Goal: Transaction & Acquisition: Purchase product/service

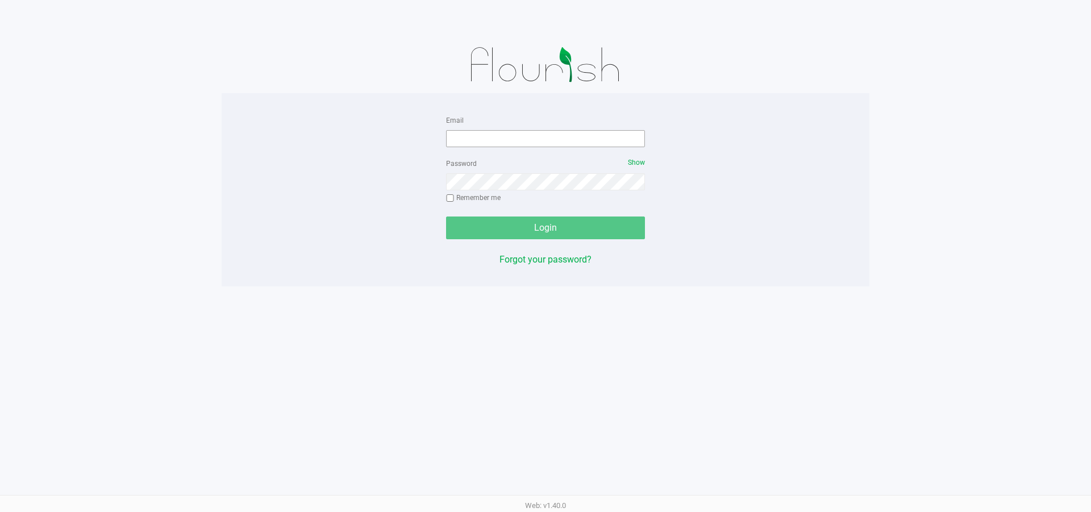
click at [571, 130] on div "Email" at bounding box center [545, 130] width 199 height 34
click at [568, 140] on input "Email" at bounding box center [545, 138] width 199 height 17
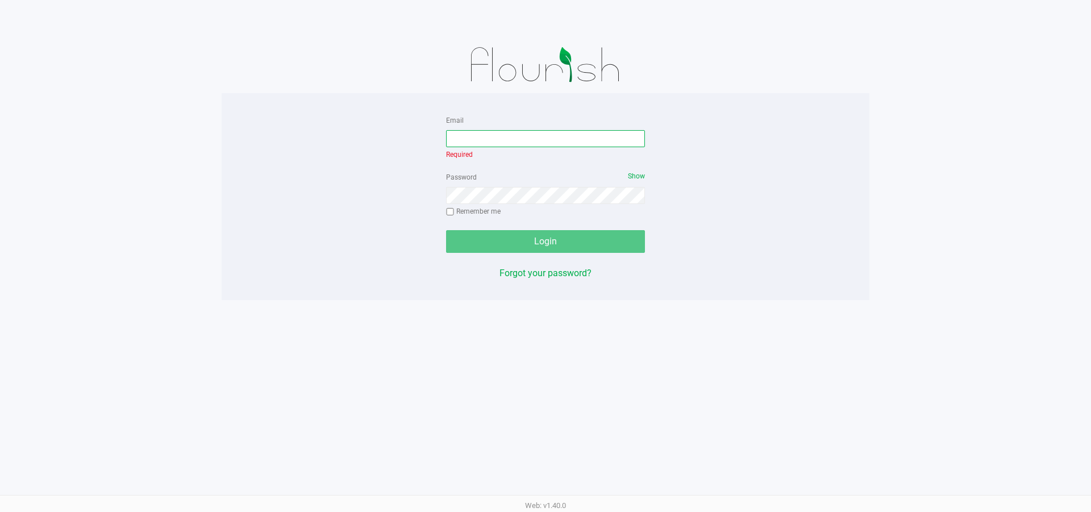
click at [471, 143] on input "Email" at bounding box center [545, 138] width 199 height 17
type input "[EMAIL_ADDRESS][DOMAIN_NAME]"
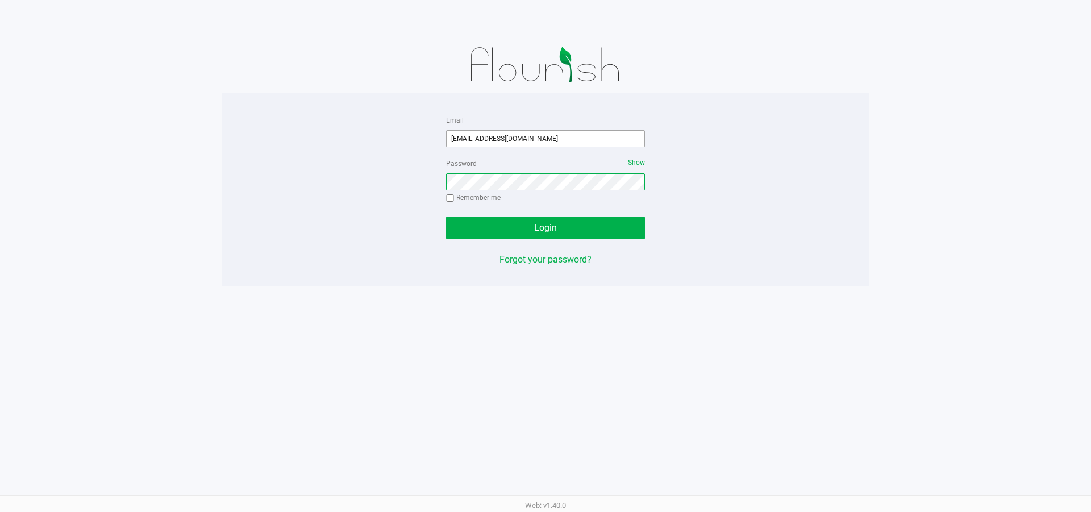
click at [446, 217] on button "Login" at bounding box center [545, 228] width 199 height 23
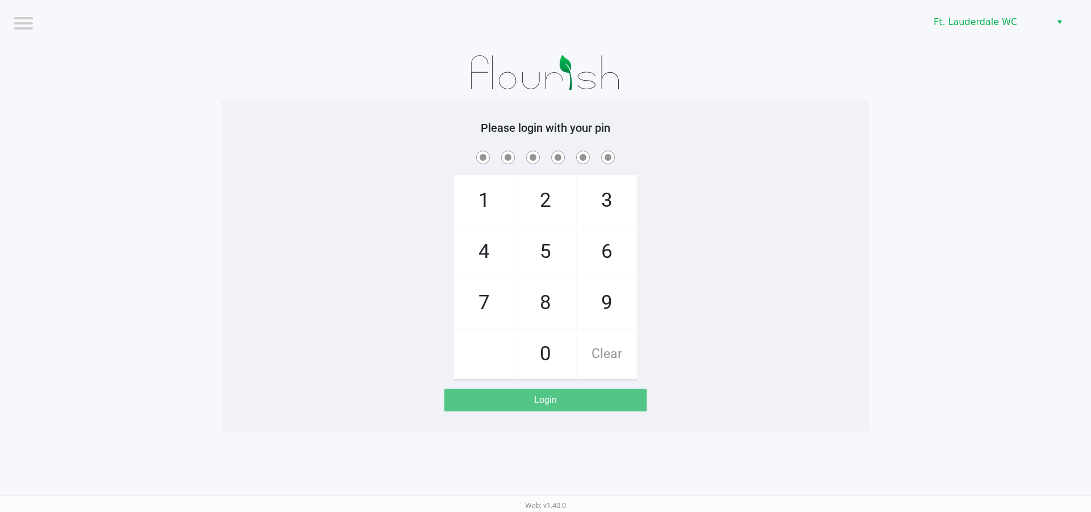
click at [540, 252] on span "5" at bounding box center [546, 252] width 60 height 50
checkbox input "true"
click at [535, 256] on span "5" at bounding box center [546, 252] width 60 height 50
checkbox input "true"
click at [484, 256] on span "4" at bounding box center [484, 252] width 60 height 50
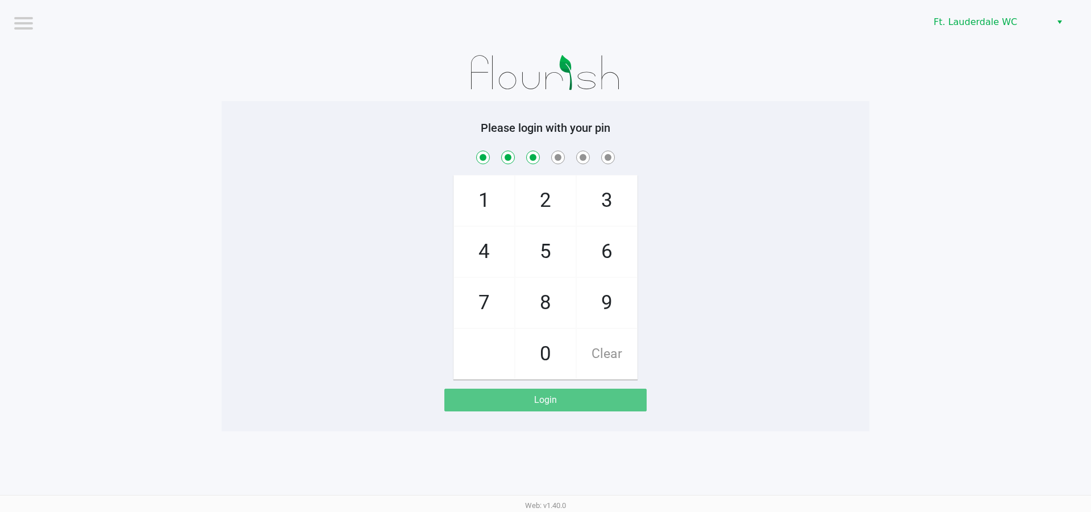
checkbox input "true"
click at [481, 187] on span "1" at bounding box center [484, 201] width 60 height 50
checkbox input "true"
click at [601, 313] on span "9" at bounding box center [607, 303] width 60 height 50
checkbox input "true"
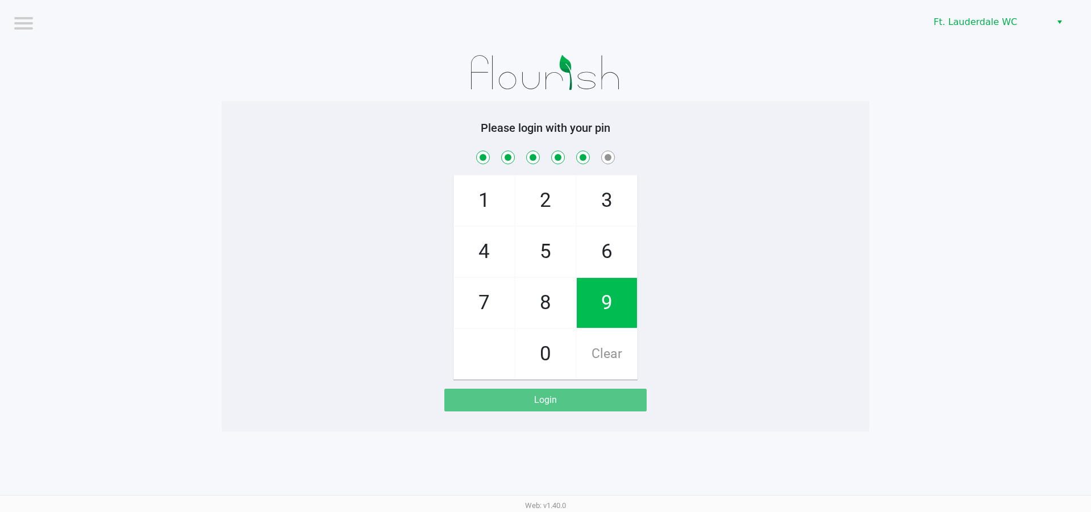
click at [599, 311] on span "9" at bounding box center [607, 303] width 60 height 50
checkbox input "true"
click at [604, 314] on span "9" at bounding box center [607, 303] width 60 height 50
click at [612, 305] on span "9" at bounding box center [607, 303] width 60 height 50
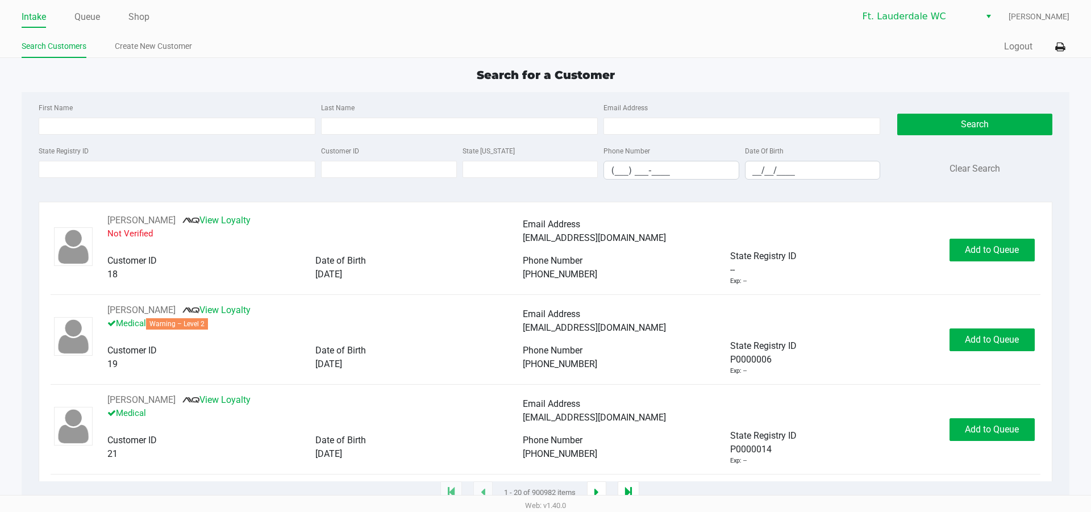
click at [411, 69] on div "Search for a Customer" at bounding box center [545, 75] width 1065 height 17
click at [240, 124] on input "First Name" at bounding box center [177, 126] width 277 height 17
click at [150, 167] on input "State Registry ID" at bounding box center [177, 169] width 277 height 17
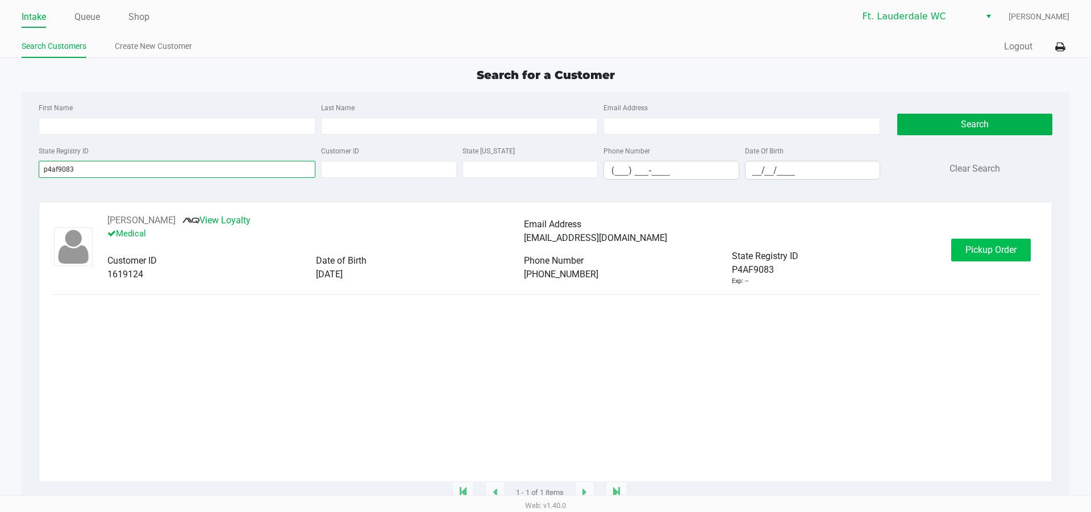
type input "p4af9083"
click at [977, 245] on span "Pickup Order" at bounding box center [991, 249] width 51 height 11
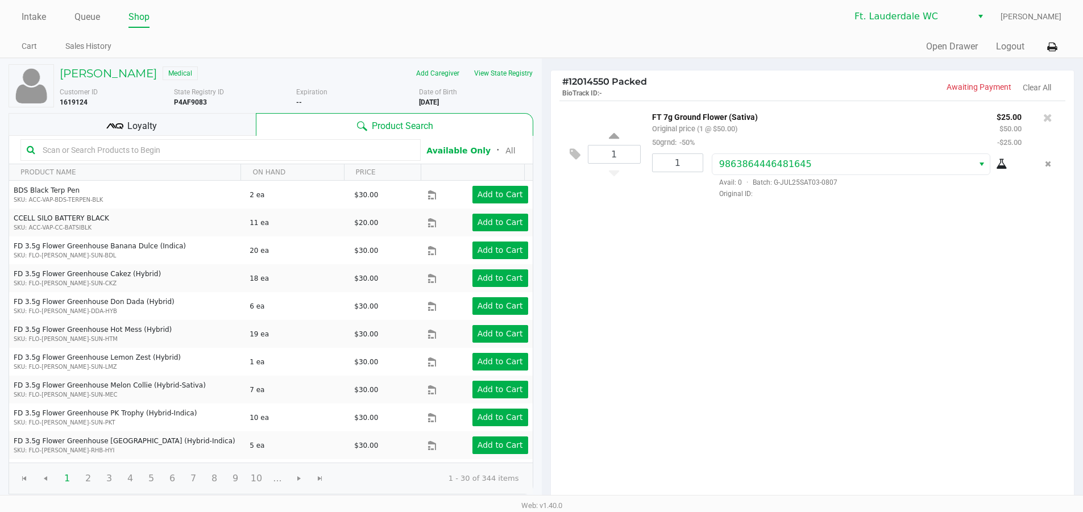
click at [931, 309] on div "1 FT 7g Ground Flower (Sativa) Original price (1 @ $50.00) 50grnd: -50% $25.00 …" at bounding box center [813, 302] width 524 height 402
click at [723, 359] on div "1 FT 7g Ground Flower (Sativa) Original price (1 @ $50.00) 50grnd: -50% $25.00 …" at bounding box center [813, 302] width 524 height 402
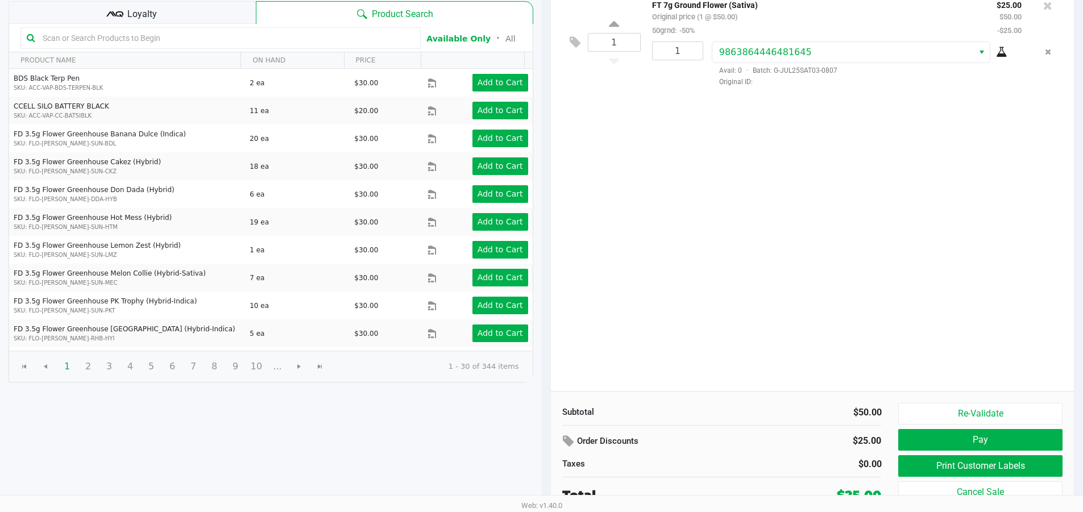
scroll to position [117, 0]
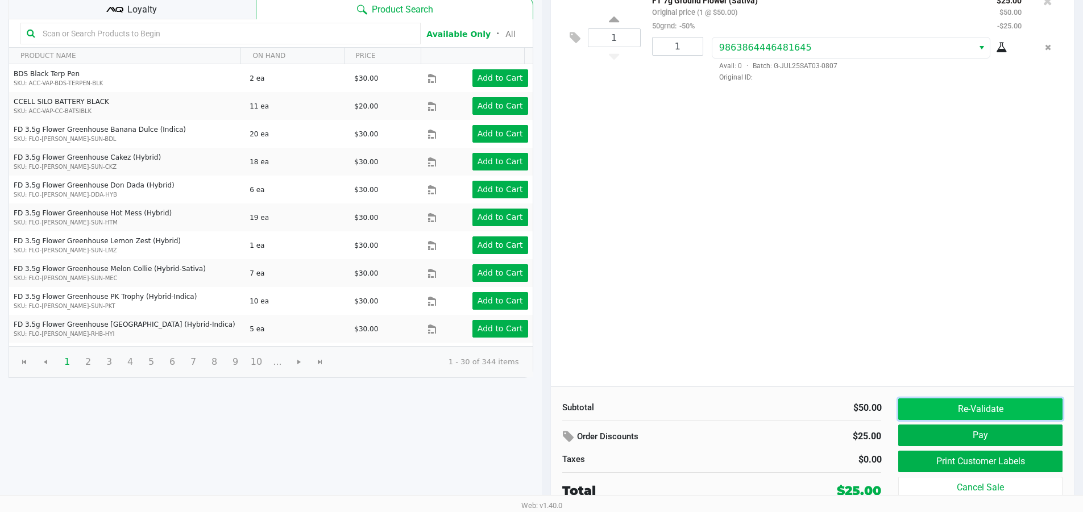
click at [993, 413] on button "Re-Validate" at bounding box center [980, 409] width 164 height 22
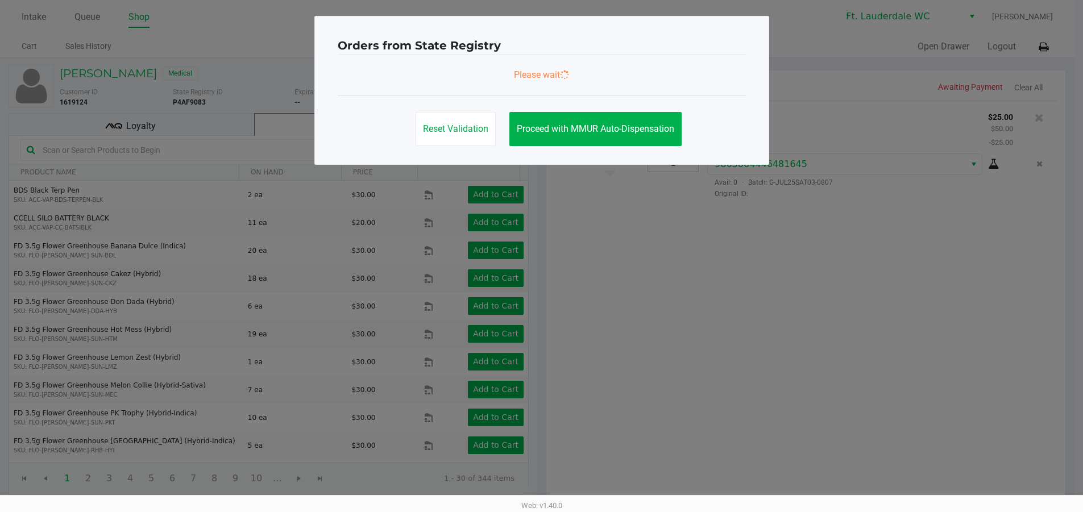
scroll to position [0, 0]
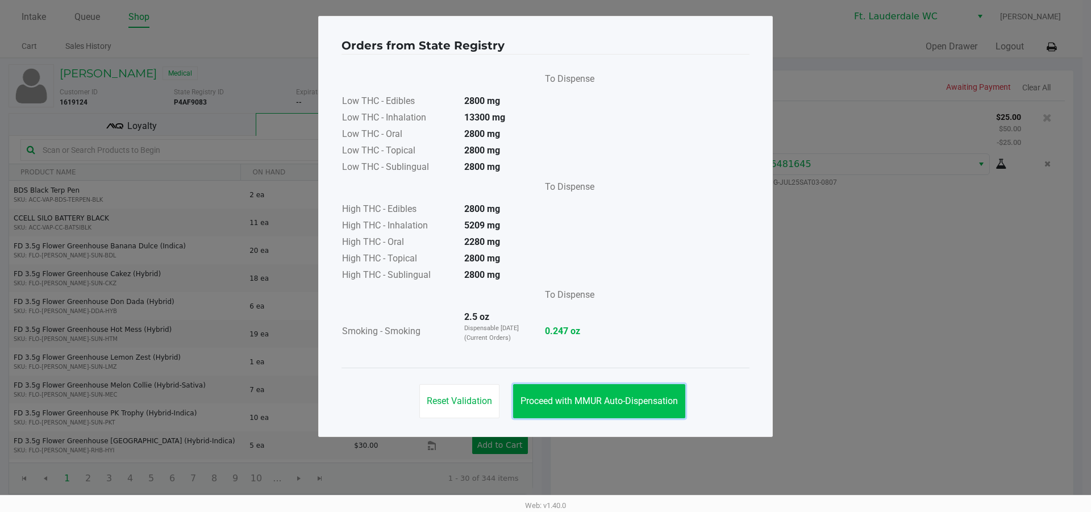
click at [678, 387] on button "Proceed with MMUR Auto-Dispensation" at bounding box center [599, 401] width 172 height 34
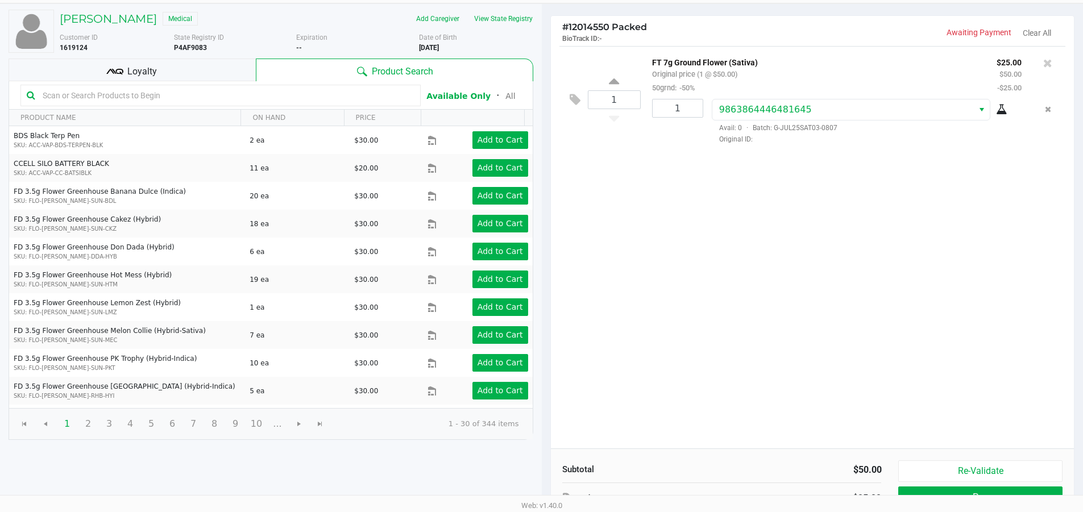
scroll to position [117, 0]
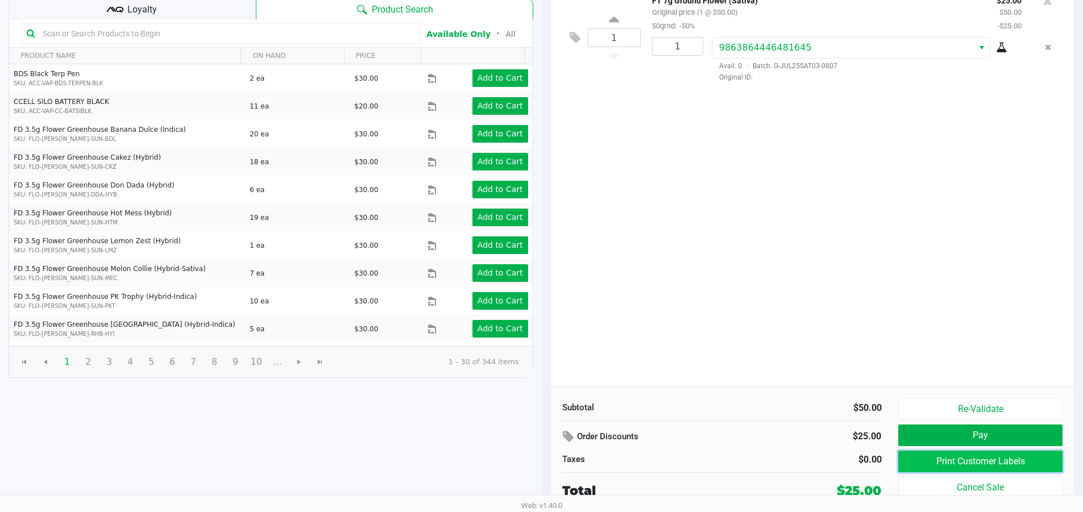
click at [989, 454] on button "Print Customer Labels" at bounding box center [980, 462] width 164 height 22
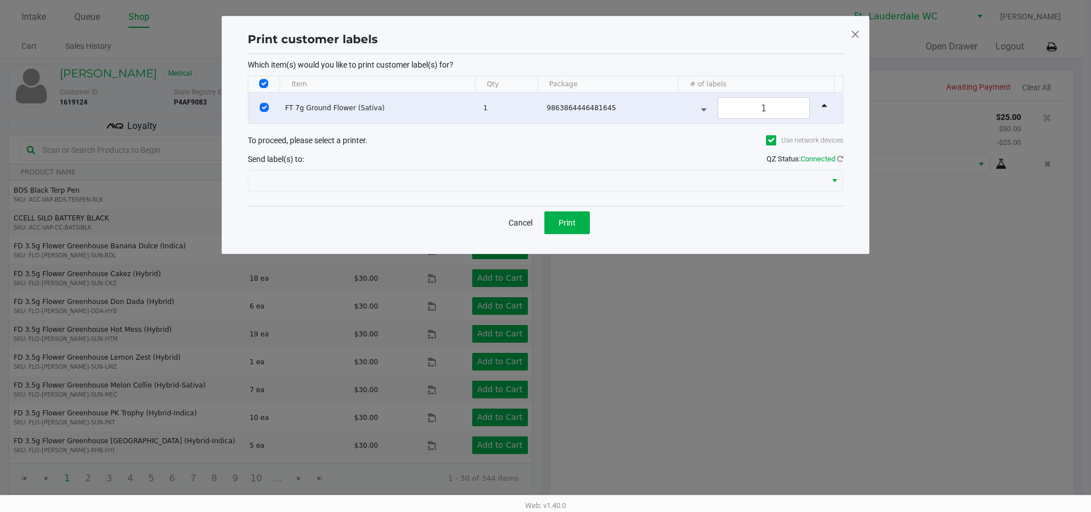
click at [575, 235] on div "Cancel Print" at bounding box center [546, 223] width 596 height 34
click at [583, 233] on button "Print" at bounding box center [567, 222] width 45 height 23
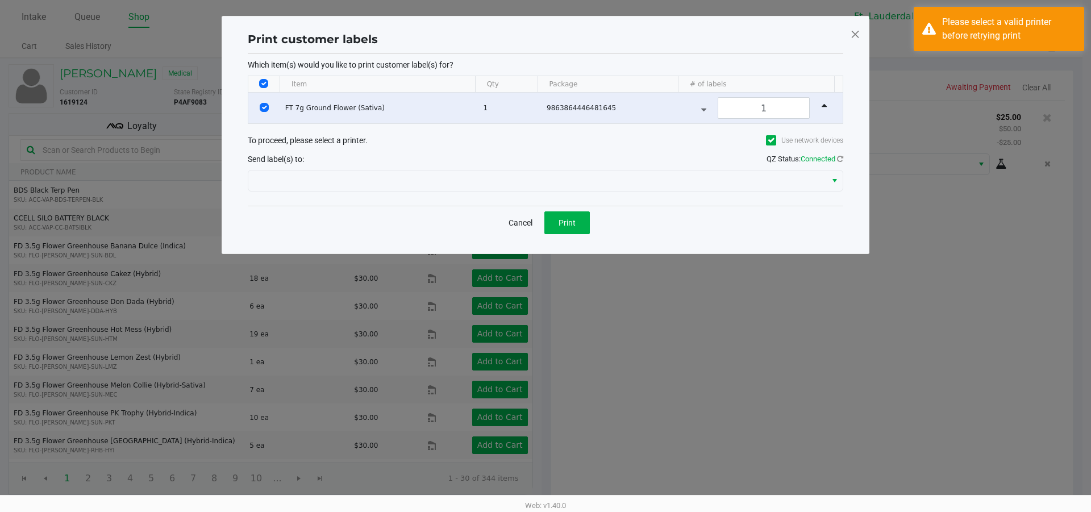
click at [667, 297] on ngb-modal-window "Print customer labels Which item(s) would you like to print customer label(s) f…" at bounding box center [545, 256] width 1091 height 512
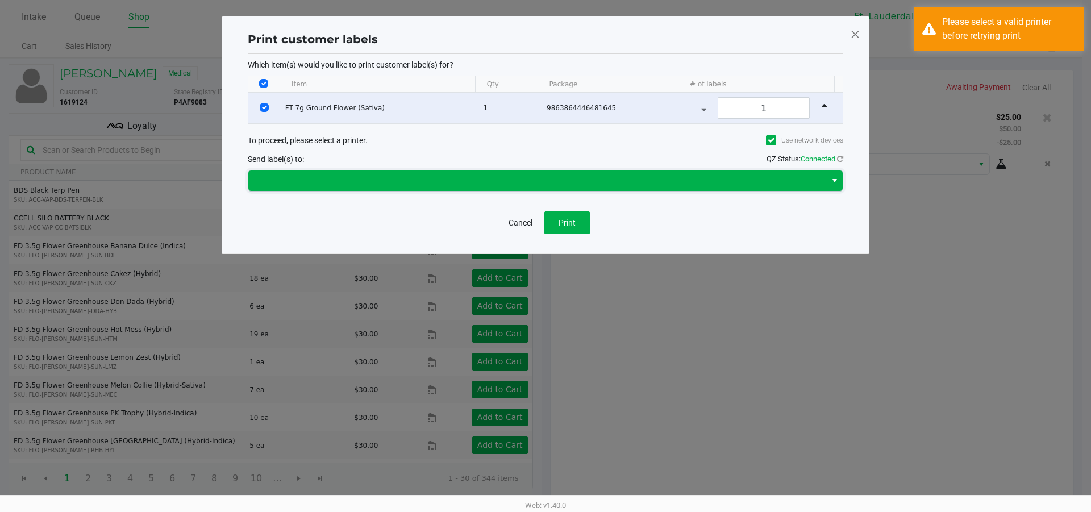
click at [542, 184] on span at bounding box center [537, 181] width 564 height 14
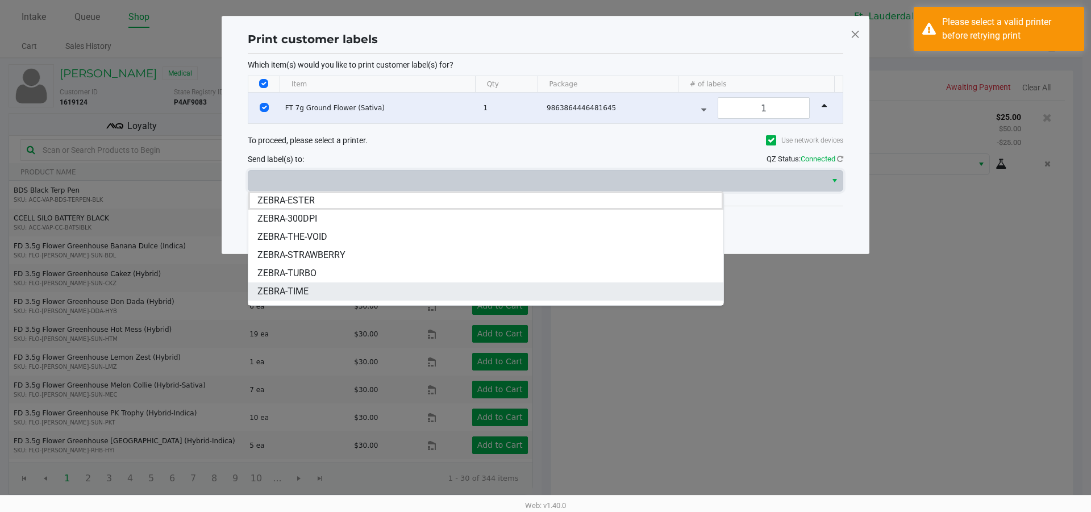
scroll to position [14, 0]
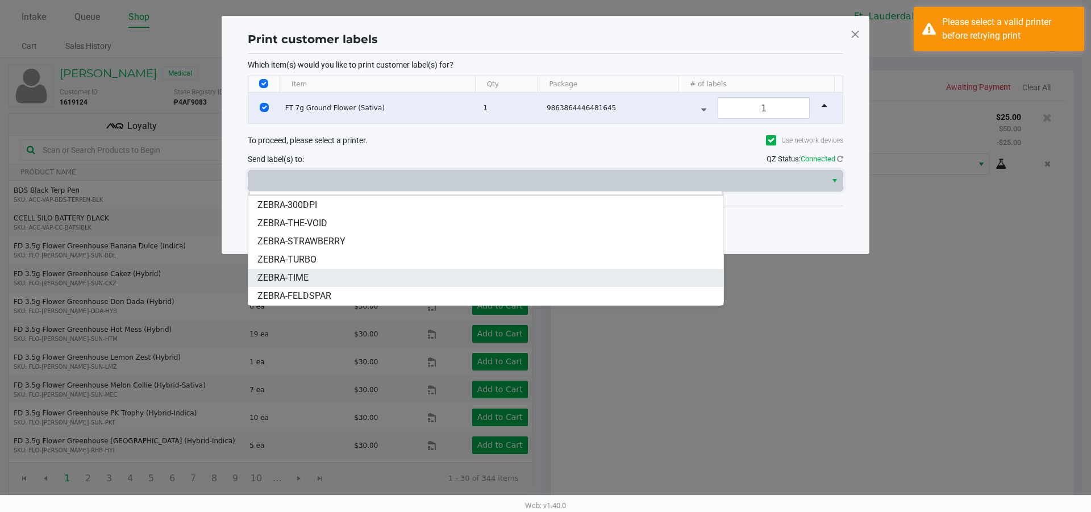
click at [306, 275] on span "ZEBRA-TIME" at bounding box center [283, 278] width 51 height 14
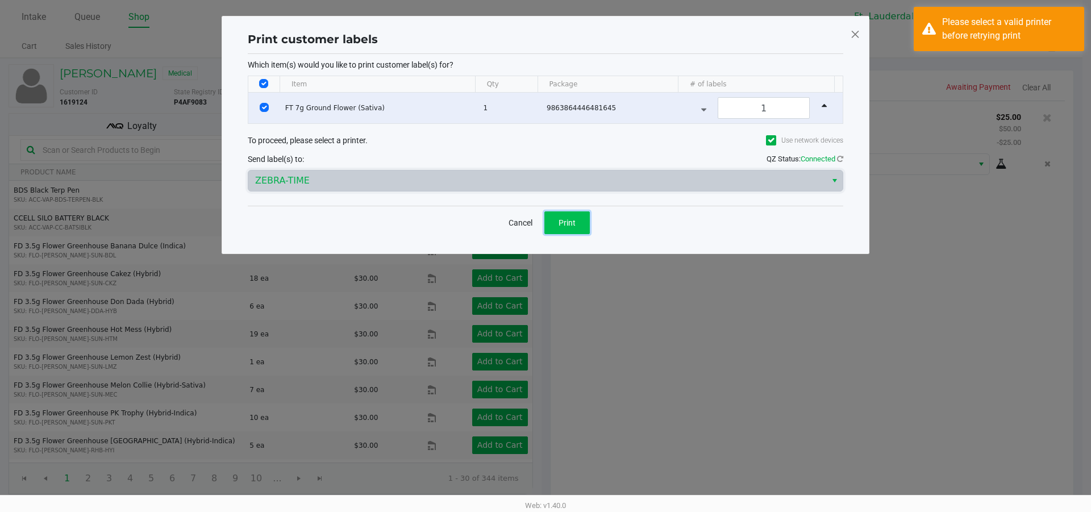
click at [561, 229] on button "Print" at bounding box center [567, 222] width 45 height 23
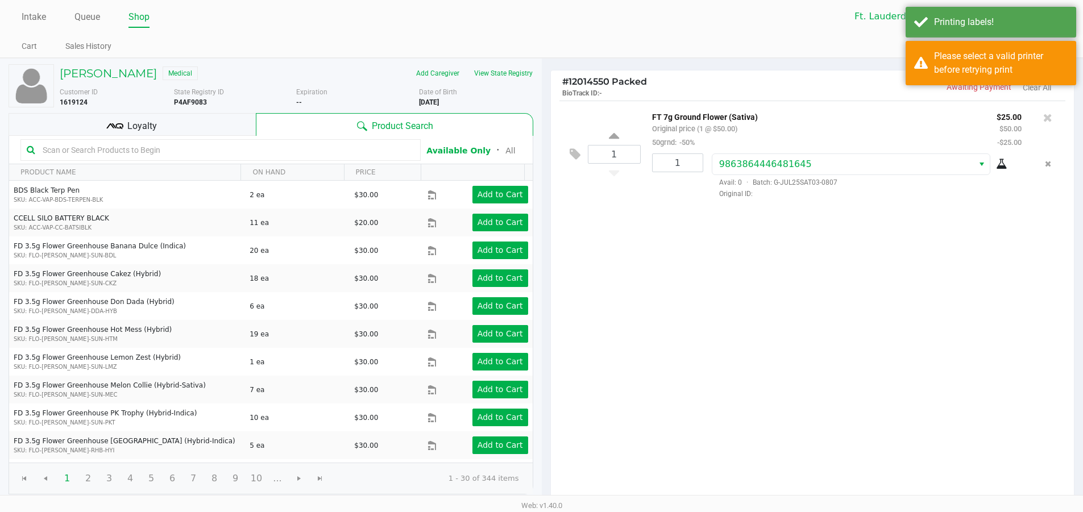
click at [628, 304] on div "1 FT 7g Ground Flower (Sativa) Original price (1 @ $50.00) 50grnd: -50% $25.00 …" at bounding box center [813, 302] width 524 height 402
click at [961, 52] on div "Please select a valid printer before retrying print" at bounding box center [1001, 62] width 134 height 27
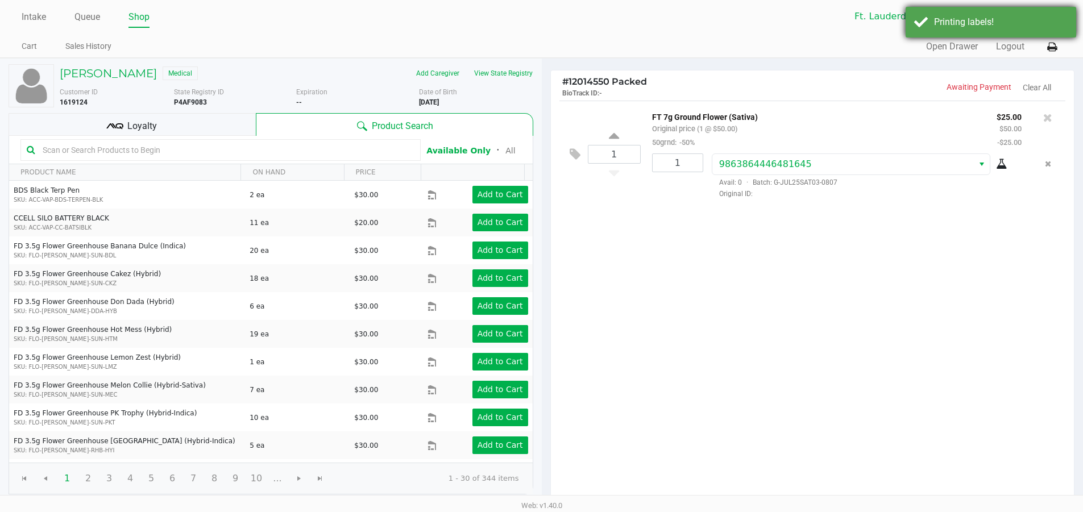
click at [975, 31] on div "Printing labels!" at bounding box center [991, 22] width 171 height 31
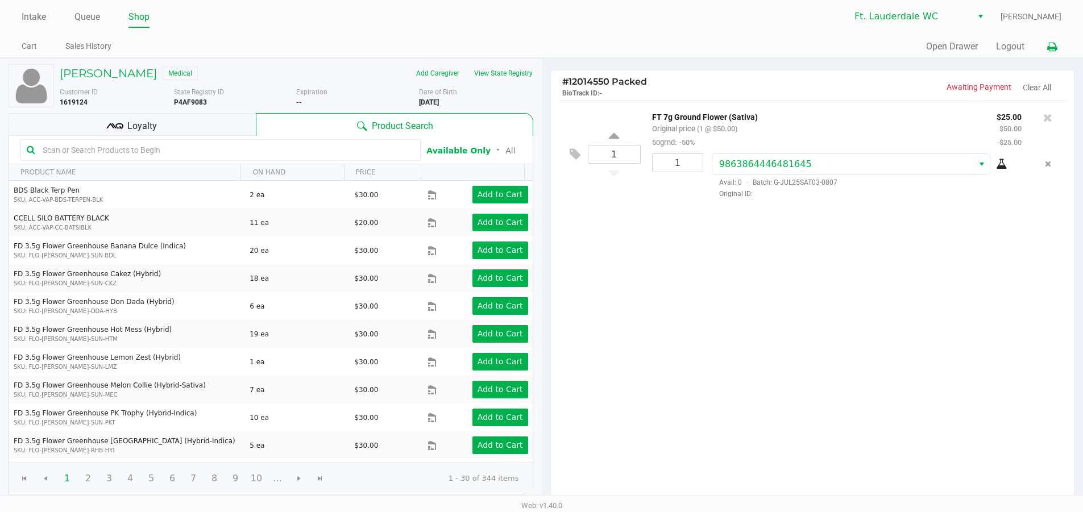
click at [1055, 45] on icon at bounding box center [1052, 47] width 10 height 8
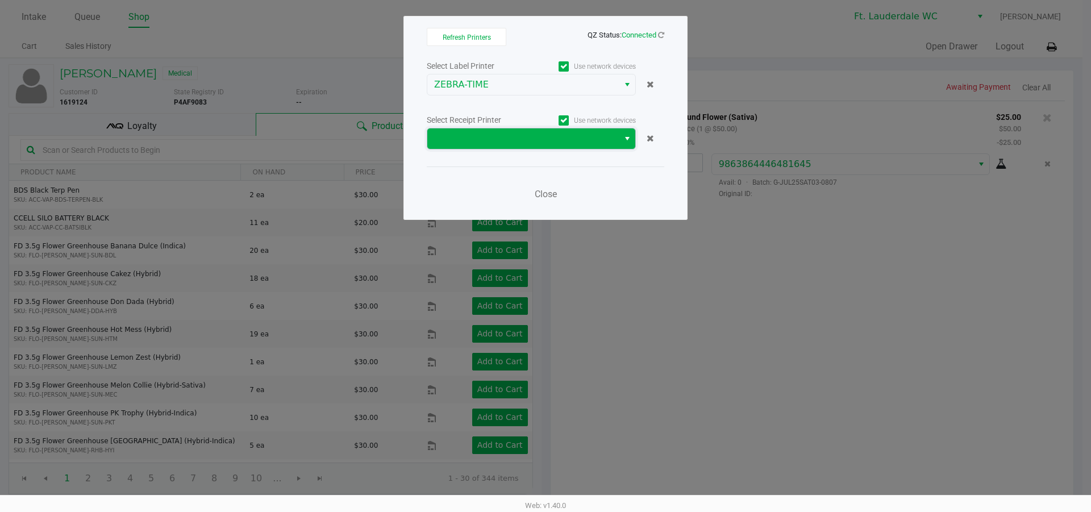
click at [467, 143] on span at bounding box center [523, 139] width 178 height 14
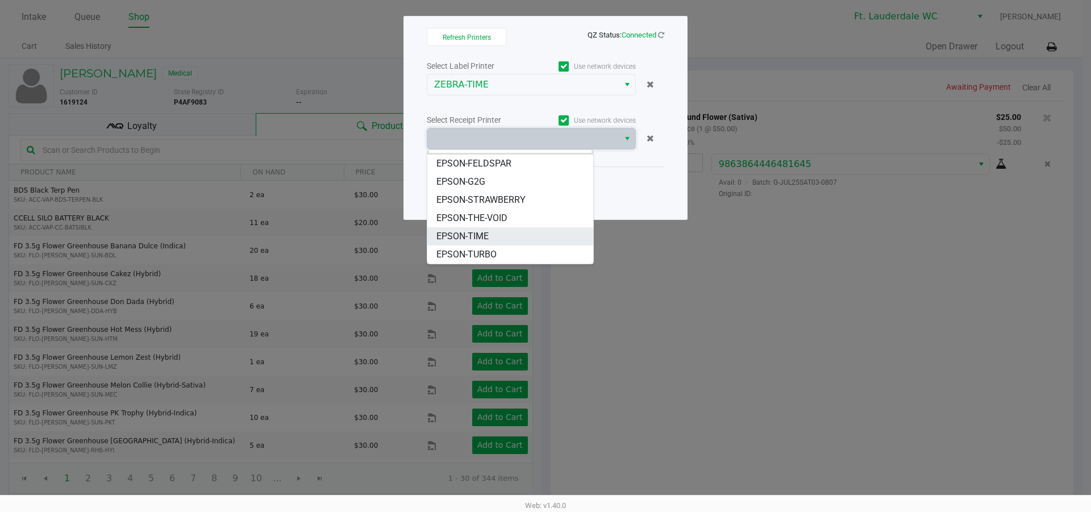
click at [477, 235] on span "EPSON-TIME" at bounding box center [463, 237] width 52 height 14
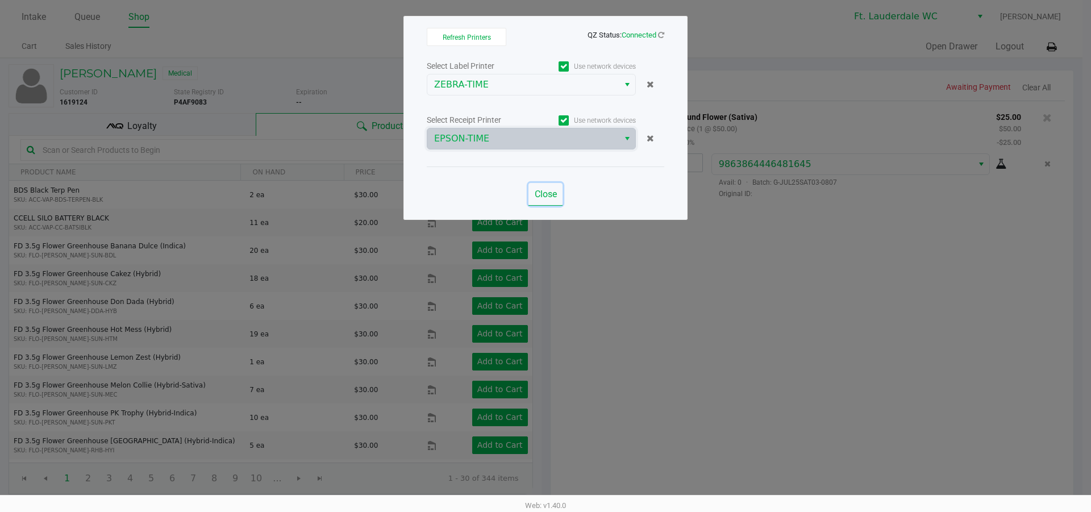
click at [542, 194] on span "Close" at bounding box center [546, 194] width 22 height 11
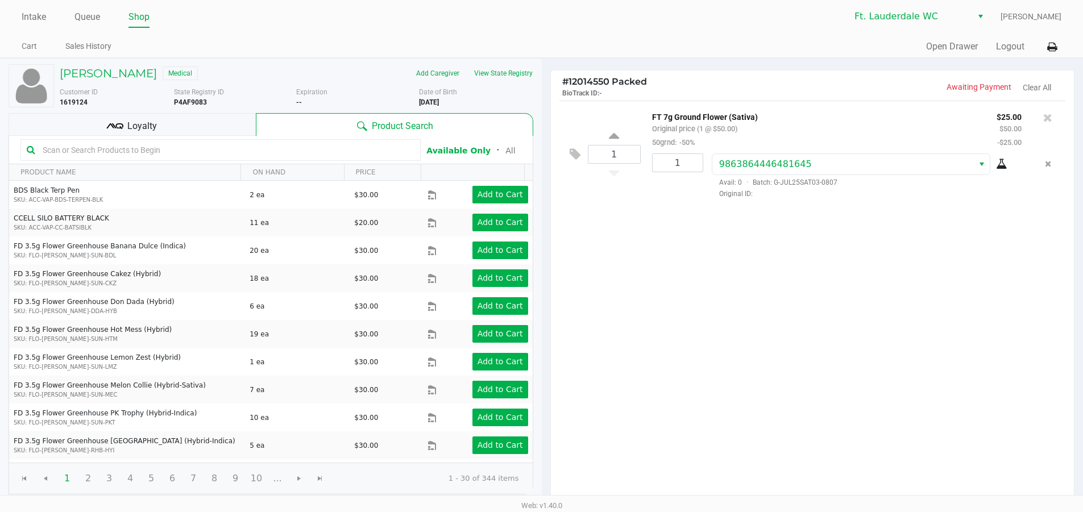
click at [746, 344] on div "1 FT 7g Ground Flower (Sativa) Original price (1 @ $50.00) 50grnd: -50% $25.00 …" at bounding box center [813, 302] width 524 height 402
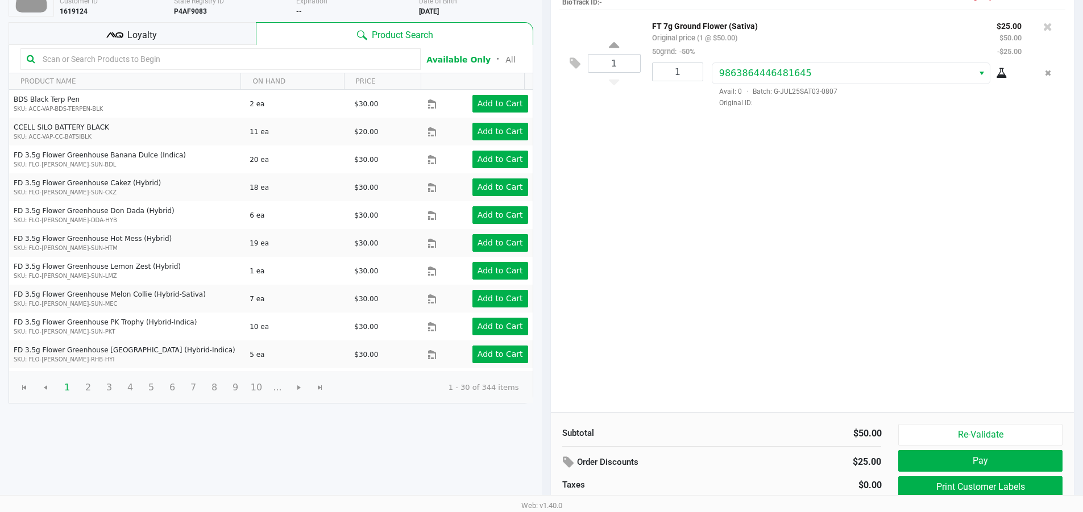
scroll to position [117, 0]
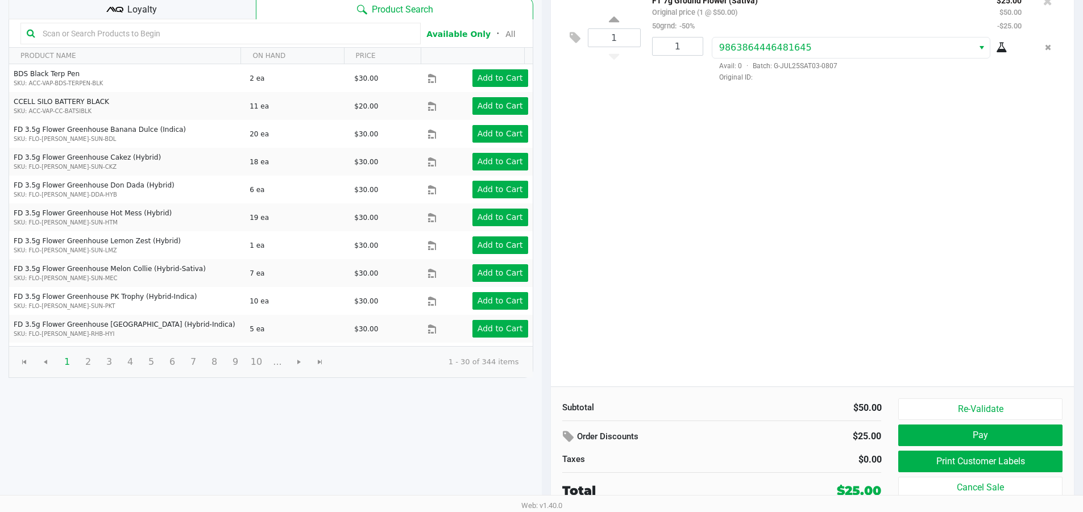
click at [978, 437] on button "Pay" at bounding box center [980, 436] width 164 height 22
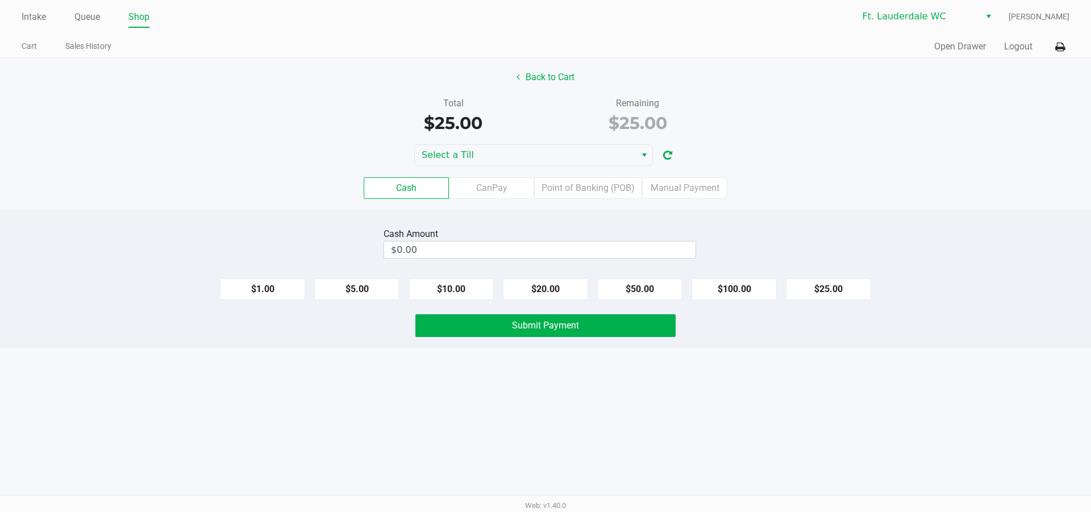
click at [725, 415] on div "Intake Queue Shop Ft. Lauderdale [PERSON_NAME] Cart Sales History Quick Sale Op…" at bounding box center [545, 256] width 1091 height 512
click at [821, 298] on button "$25.00" at bounding box center [828, 290] width 85 height 22
type input "$25.00"
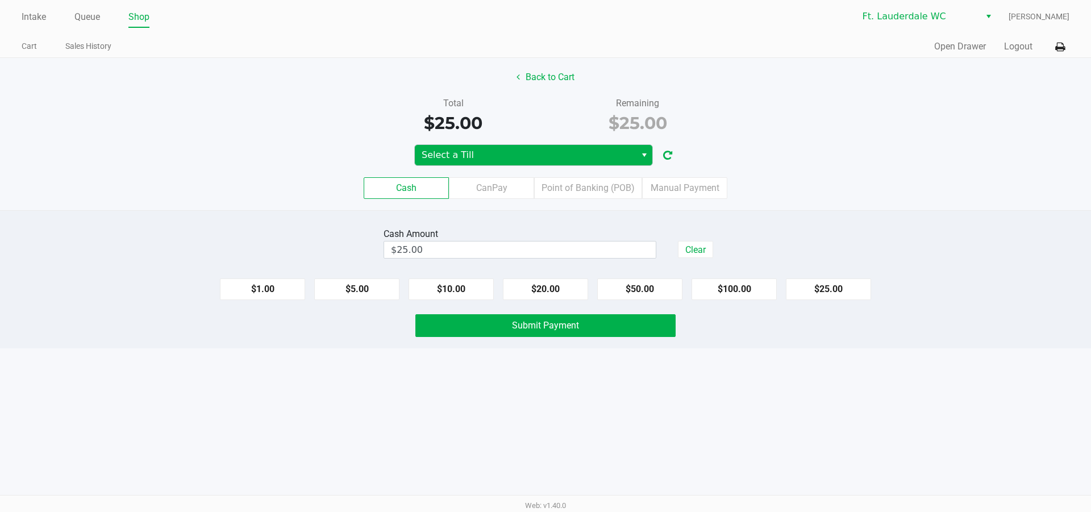
click at [496, 148] on span "Select a Till" at bounding box center [525, 155] width 207 height 14
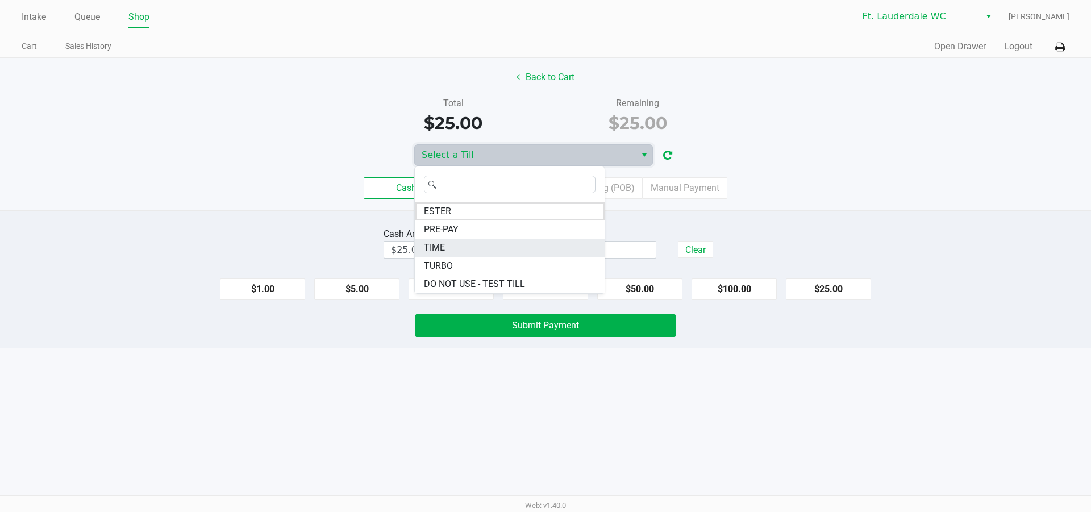
click at [449, 247] on li "TIME" at bounding box center [510, 248] width 190 height 18
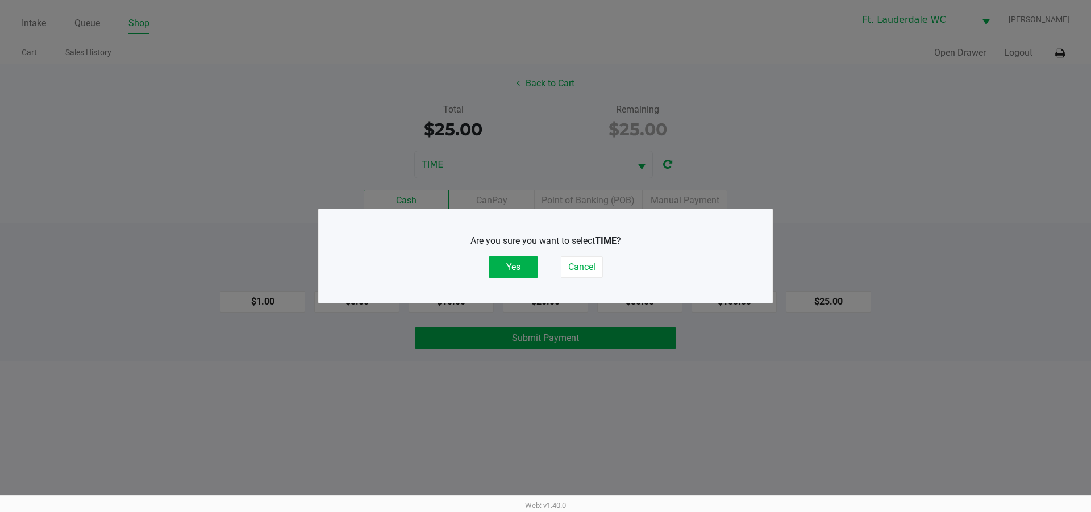
click at [512, 270] on button "Yes" at bounding box center [513, 267] width 49 height 22
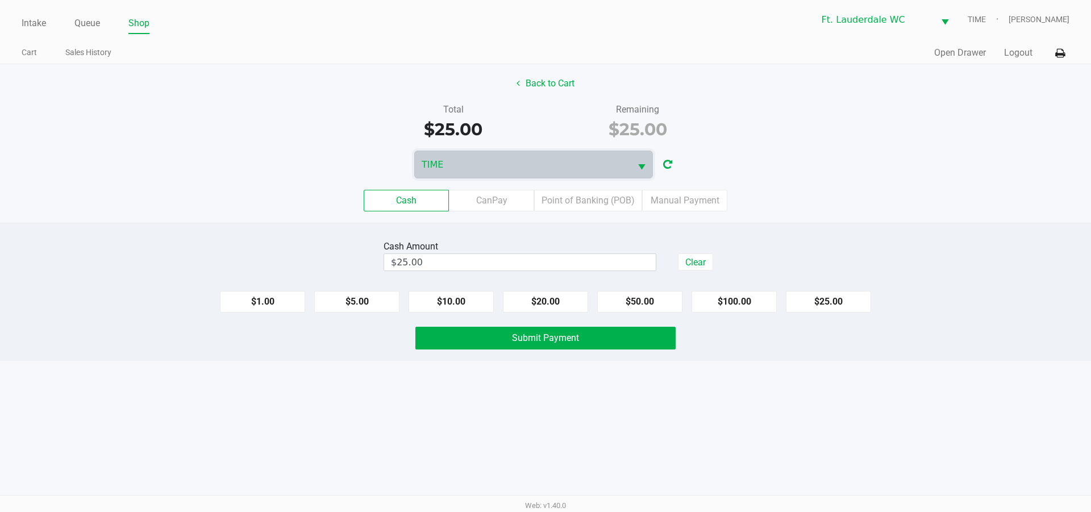
click at [533, 408] on div "Intake Queue Shop Ft. Lauderdale WC TIME [PERSON_NAME] Cart Sales History Quick…" at bounding box center [545, 256] width 1091 height 512
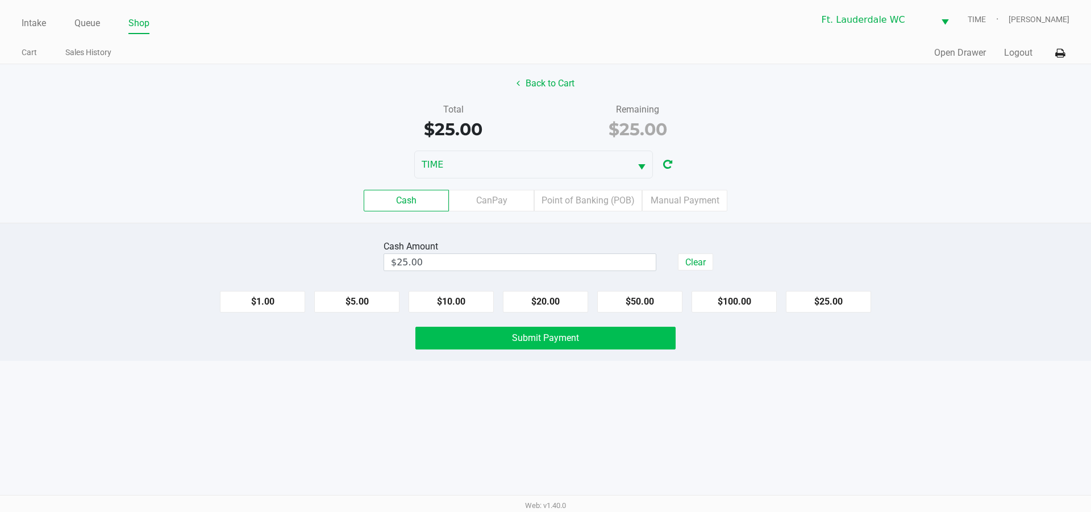
click at [503, 344] on button "Submit Payment" at bounding box center [546, 338] width 260 height 23
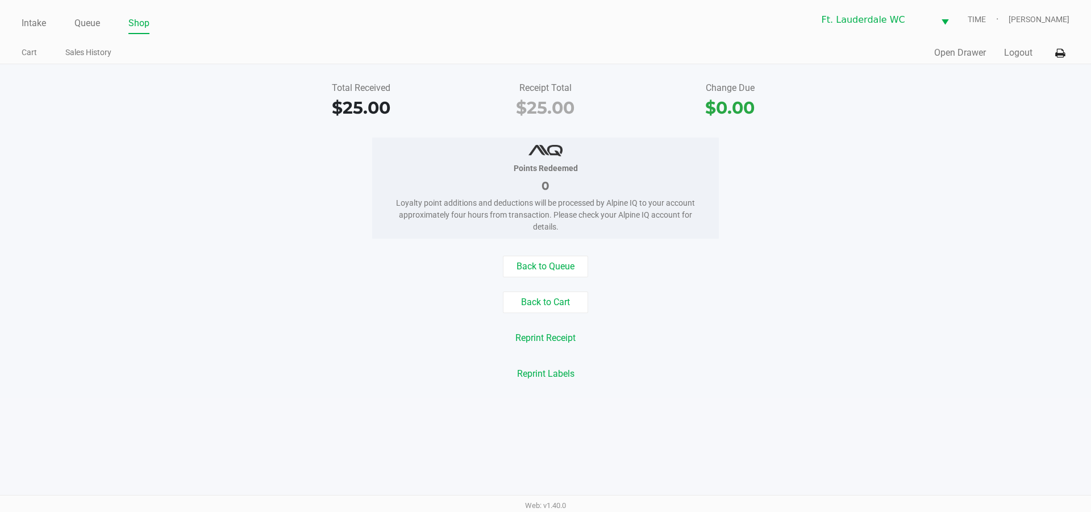
click at [314, 221] on div "Points Redeemed 0 Loyalty point additions and deductions will be processed by A…" at bounding box center [545, 188] width 1108 height 101
click at [520, 275] on button "Back to Queue" at bounding box center [545, 267] width 85 height 22
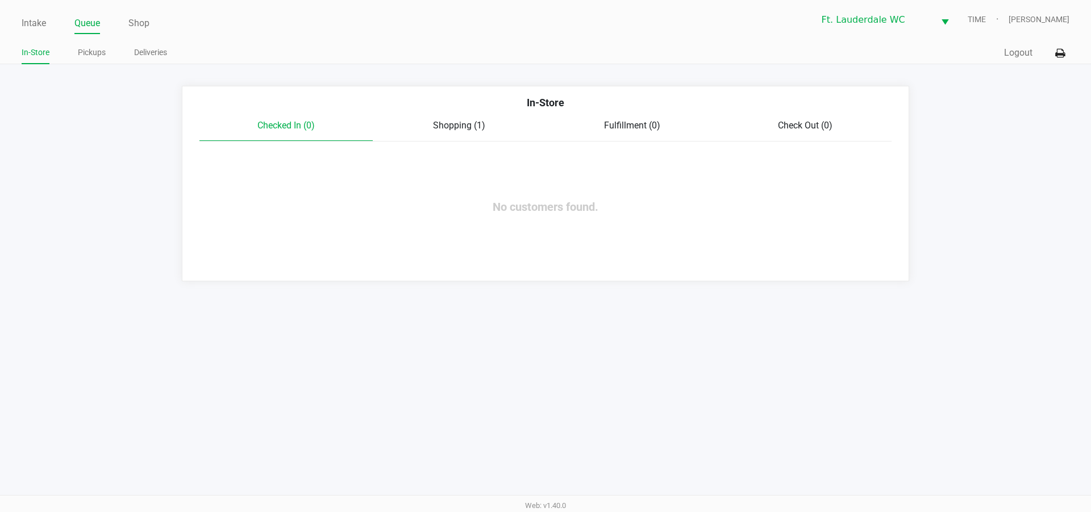
click at [8, 33] on div "Intake Queue Shop Ft. Lauderdale WC TIME [PERSON_NAME] In-Store Pickups Deliver…" at bounding box center [545, 32] width 1091 height 64
click at [30, 24] on link "Intake" at bounding box center [34, 23] width 24 height 16
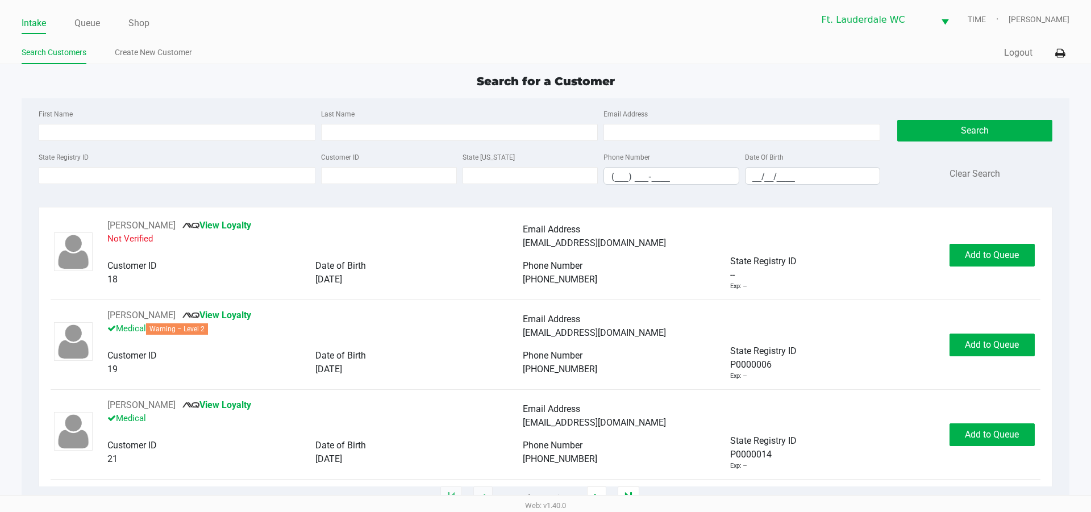
click at [265, 77] on div "Search for a Customer" at bounding box center [545, 81] width 1065 height 17
click at [346, 93] on div "Search for a Customer First Name Last Name Email Address State Registry ID Cust…" at bounding box center [546, 286] width 1048 height 426
click at [145, 168] on input "State Registry ID" at bounding box center [177, 175] width 277 height 17
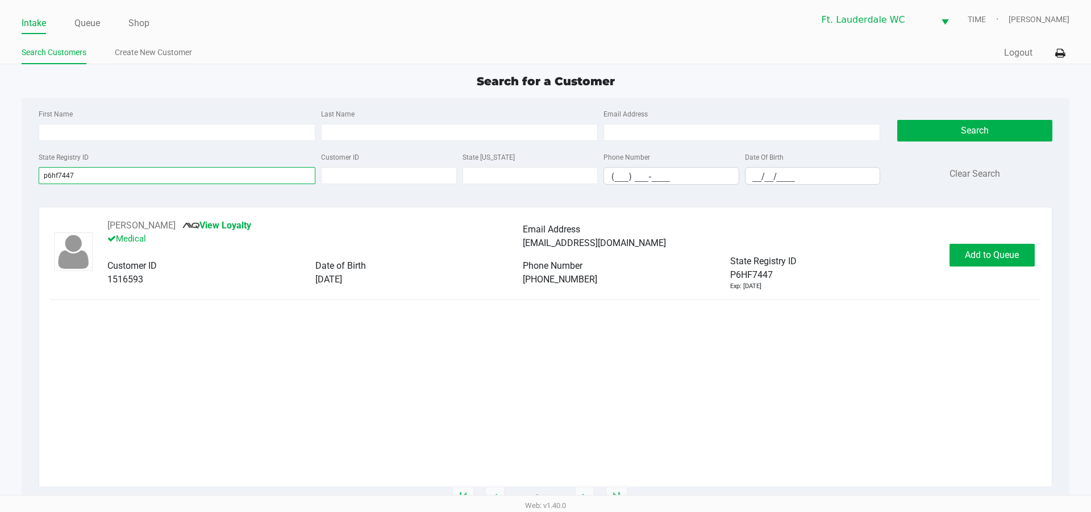
type input "p6hf7447"
click at [304, 369] on div "[PERSON_NAME] View Loyalty Medical Email Address [EMAIL_ADDRESS][DOMAIN_NAME] C…" at bounding box center [546, 353] width 990 height 268
click at [1006, 256] on span "Add to Queue" at bounding box center [992, 255] width 54 height 11
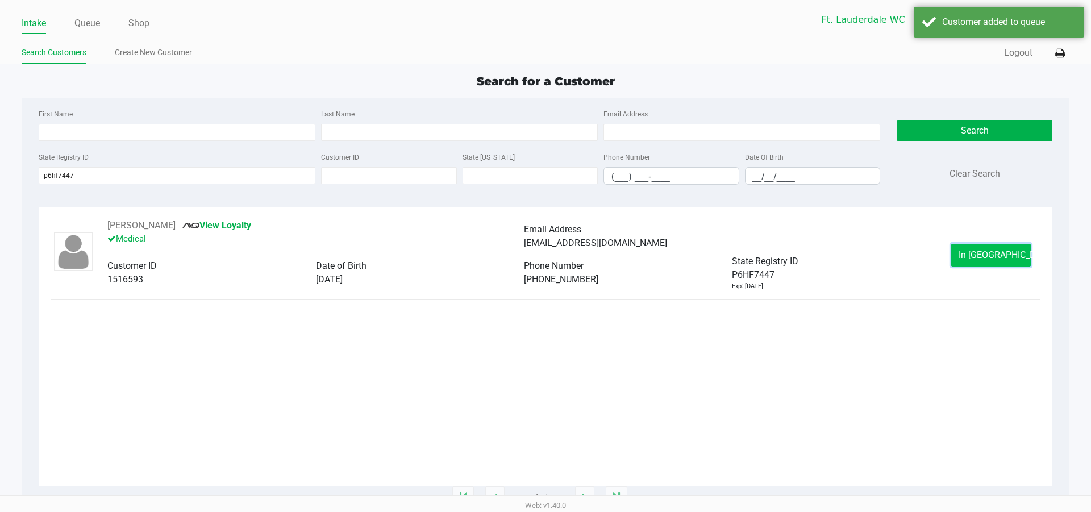
click at [1011, 244] on button "In [GEOGRAPHIC_DATA]" at bounding box center [992, 255] width 80 height 23
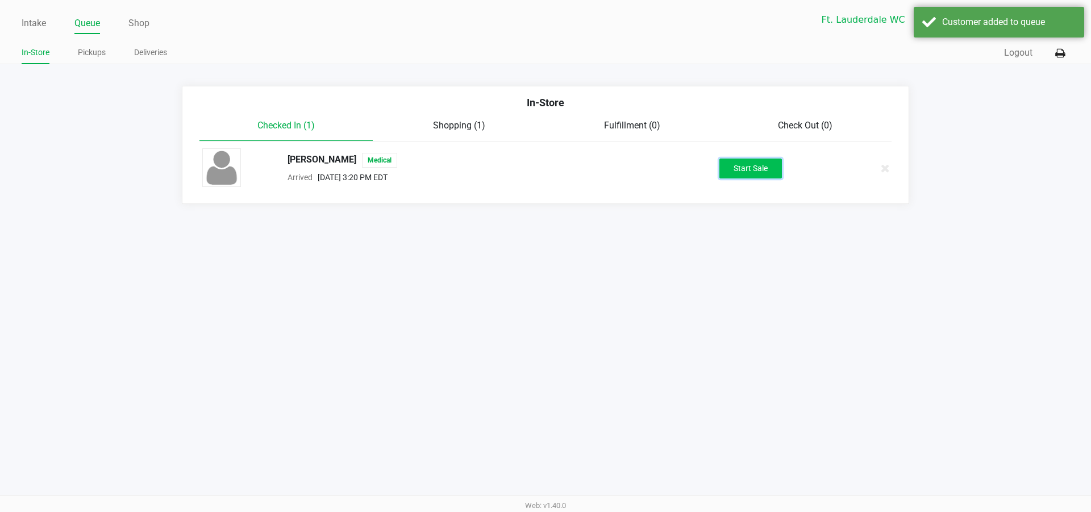
click at [741, 168] on button "Start Sale" at bounding box center [751, 169] width 63 height 20
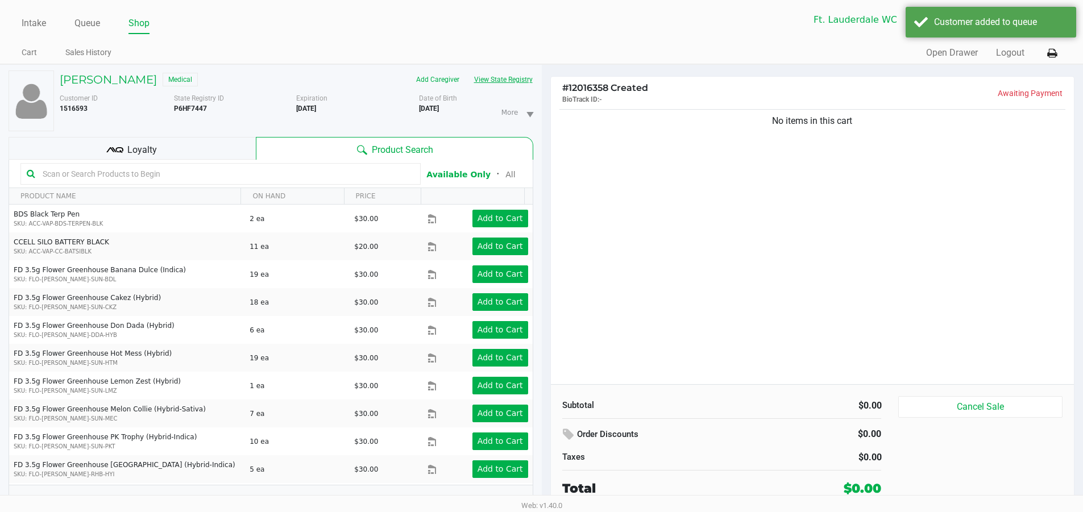
click at [492, 84] on button "View State Registry" at bounding box center [500, 79] width 67 height 18
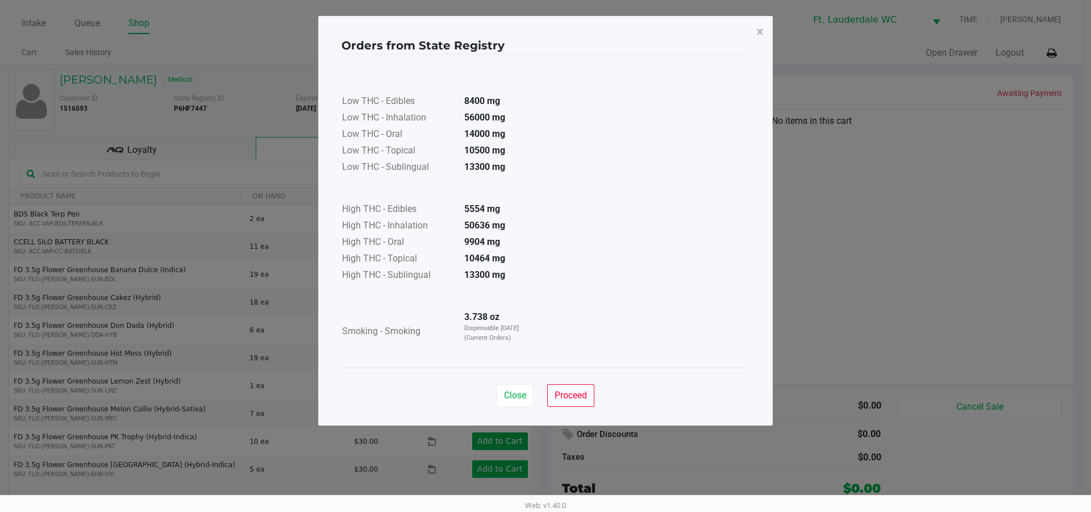
click at [575, 373] on div "Close Proceed" at bounding box center [546, 391] width 408 height 46
click at [581, 393] on span "Proceed" at bounding box center [571, 395] width 32 height 11
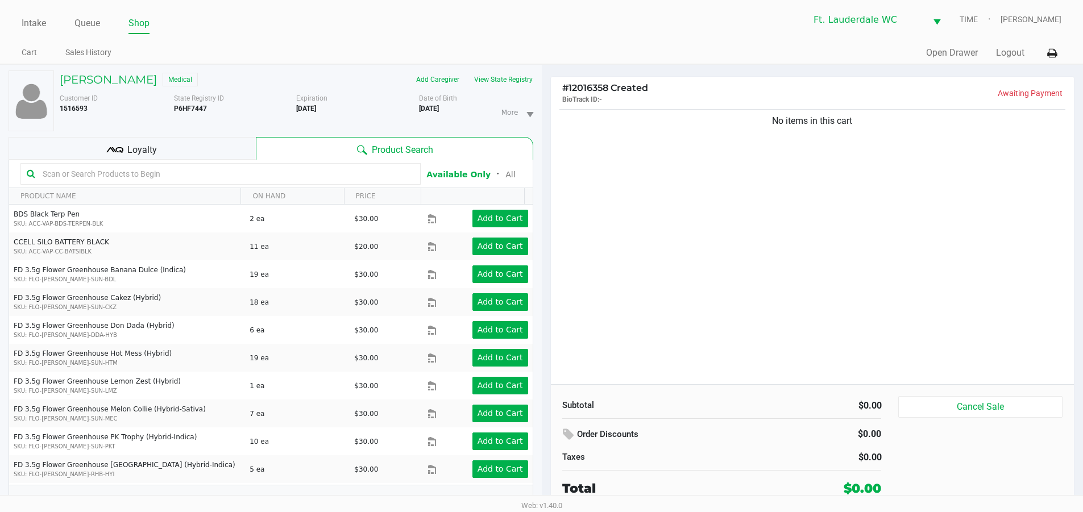
click at [612, 327] on div "No items in this cart" at bounding box center [813, 245] width 524 height 277
click at [839, 226] on div "No items in this cart" at bounding box center [813, 245] width 524 height 277
click at [481, 79] on button "View State Registry" at bounding box center [500, 79] width 67 height 18
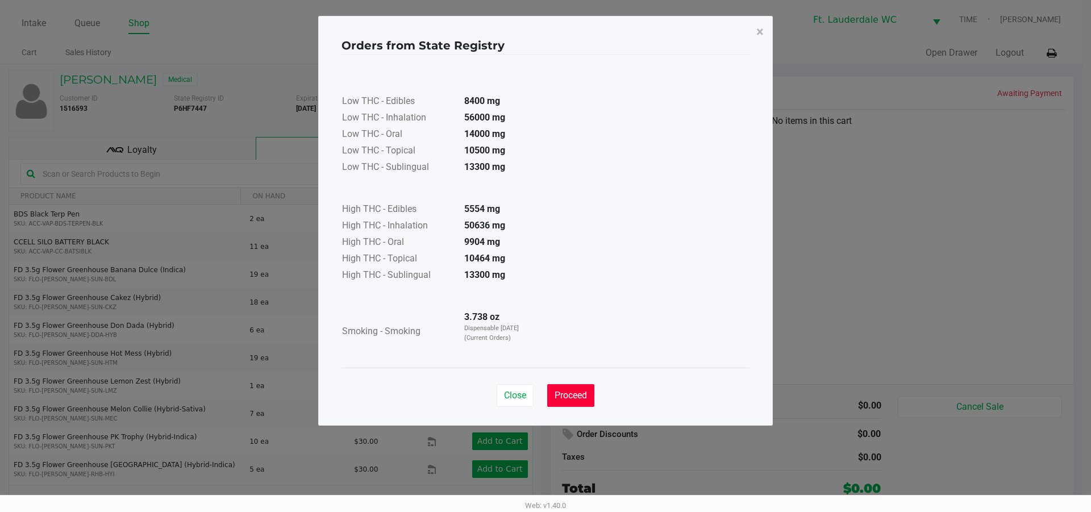
click at [572, 393] on span "Proceed" at bounding box center [571, 395] width 32 height 11
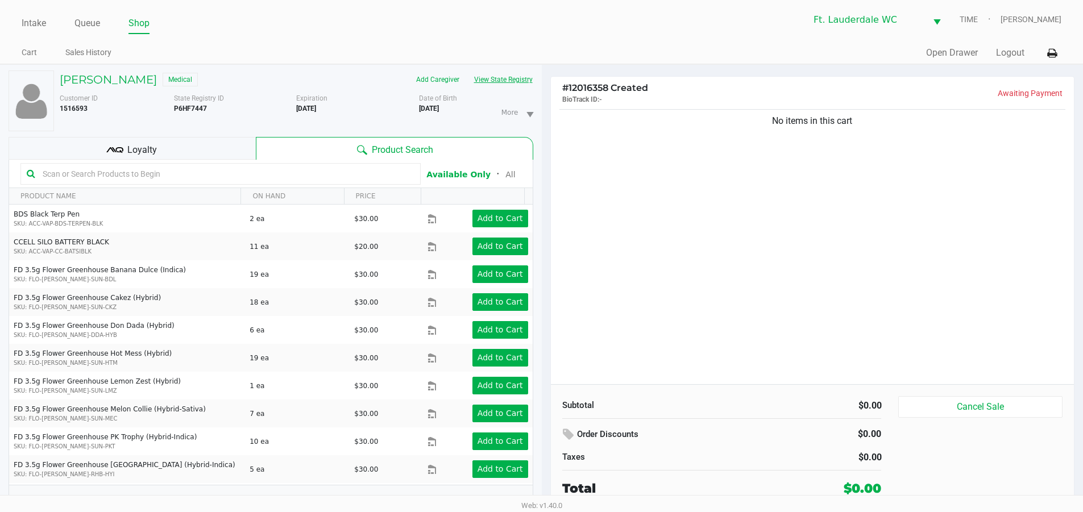
click at [524, 77] on button "View State Registry" at bounding box center [500, 79] width 67 height 18
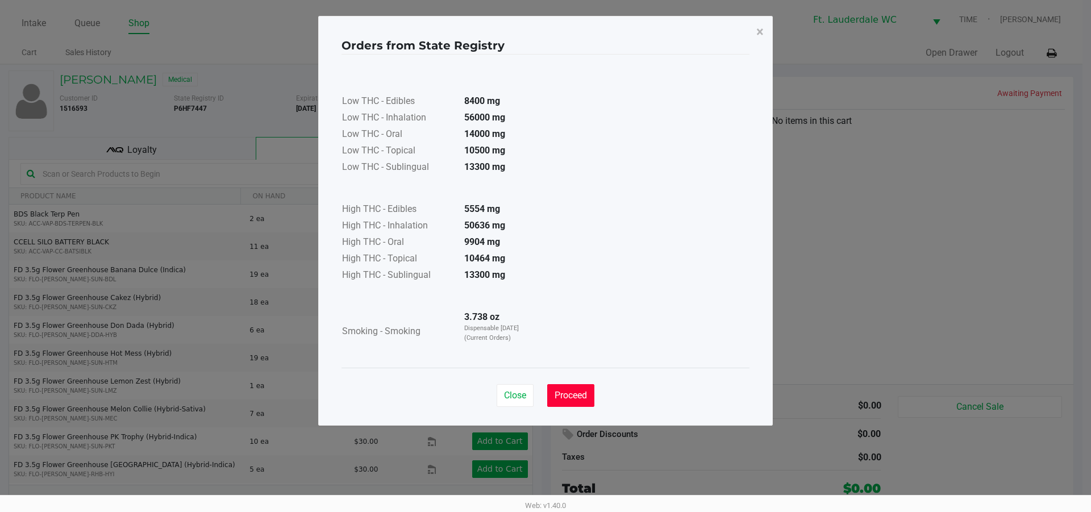
click at [549, 399] on button "Proceed" at bounding box center [570, 395] width 47 height 23
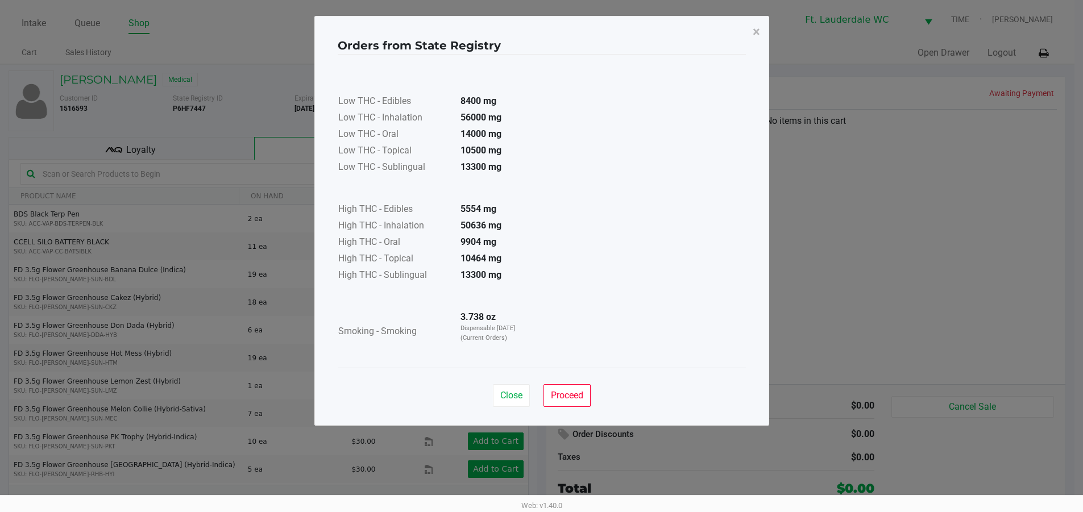
click at [564, 400] on div "Orders from State Registry × Low THC - Edibles 8400 mg Low THC - Inhalation 560…" at bounding box center [541, 221] width 455 height 410
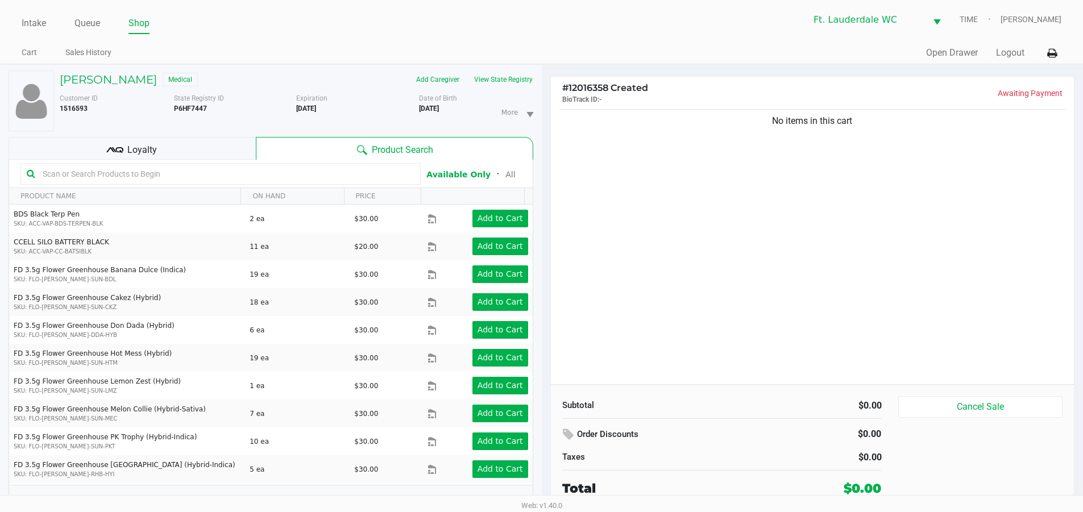
click at [159, 106] on div "Customer ID 1516593" at bounding box center [112, 112] width 123 height 38
click at [92, 81] on h5 "[PERSON_NAME]" at bounding box center [108, 80] width 97 height 14
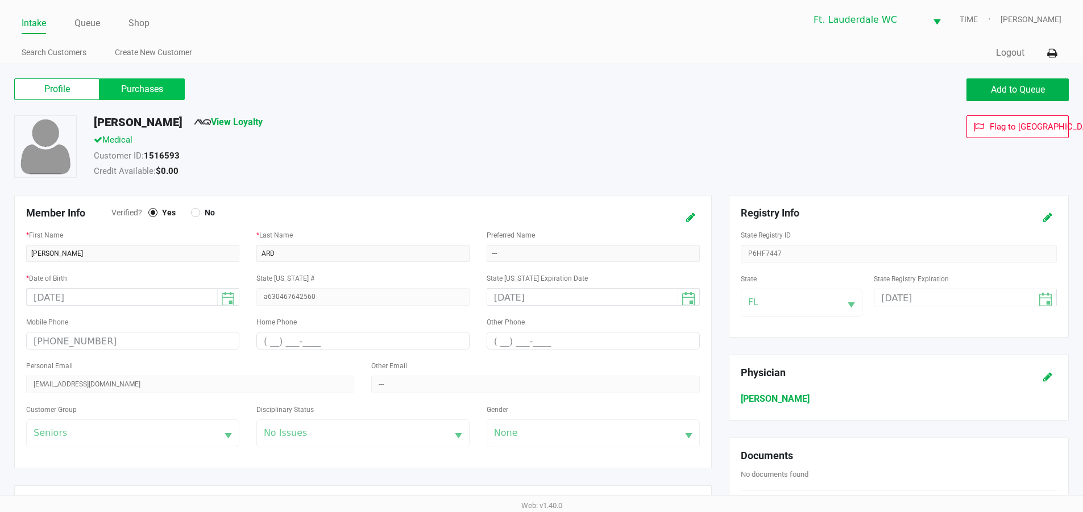
click at [146, 97] on label "Purchases" at bounding box center [141, 89] width 85 height 22
click at [0, 0] on 1 "Purchases" at bounding box center [0, 0] width 0 height 0
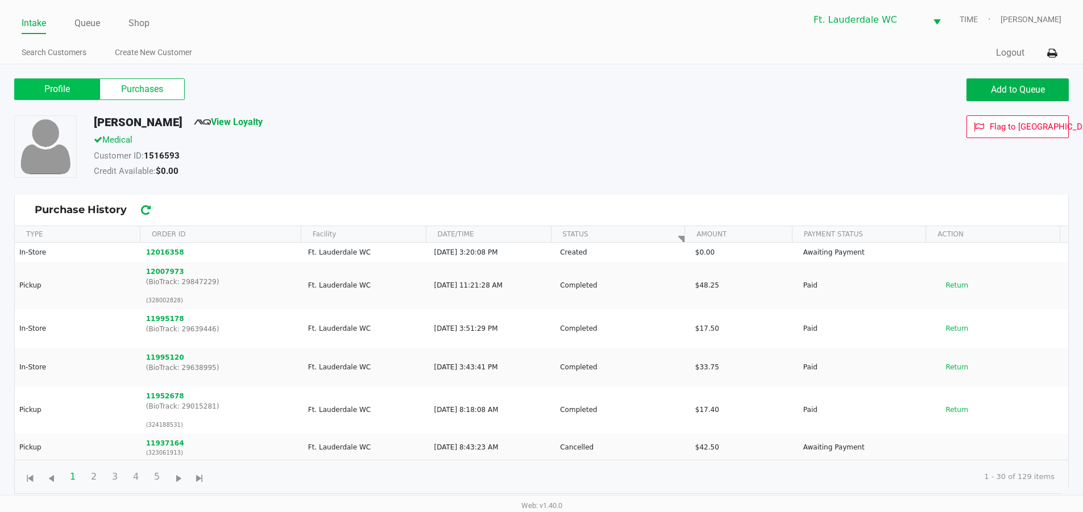
click at [22, 94] on label "Profile" at bounding box center [56, 89] width 85 height 22
click at [0, 0] on 0 "Profile" at bounding box center [0, 0] width 0 height 0
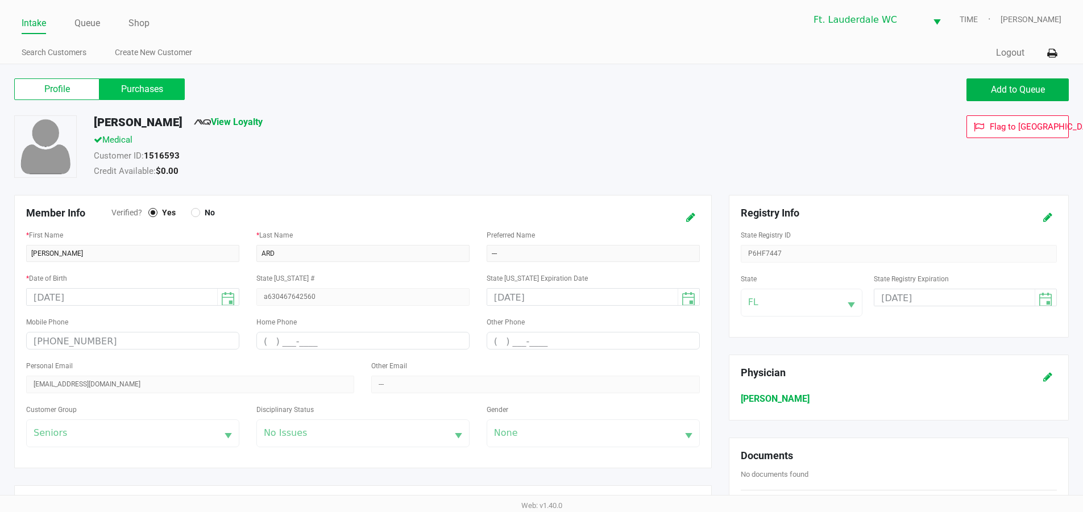
click at [155, 96] on label "Purchases" at bounding box center [141, 89] width 85 height 22
click at [0, 0] on 1 "Purchases" at bounding box center [0, 0] width 0 height 0
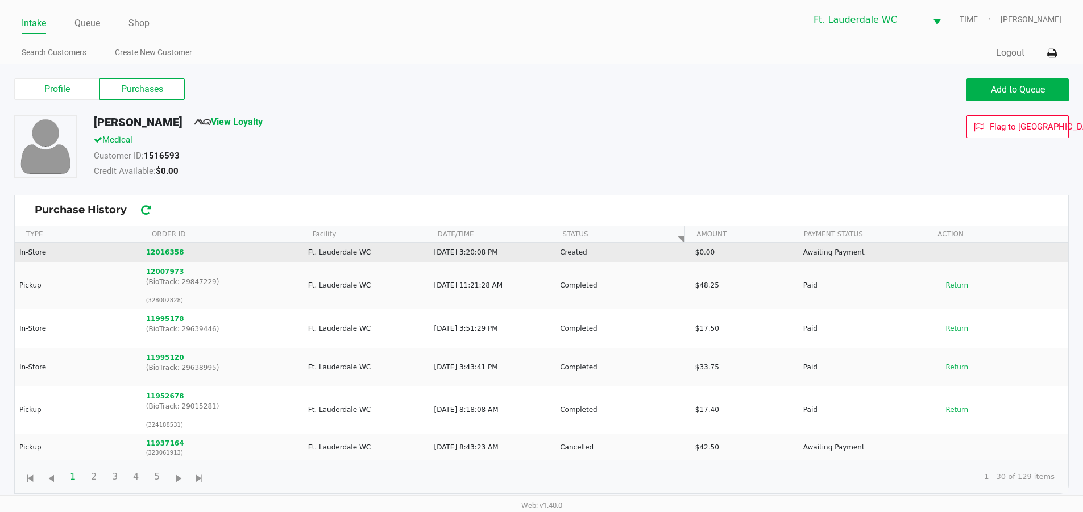
click at [161, 256] on button "12016358" at bounding box center [165, 252] width 38 height 10
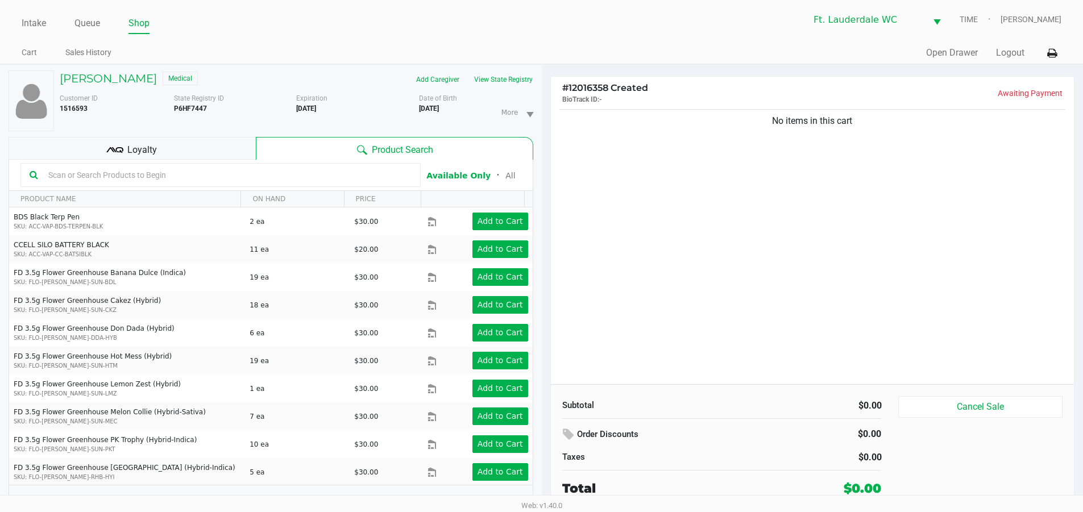
click at [674, 241] on div "No items in this cart" at bounding box center [813, 245] width 524 height 277
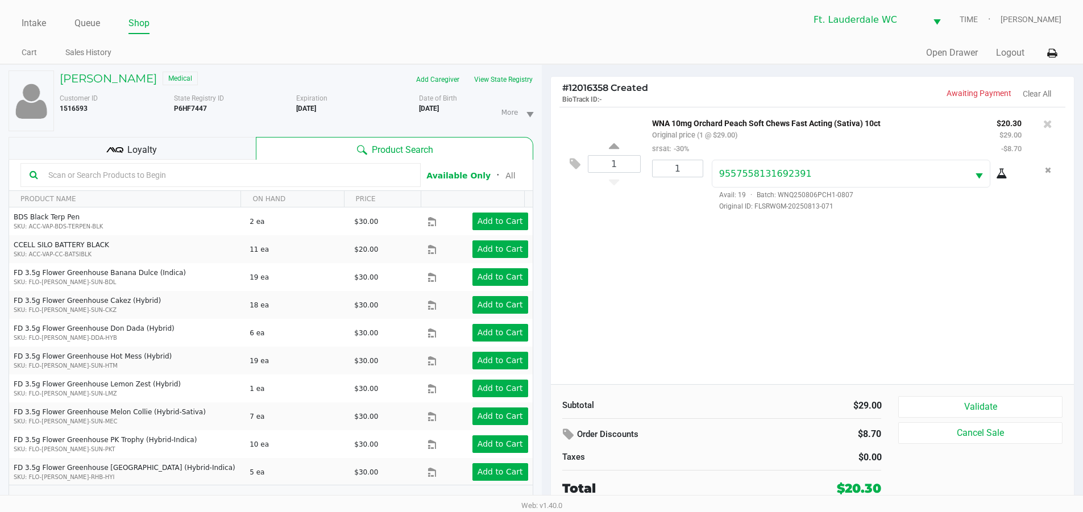
click at [631, 305] on div "1 WNA 10mg Orchard Peach Soft Chews Fast Acting (Sativa) 10ct Original price (1…" at bounding box center [813, 245] width 524 height 277
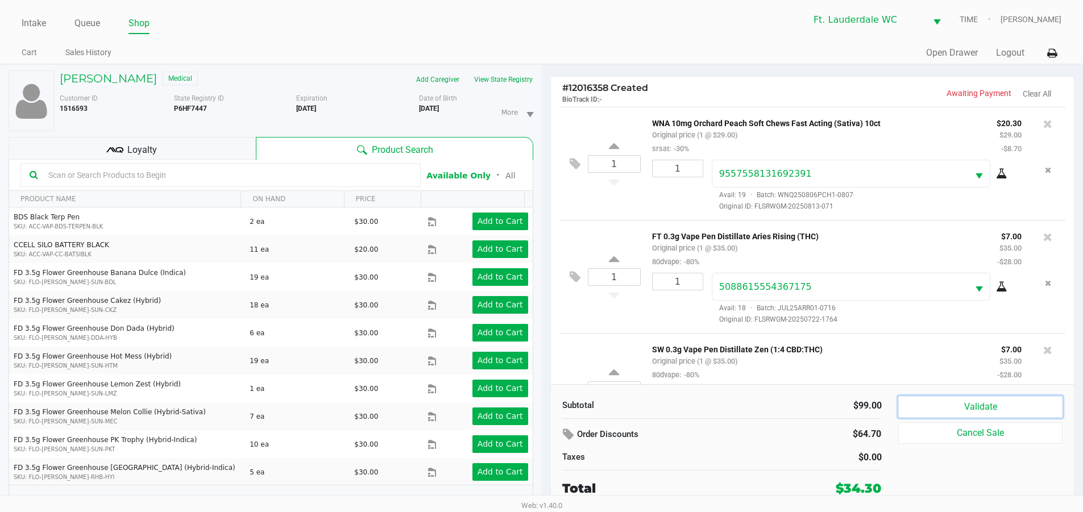
click at [1004, 412] on button "Validate" at bounding box center [980, 407] width 164 height 22
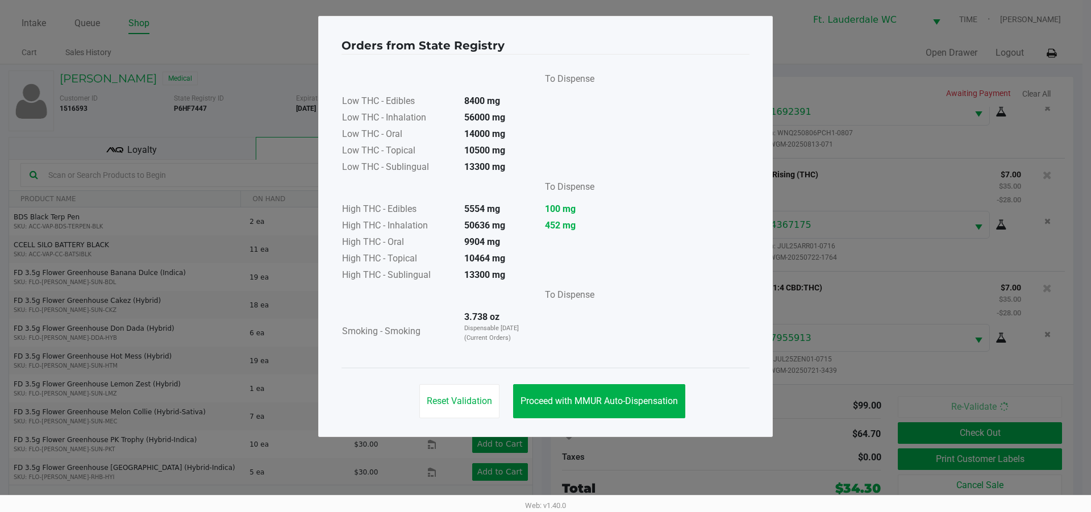
click at [663, 377] on div "Reset Validation Proceed with MMUR Auto-Dispensation" at bounding box center [546, 396] width 408 height 57
click at [663, 392] on button "Proceed with MMUR Auto-Dispensation" at bounding box center [599, 401] width 172 height 34
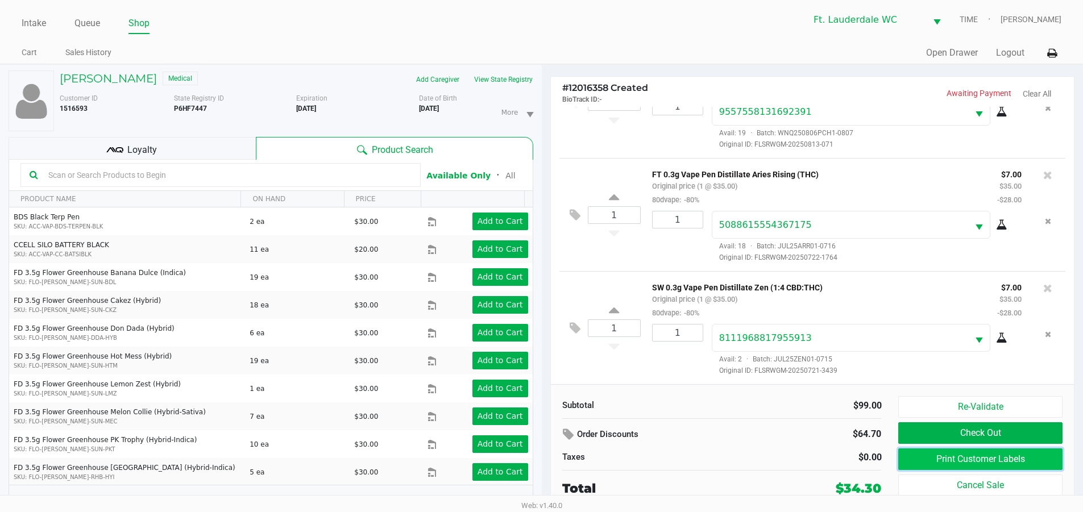
click at [1056, 459] on button "Print Customer Labels" at bounding box center [980, 460] width 164 height 22
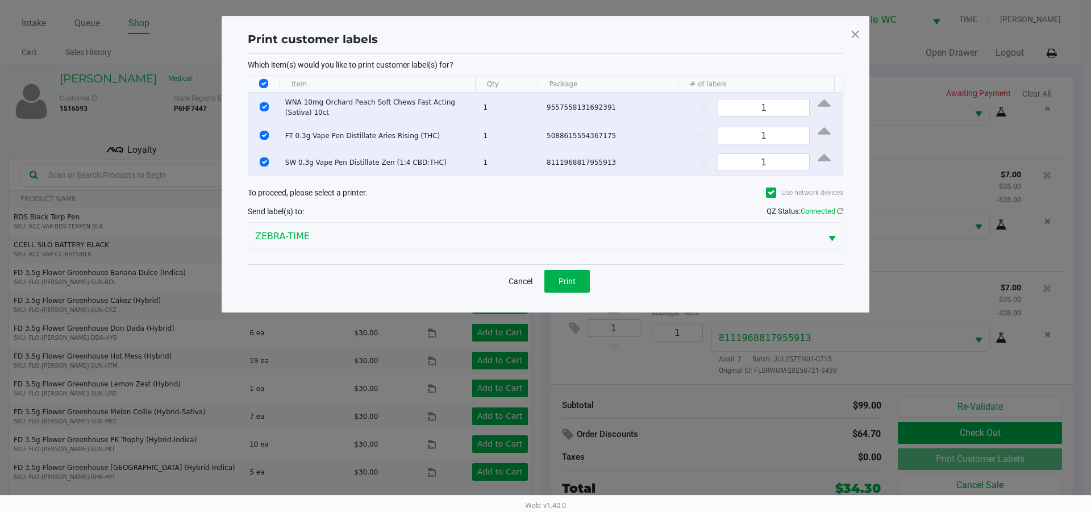
click at [592, 284] on div "Cancel Print" at bounding box center [546, 281] width 596 height 34
click at [567, 284] on span "Print" at bounding box center [567, 281] width 17 height 9
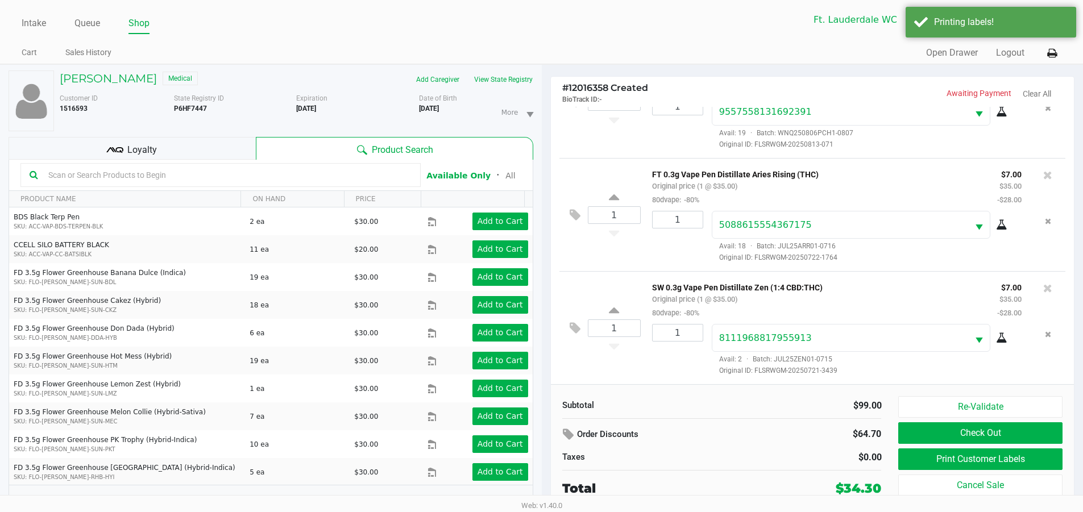
click at [559, 34] on div "Intake Queue Shop Ft. Lauderdale WC TIME [PERSON_NAME] Cart Sales History Quick…" at bounding box center [541, 32] width 1083 height 64
click at [558, 33] on div "Intake Queue Shop Ft. Lauderdale WC TIME [PERSON_NAME] Cart Sales History Quick…" at bounding box center [541, 32] width 1083 height 64
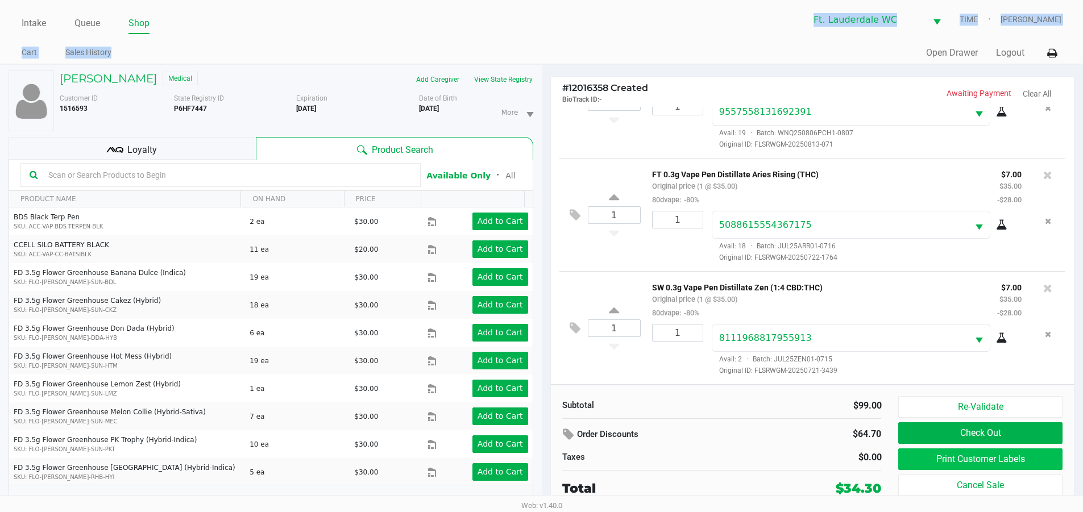
click at [932, 456] on button "Print Customer Labels" at bounding box center [980, 460] width 164 height 22
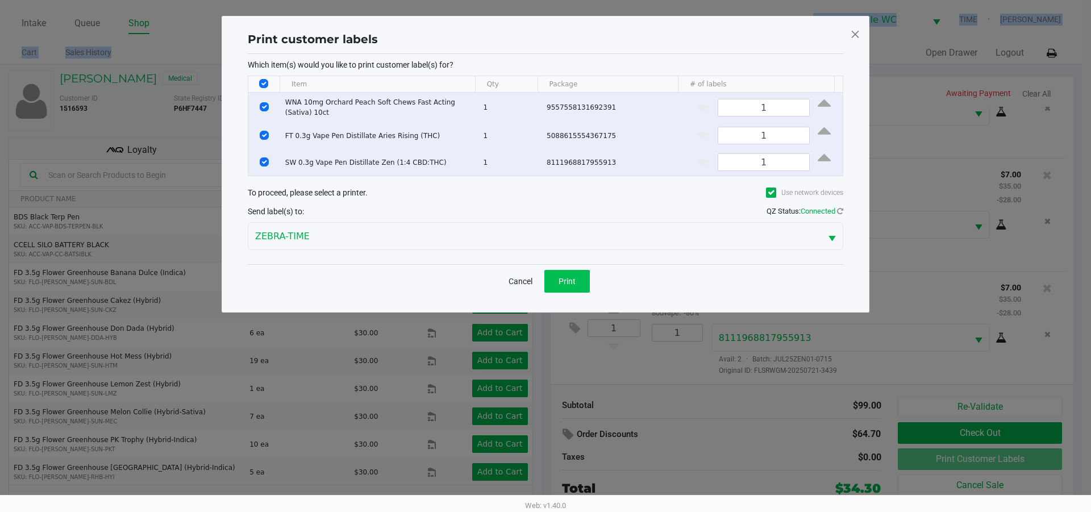
click at [562, 271] on button "Print" at bounding box center [567, 281] width 45 height 23
click at [493, 48] on div "Print customer labels" at bounding box center [546, 42] width 596 height 23
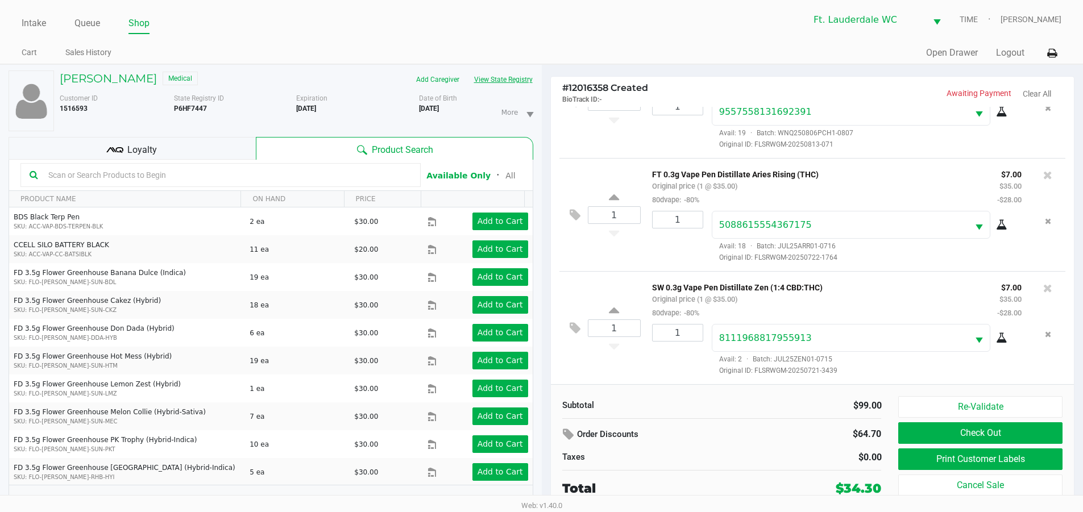
click at [495, 80] on button "View State Registry" at bounding box center [500, 79] width 67 height 18
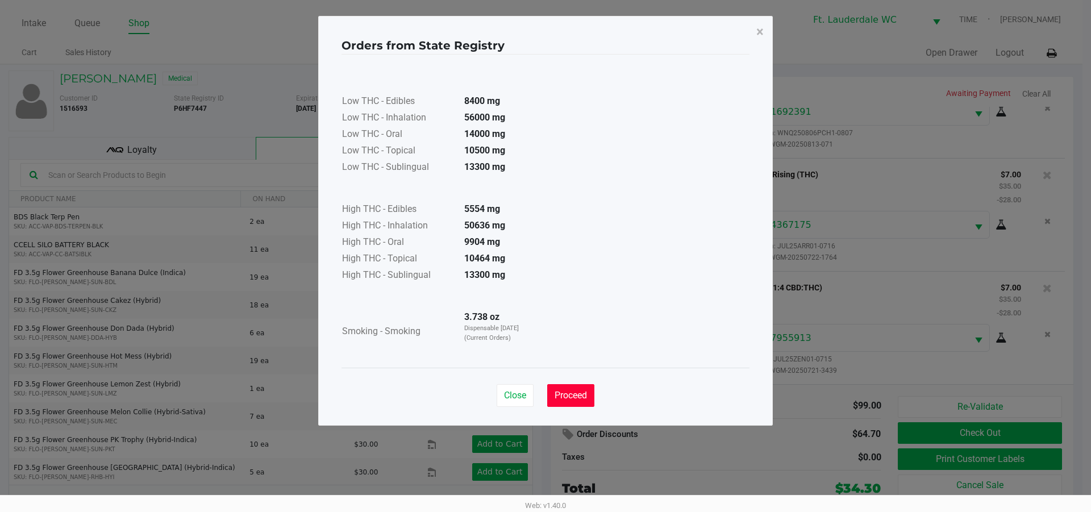
click at [560, 397] on span "Proceed" at bounding box center [571, 395] width 32 height 11
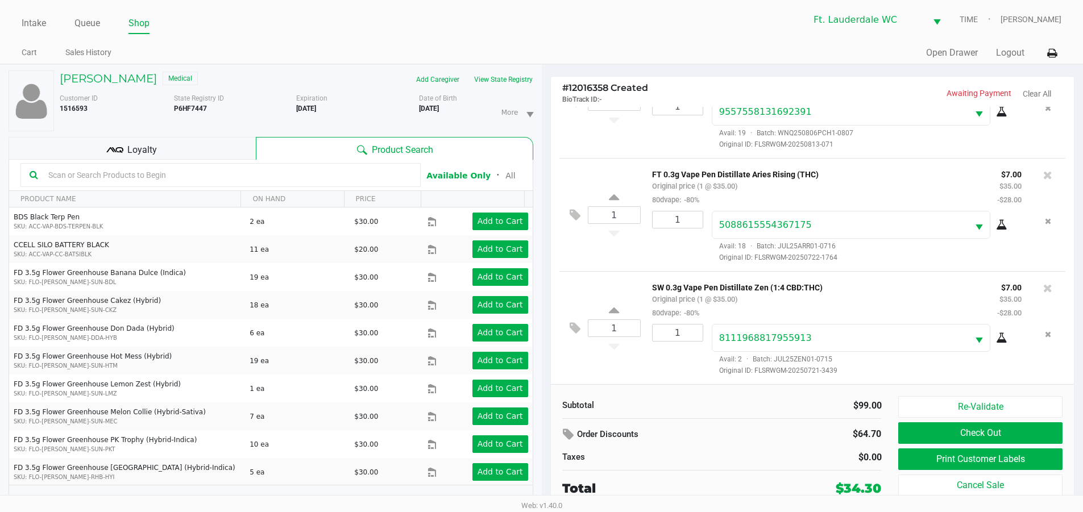
click at [358, 75] on div "Add Caregiver View State Registry" at bounding box center [418, 79] width 245 height 18
click at [358, 77] on div "Add Caregiver View State Registry" at bounding box center [418, 79] width 245 height 18
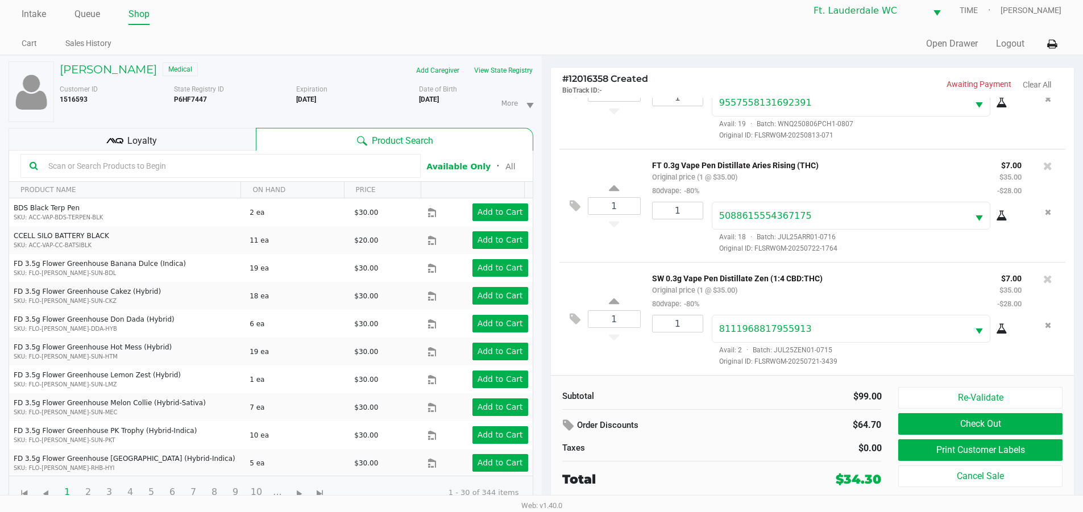
scroll to position [12, 0]
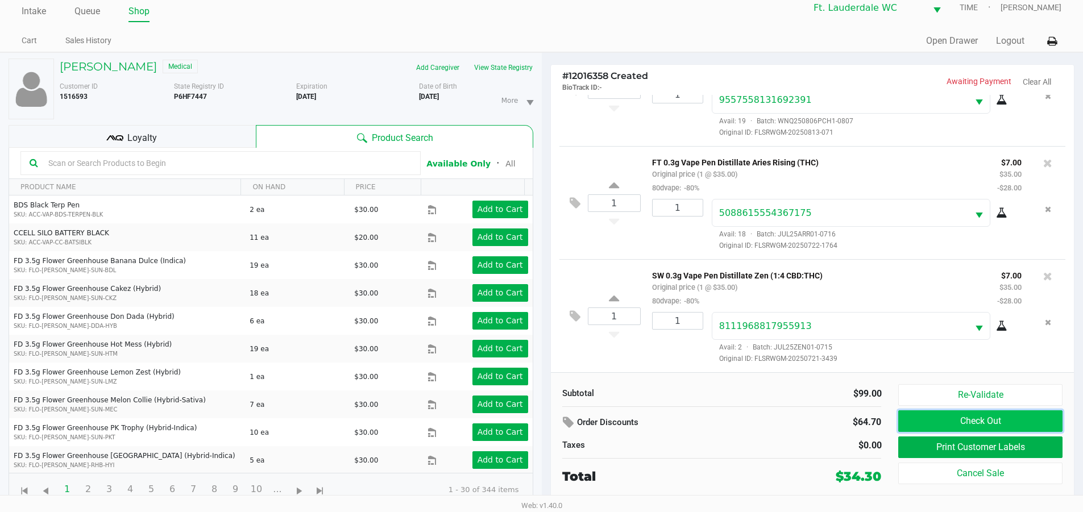
click at [974, 418] on button "Check Out" at bounding box center [980, 421] width 164 height 22
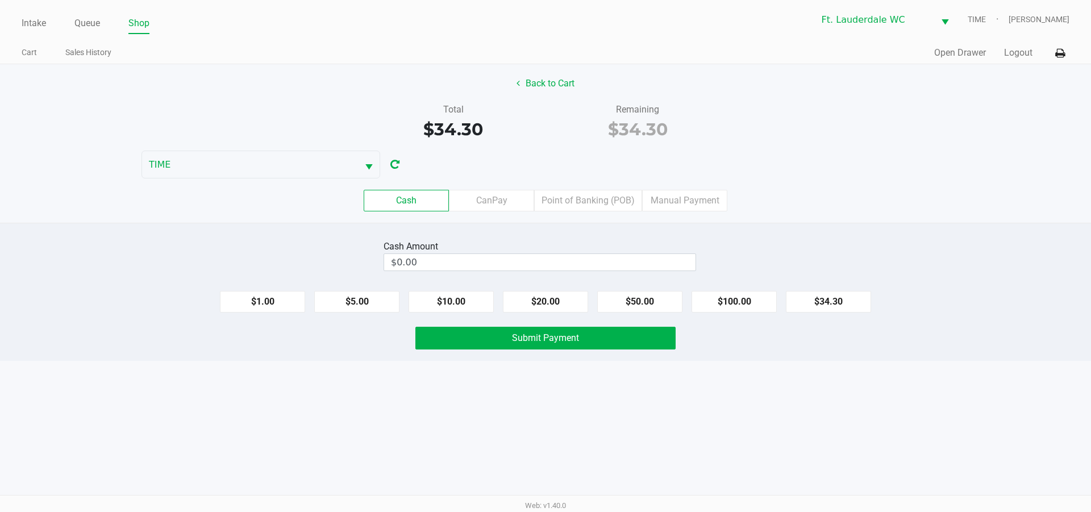
click at [569, 282] on div "$1.00 $5.00 $10.00 $20.00 $50.00 $100.00 $34.30" at bounding box center [545, 297] width 1091 height 31
click at [621, 265] on input "$0.00" at bounding box center [540, 262] width 312 height 16
click at [666, 454] on div "Intake Queue Shop Ft. Lauderdale WC TIME [PERSON_NAME] Cart Sales History Quick…" at bounding box center [545, 256] width 1091 height 512
type input "$35.00"
click at [863, 185] on div "Cash CanPay Point of Banking (POB) Manual Payment" at bounding box center [545, 200] width 1108 height 44
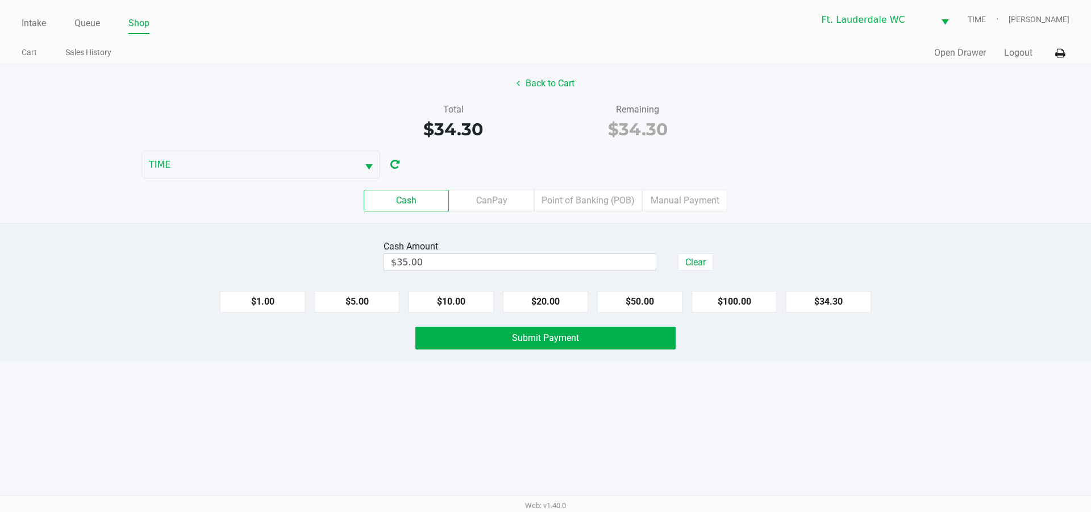
click at [748, 396] on div "Intake Queue Shop Ft. Lauderdale WC TIME [PERSON_NAME] Cart Sales History Quick…" at bounding box center [545, 256] width 1091 height 512
click at [641, 347] on button "Submit Payment" at bounding box center [546, 338] width 260 height 23
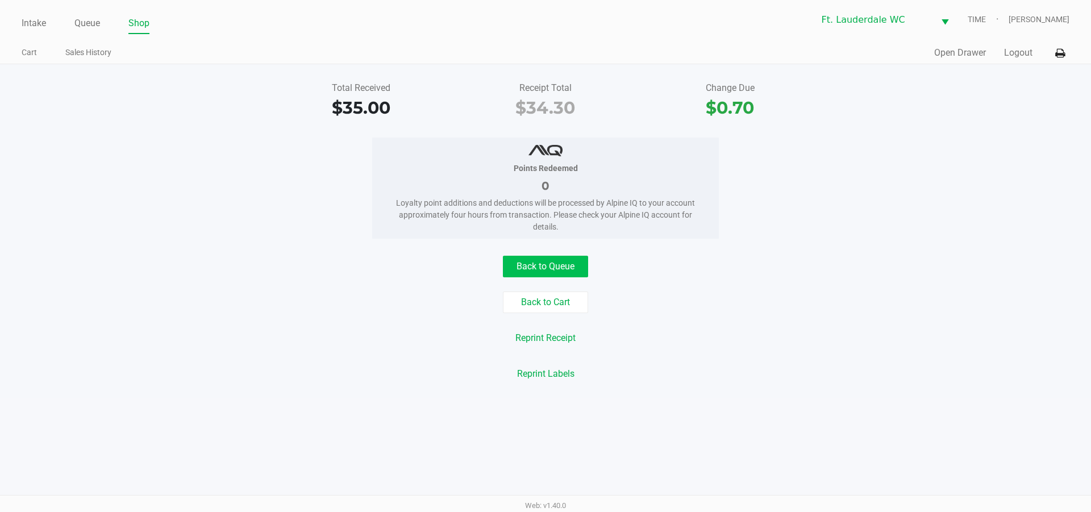
click at [554, 269] on button "Back to Queue" at bounding box center [545, 267] width 85 height 22
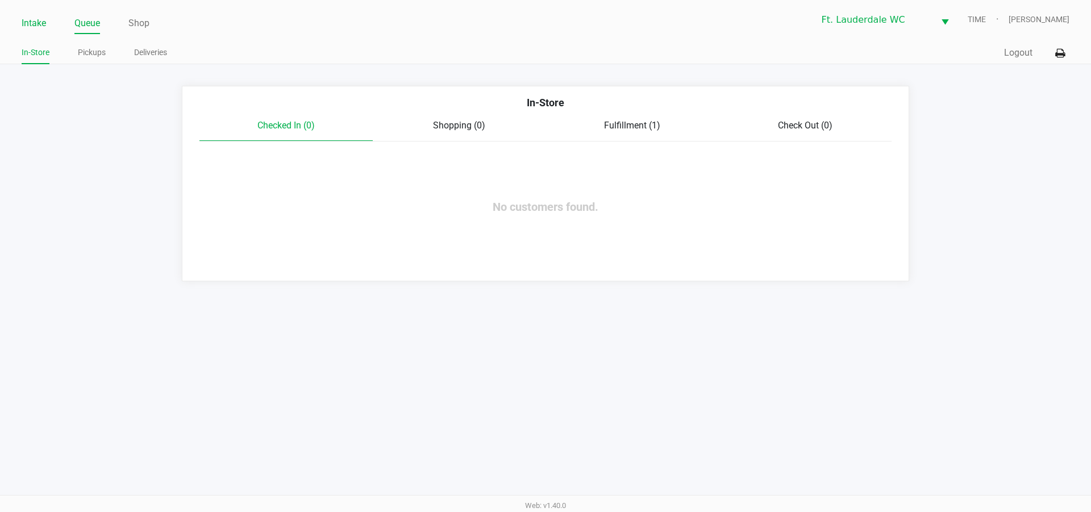
click at [26, 28] on link "Intake" at bounding box center [34, 23] width 24 height 16
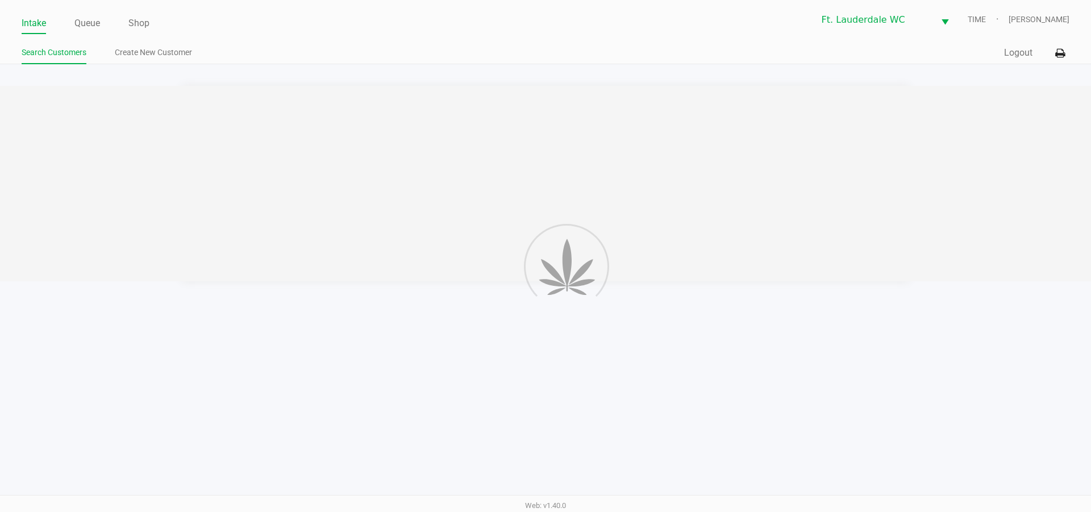
click at [30, 27] on link "Intake" at bounding box center [34, 23] width 24 height 16
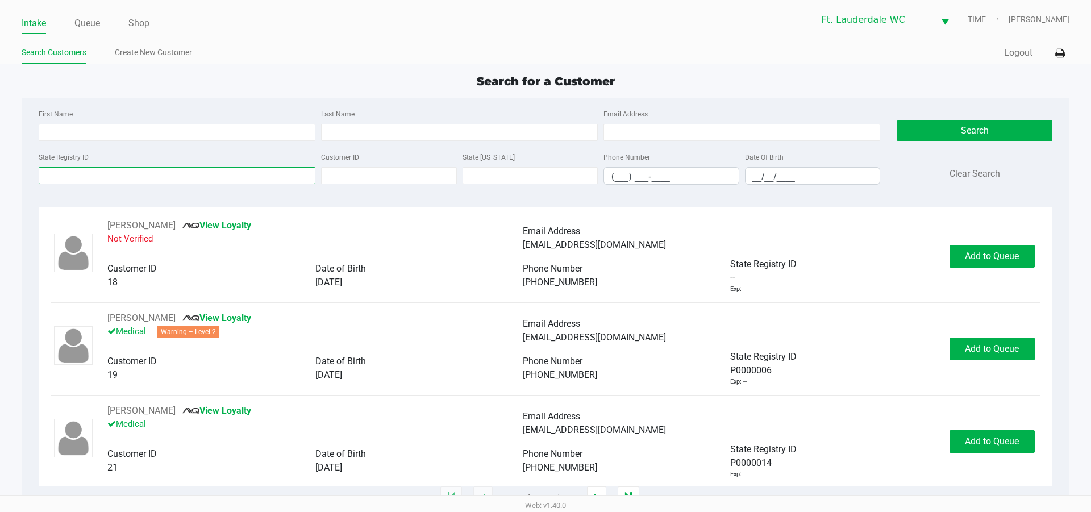
click at [107, 178] on input "State Registry ID" at bounding box center [177, 175] width 277 height 17
click at [111, 173] on input "State Registry ID" at bounding box center [177, 175] width 277 height 17
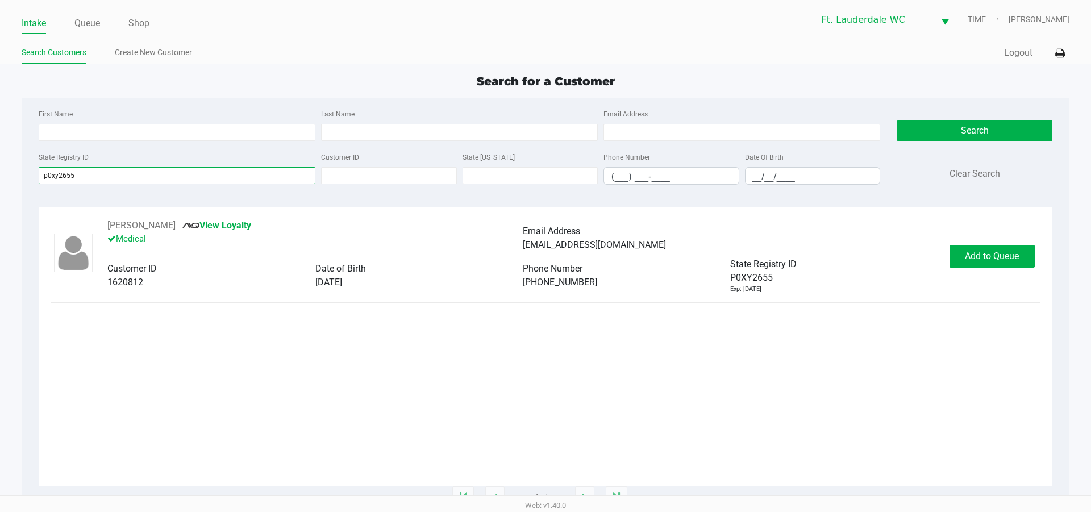
type input "p0xy2655"
click at [978, 242] on div "[PERSON_NAME] View Loyalty Medical Email Address [EMAIL_ADDRESS][DOMAIN_NAME] C…" at bounding box center [546, 256] width 990 height 75
click at [975, 251] on span "Add to Queue" at bounding box center [992, 256] width 54 height 11
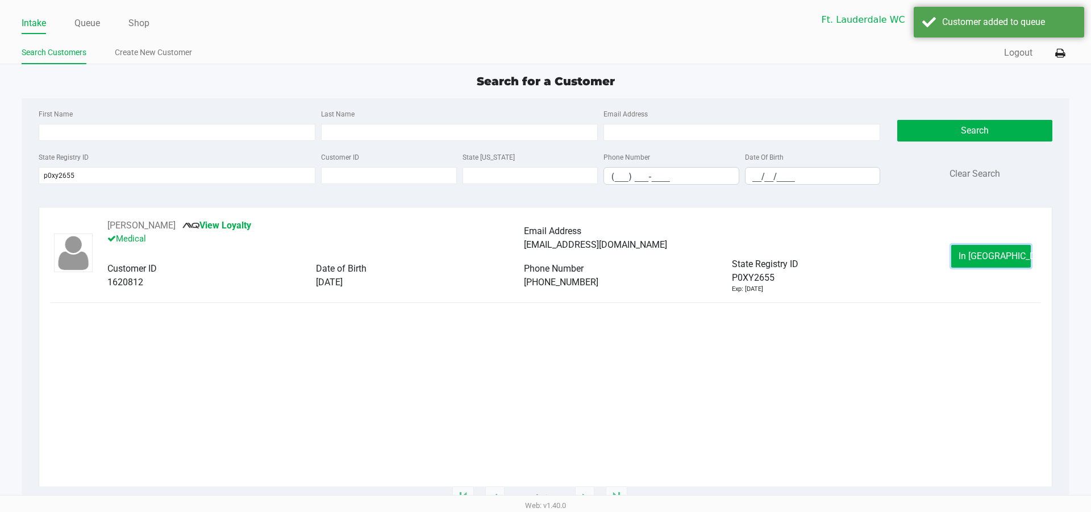
click at [975, 251] on span "In [GEOGRAPHIC_DATA]" at bounding box center [1007, 256] width 96 height 11
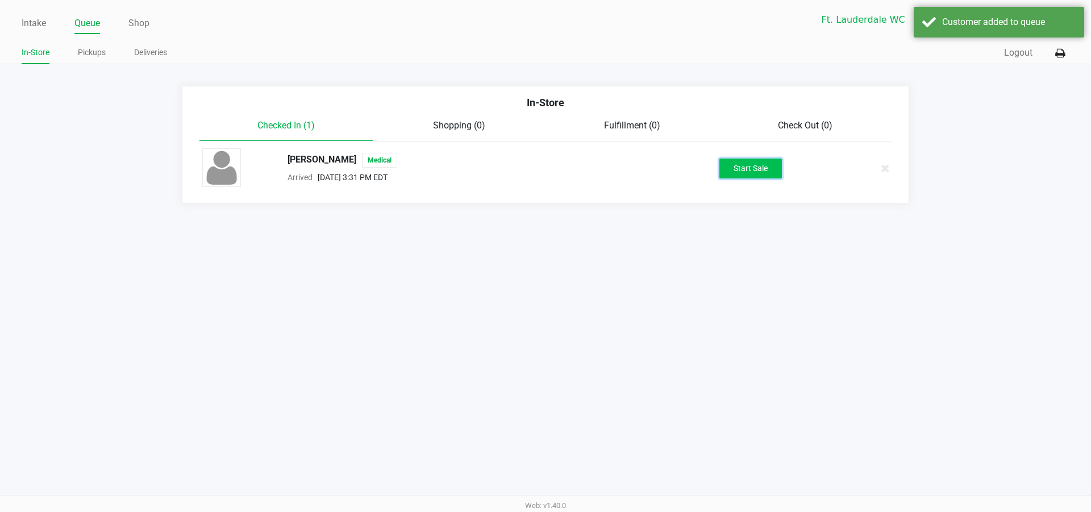
click at [740, 165] on button "Start Sale" at bounding box center [751, 169] width 63 height 20
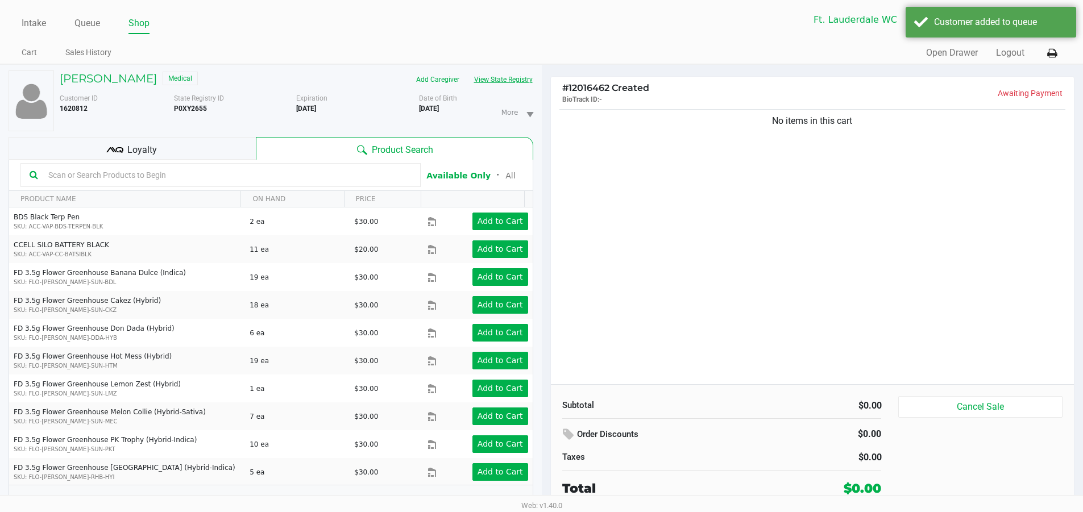
click at [481, 76] on button "View State Registry" at bounding box center [500, 79] width 67 height 18
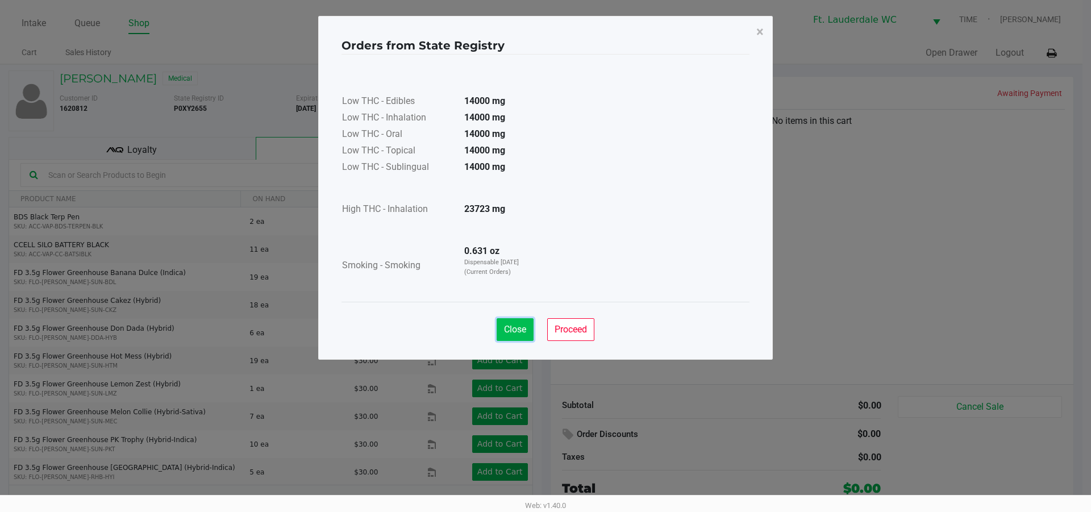
click at [516, 333] on span "Close" at bounding box center [515, 329] width 22 height 11
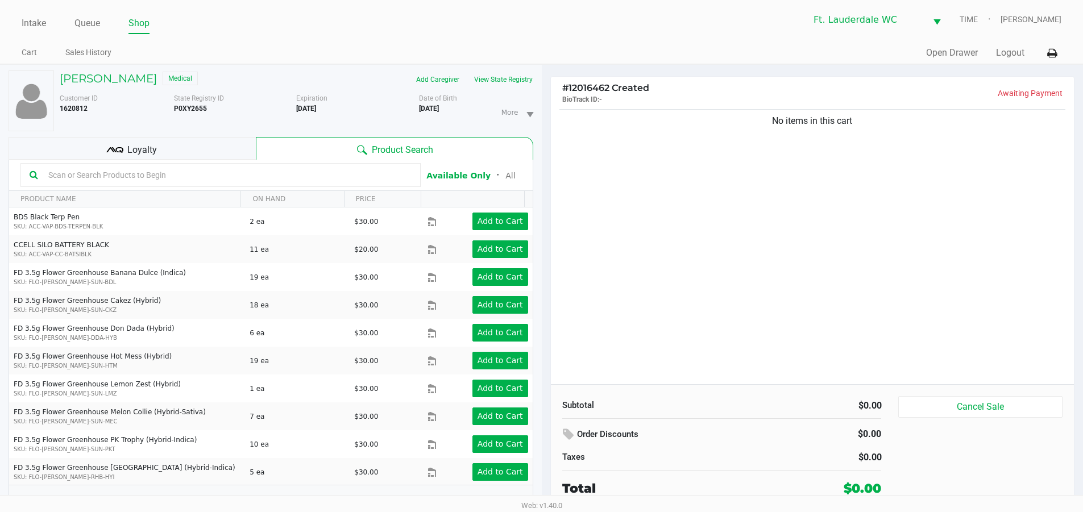
click at [210, 175] on input "text" at bounding box center [228, 175] width 368 height 17
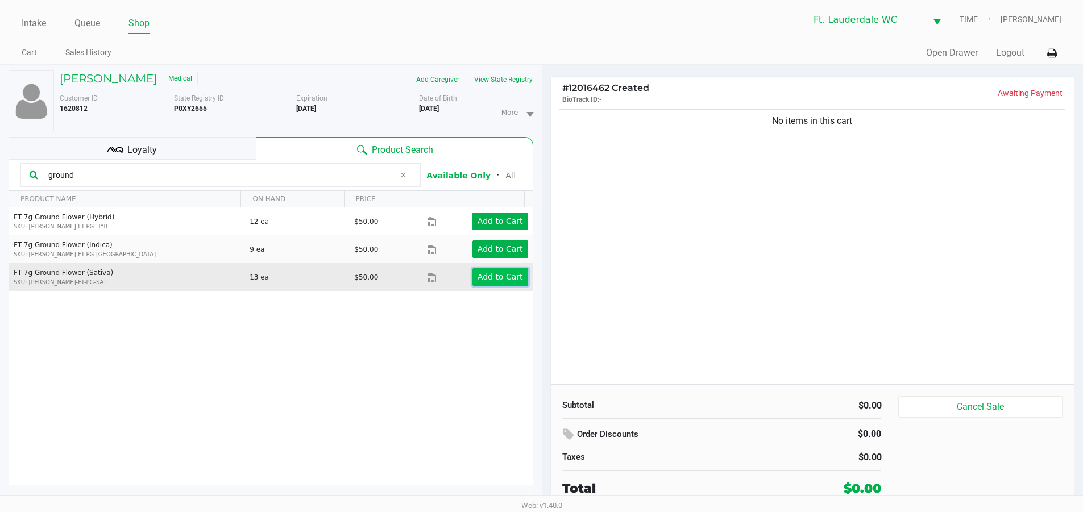
click at [485, 275] on app-button-loader "Add to Cart" at bounding box center [500, 276] width 45 height 9
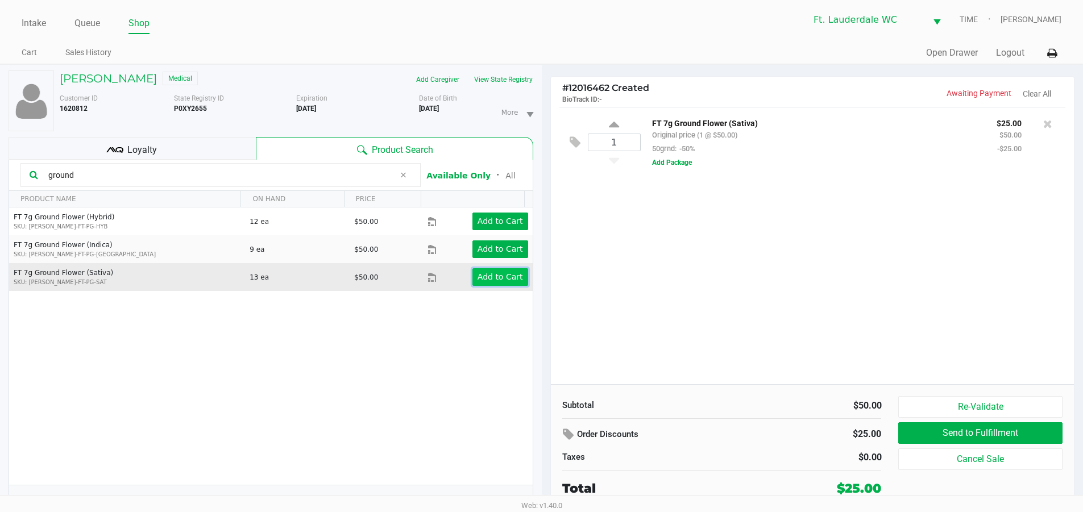
click at [487, 275] on app-button-loader "Add to Cart" at bounding box center [500, 276] width 45 height 9
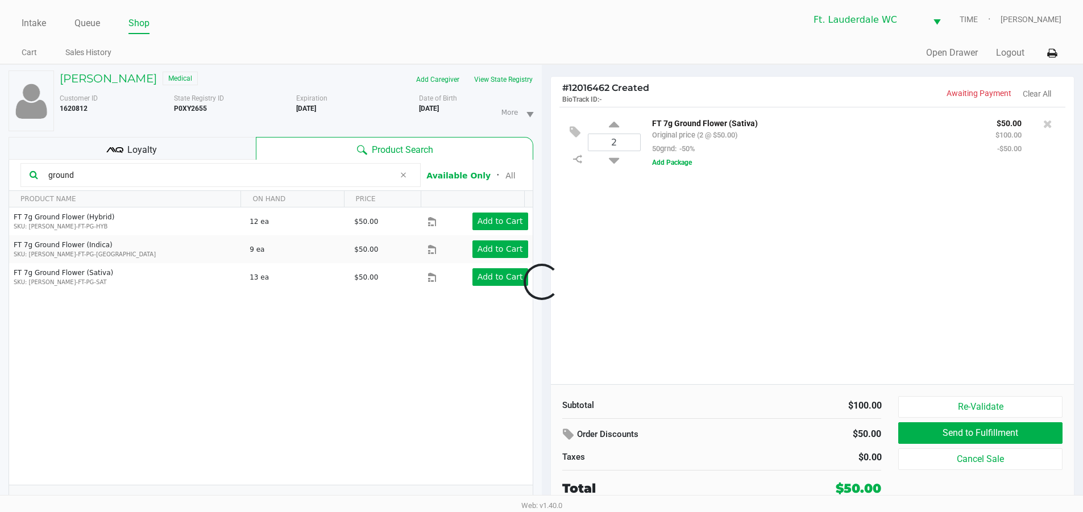
click at [149, 173] on input "ground" at bounding box center [219, 175] width 351 height 17
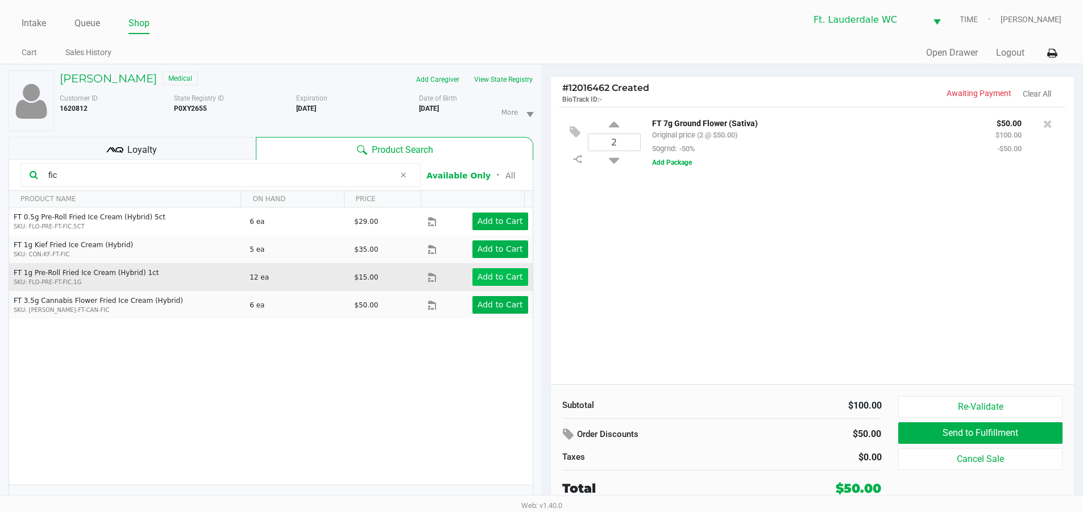
type input "fic"
click at [501, 278] on app-button-loader "Add to Cart" at bounding box center [500, 276] width 45 height 9
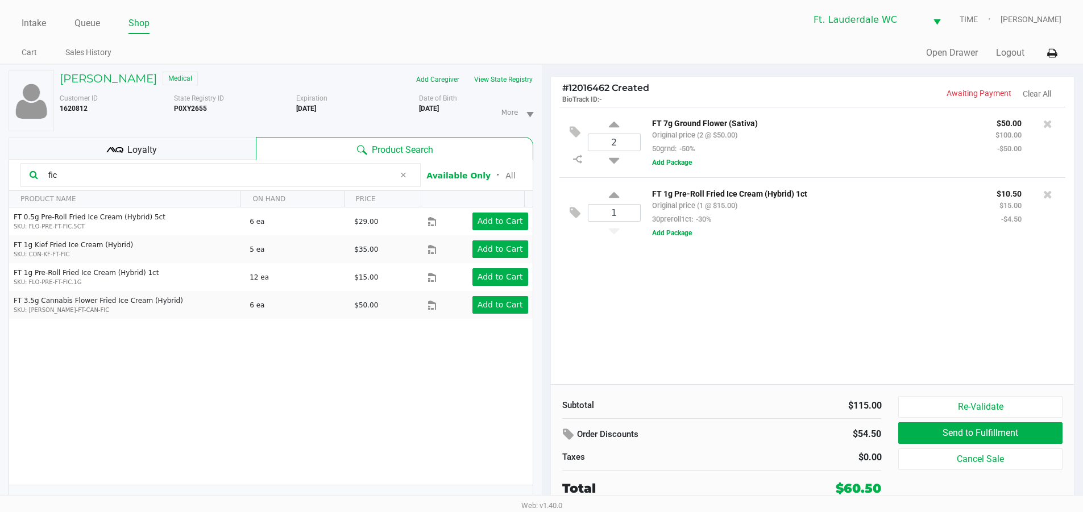
click at [180, 152] on div "Loyalty" at bounding box center [132, 148] width 247 height 23
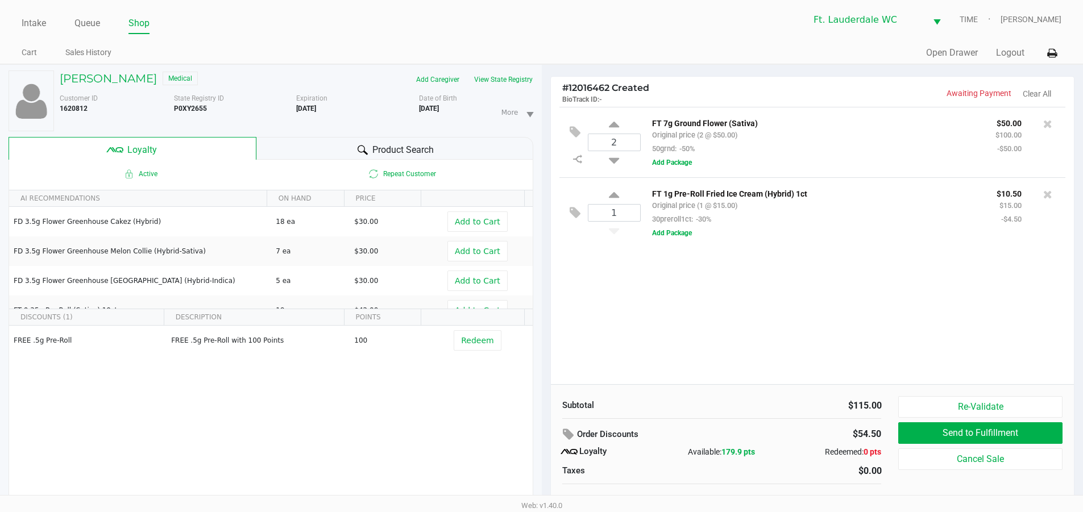
click at [335, 148] on div "Product Search" at bounding box center [394, 148] width 277 height 23
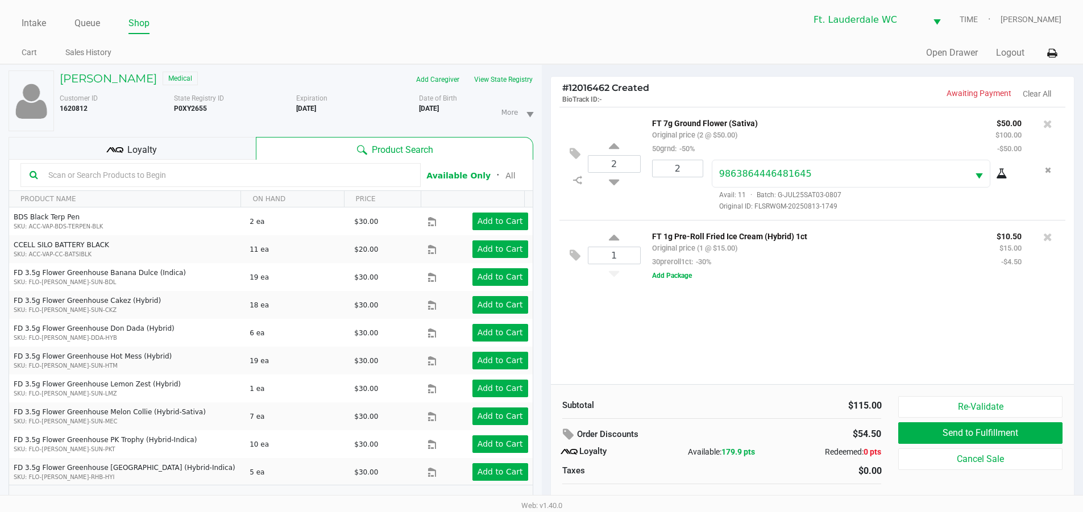
click at [200, 179] on input "text" at bounding box center [228, 175] width 368 height 17
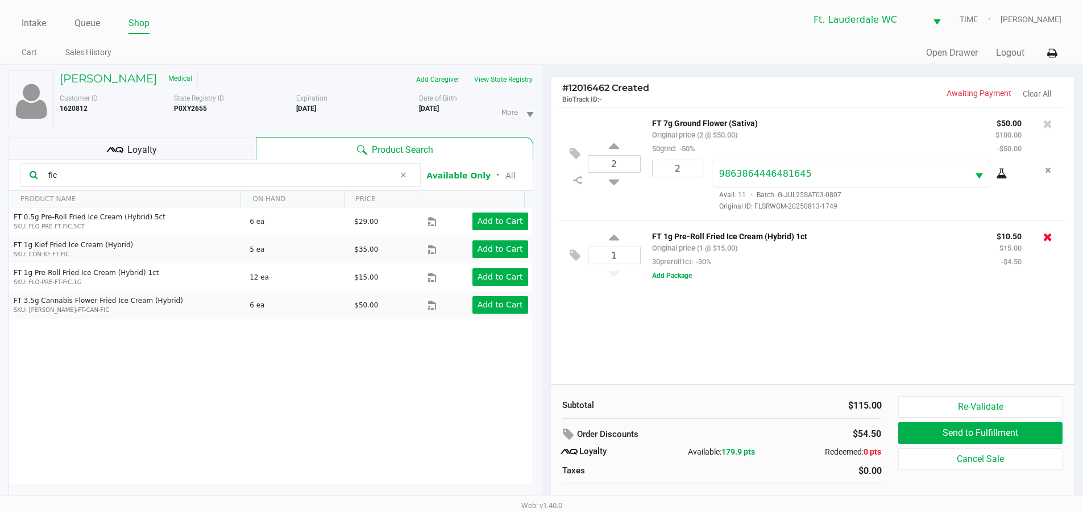
type input "fic"
click at [1045, 234] on icon at bounding box center [1047, 236] width 9 height 11
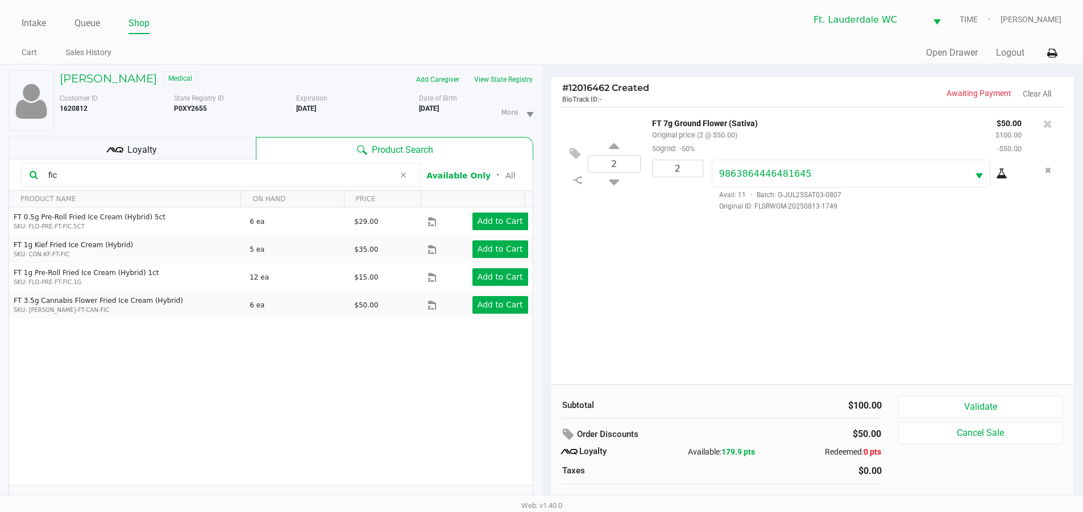
click at [106, 168] on input "fic" at bounding box center [219, 175] width 351 height 17
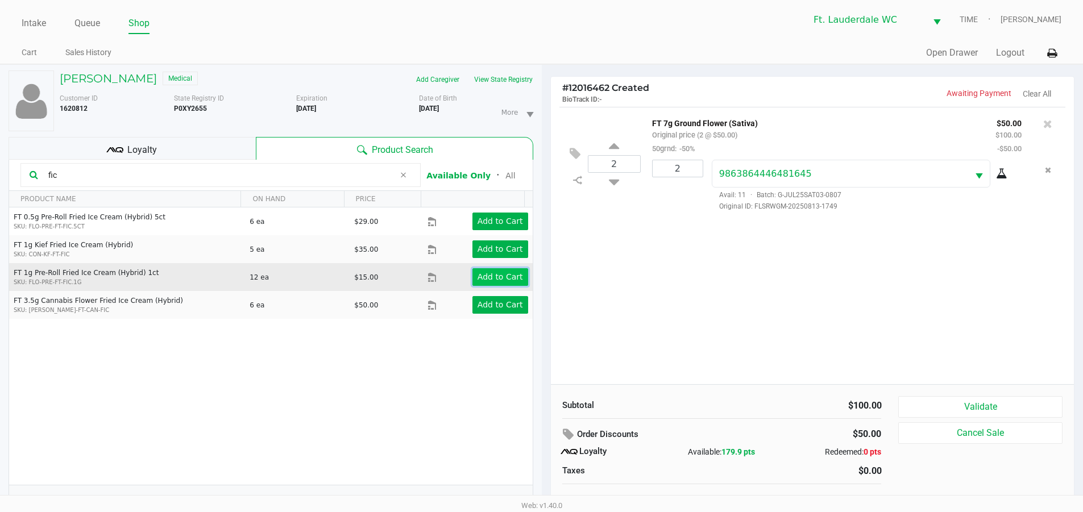
click at [486, 272] on app-button-loader "Add to Cart" at bounding box center [500, 276] width 45 height 9
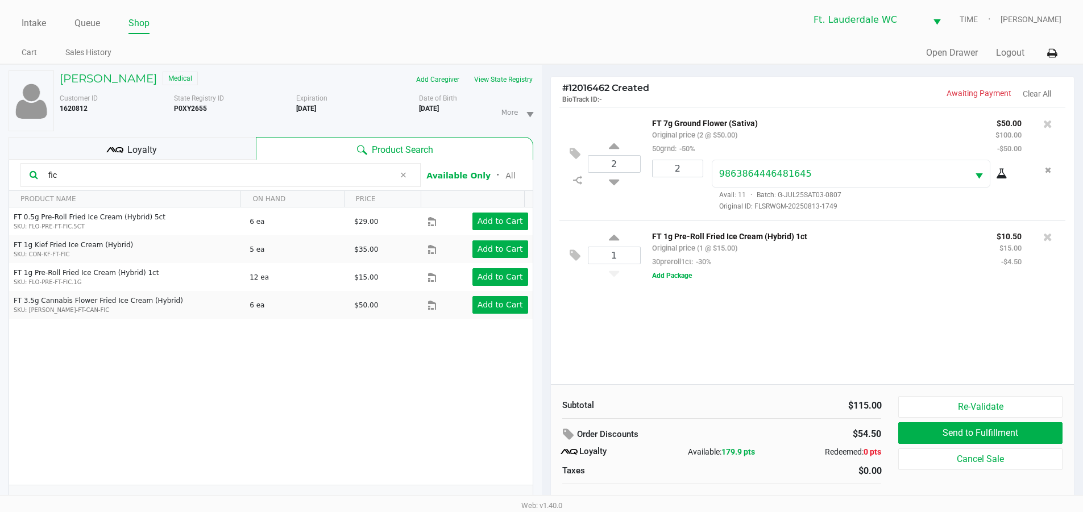
scroll to position [12, 0]
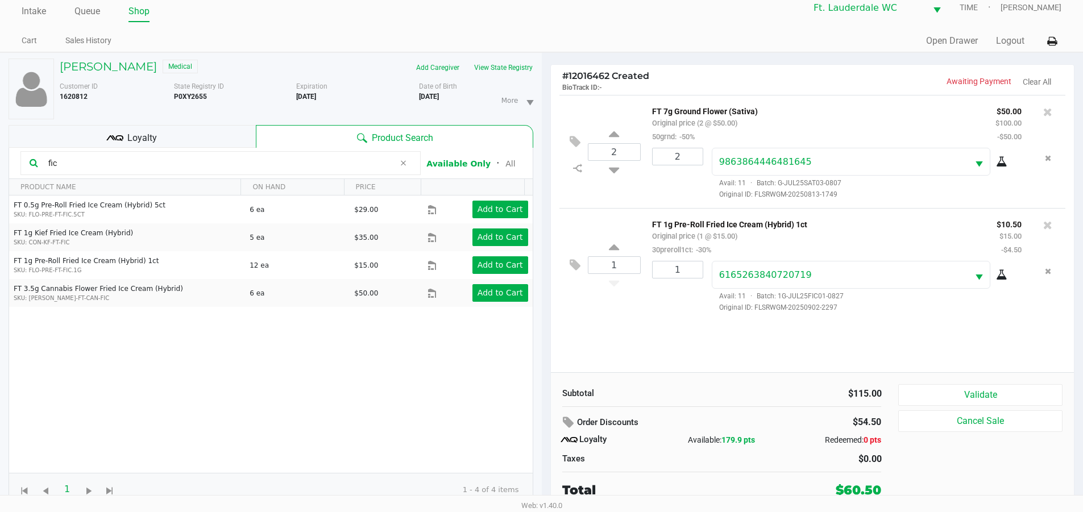
click at [957, 382] on div "Subtotal $115.00 Order Discounts $54.50 Loyalty Available: 179.9 pts Redeemed: …" at bounding box center [813, 441] width 524 height 139
click at [957, 384] on button "Validate" at bounding box center [980, 395] width 164 height 22
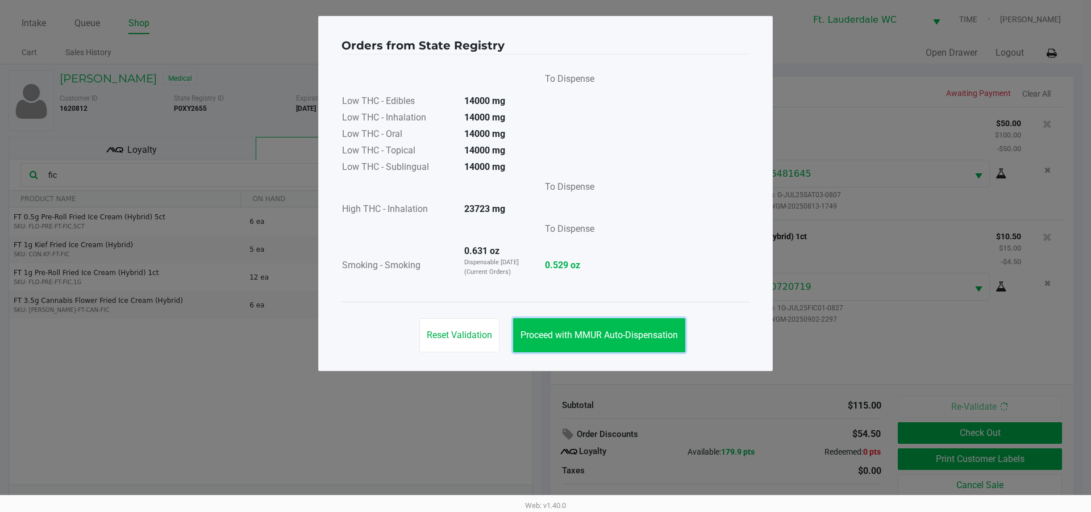
click at [637, 345] on button "Proceed with MMUR Auto-Dispensation" at bounding box center [599, 335] width 172 height 34
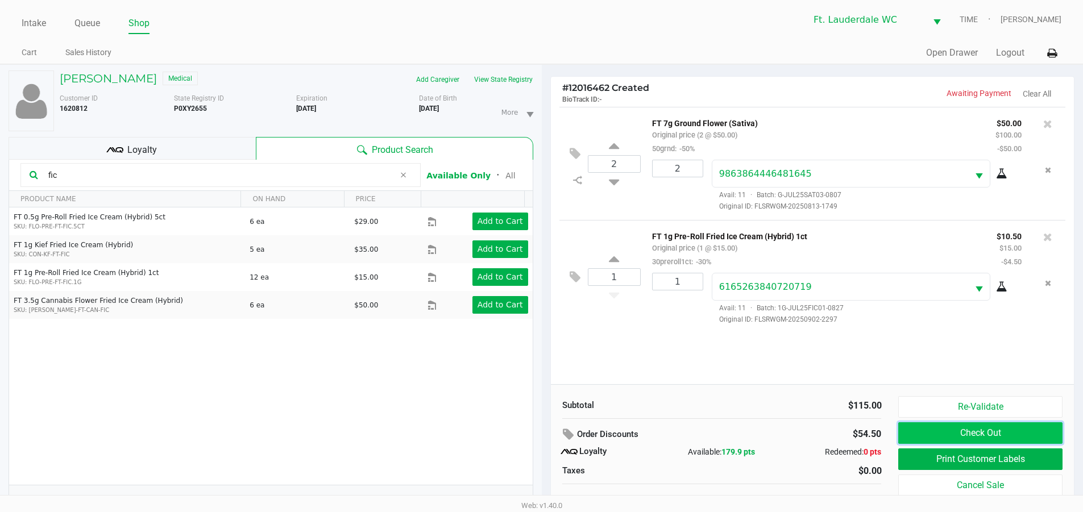
click at [959, 434] on button "Check Out" at bounding box center [980, 433] width 164 height 22
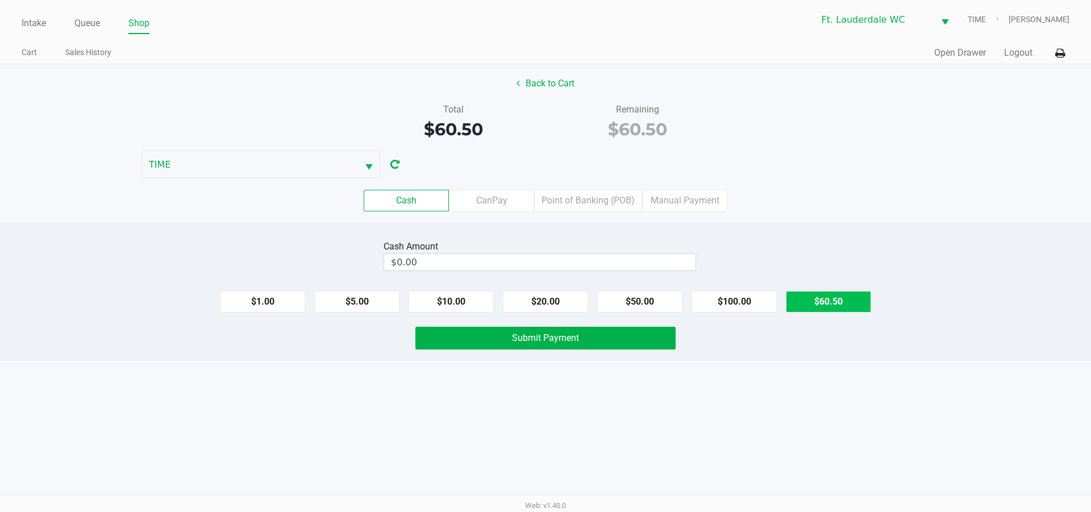
click at [822, 303] on button "$60.50" at bounding box center [828, 302] width 85 height 22
type input "$60.50"
click at [609, 343] on button "Submit Payment" at bounding box center [546, 338] width 260 height 23
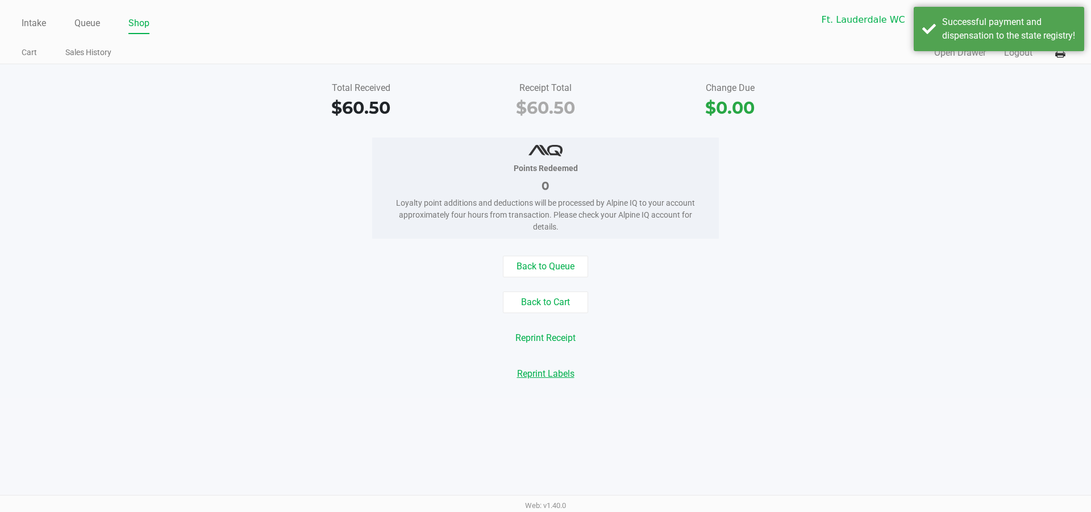
click at [553, 372] on button "Reprint Labels" at bounding box center [546, 374] width 72 height 22
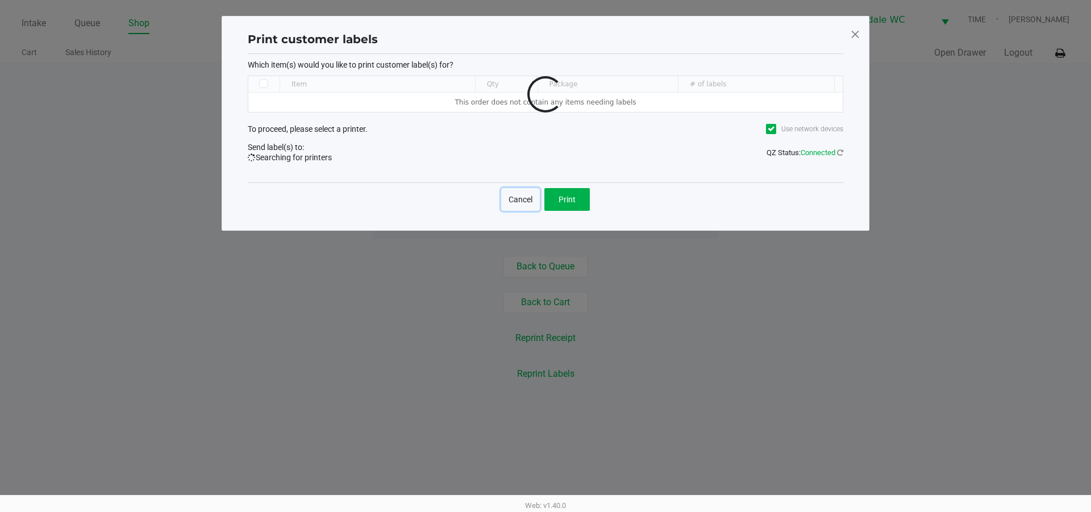
click at [522, 199] on button "Cancel" at bounding box center [520, 199] width 39 height 23
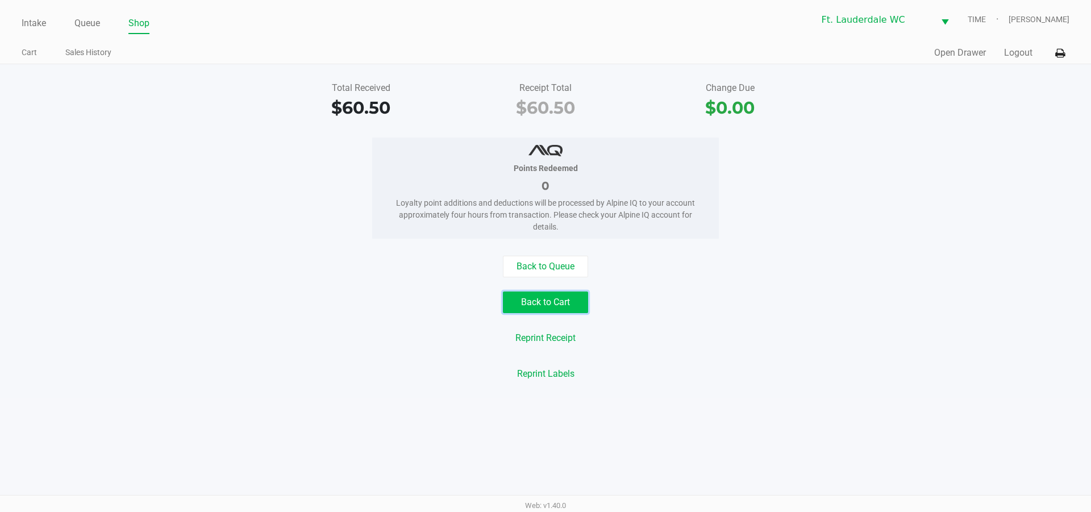
click at [553, 296] on button "Back to Cart" at bounding box center [545, 303] width 85 height 22
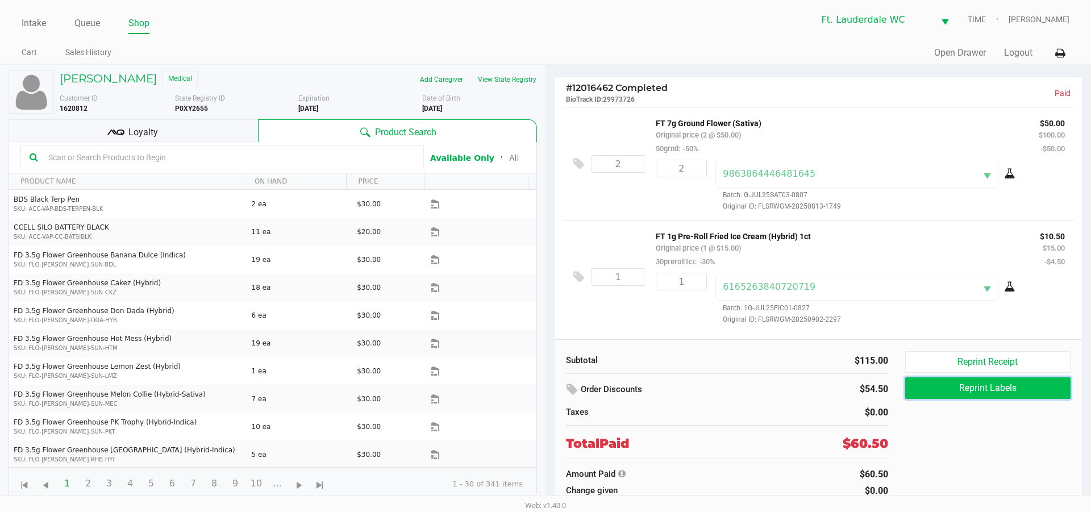
click at [997, 389] on button "Reprint Labels" at bounding box center [988, 388] width 165 height 22
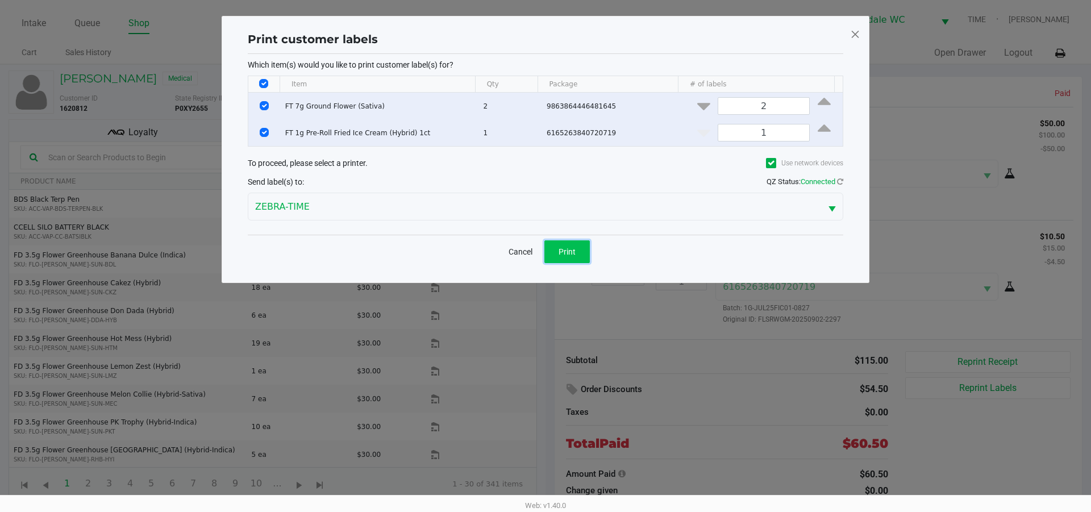
click at [575, 253] on span "Print" at bounding box center [567, 251] width 17 height 9
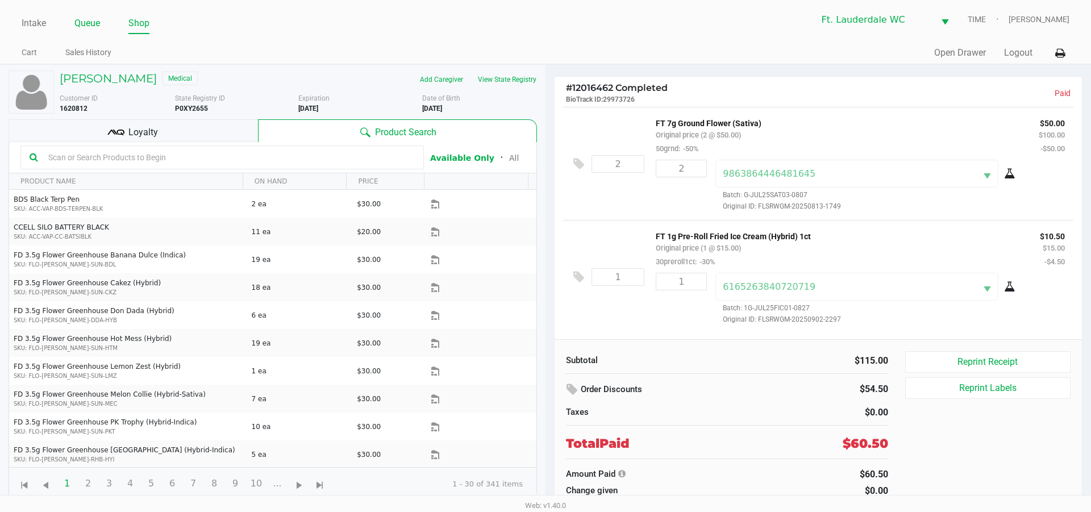
click at [85, 21] on link "Queue" at bounding box center [87, 23] width 26 height 16
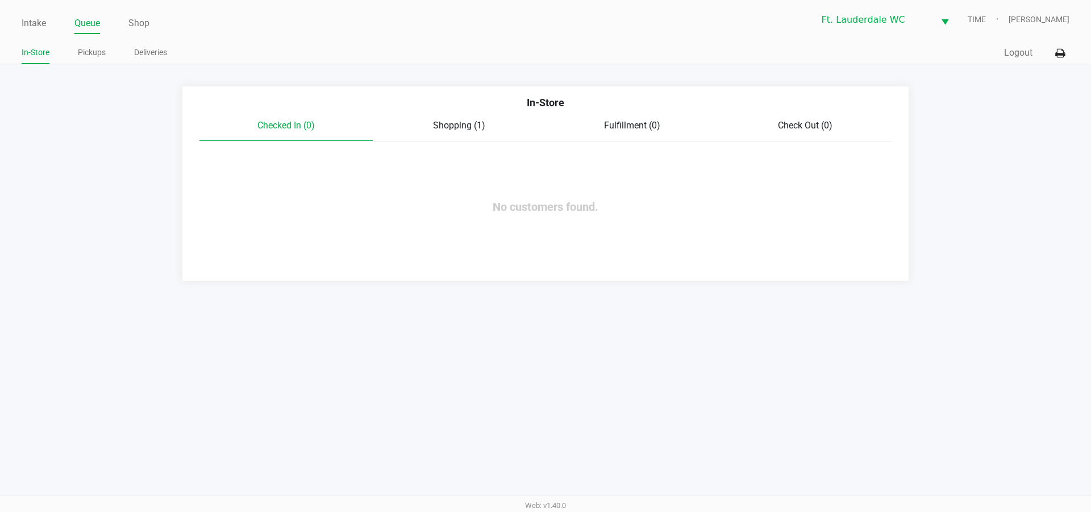
click at [151, 23] on ul "Intake Queue Shop" at bounding box center [284, 23] width 524 height 19
click at [143, 25] on link "Shop" at bounding box center [138, 23] width 21 height 16
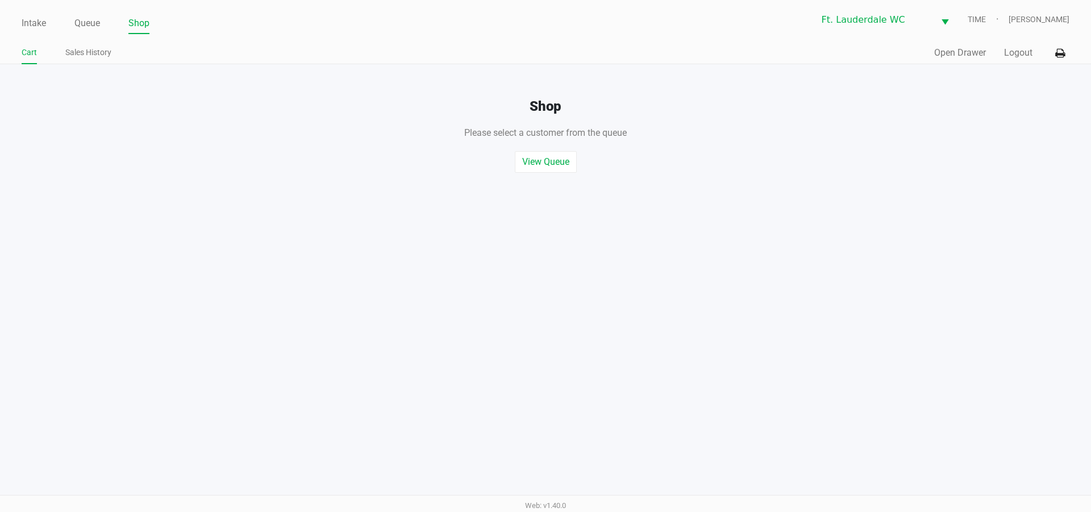
click at [966, 61] on div "Quick Sale Open Drawer Logout" at bounding box center [808, 53] width 524 height 21
click at [966, 53] on button "Open Drawer" at bounding box center [961, 53] width 52 height 14
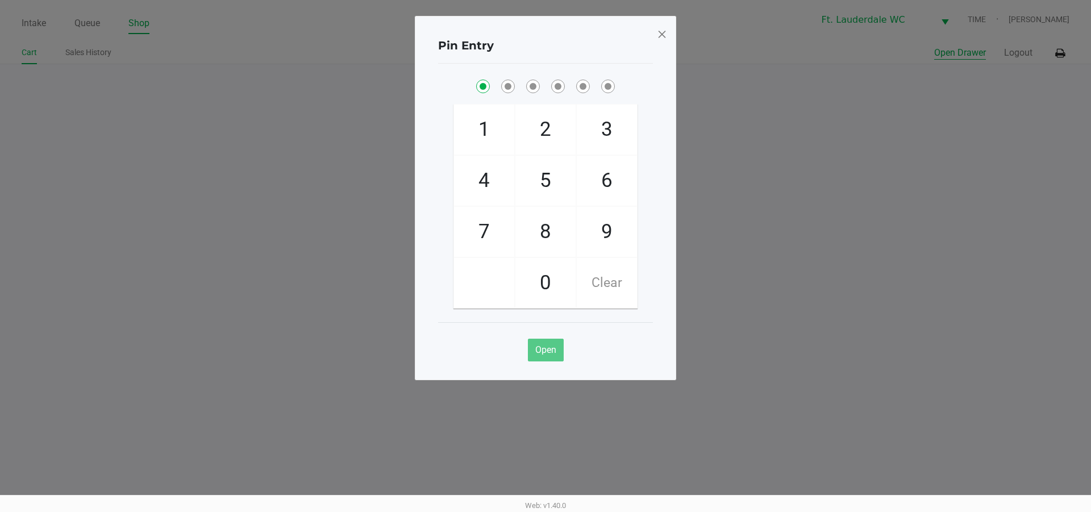
checkbox input "true"
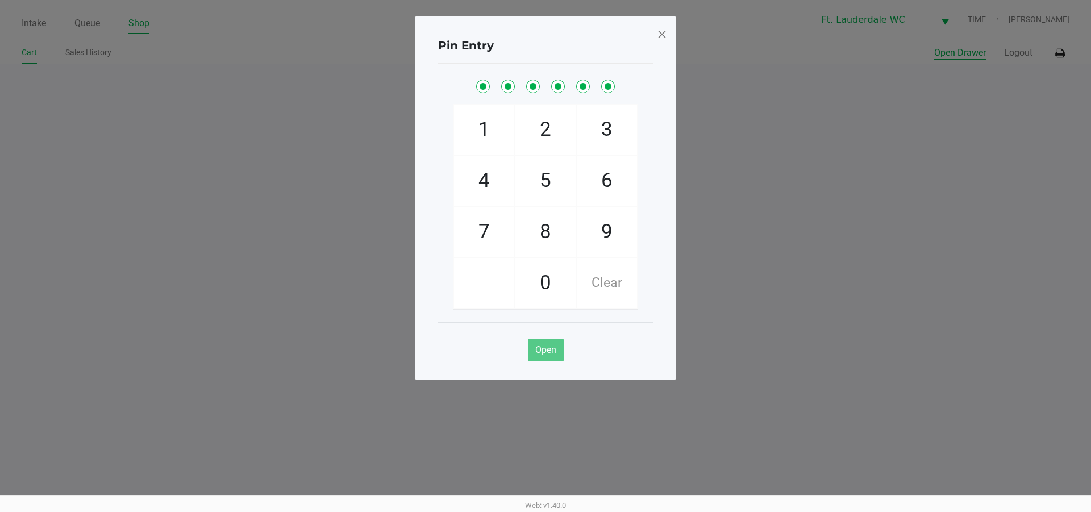
checkbox input "true"
click at [667, 28] on div "Pin Entry 1 4 7 2 5 8 0 3 6 9 Clear Open" at bounding box center [545, 198] width 261 height 364
click at [661, 31] on span at bounding box center [662, 34] width 10 height 18
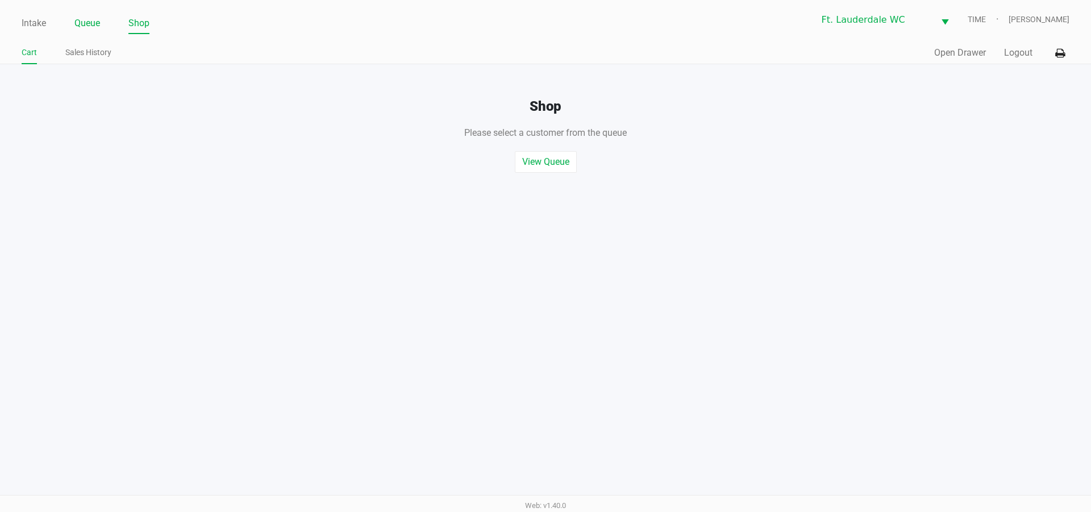
click at [95, 21] on link "Queue" at bounding box center [87, 23] width 26 height 16
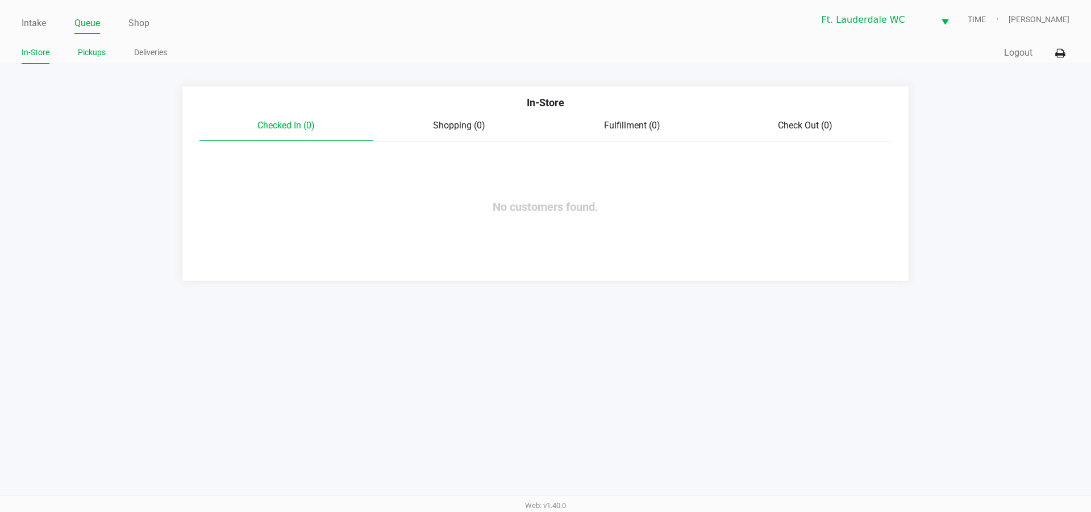
click at [93, 51] on link "Pickups" at bounding box center [92, 52] width 28 height 14
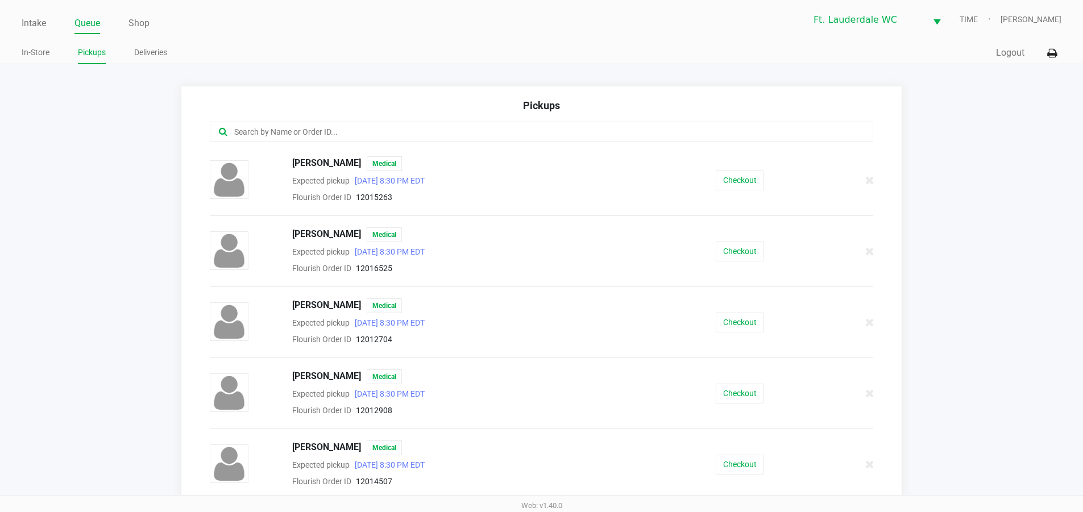
click at [274, 133] on input "text" at bounding box center [523, 132] width 581 height 13
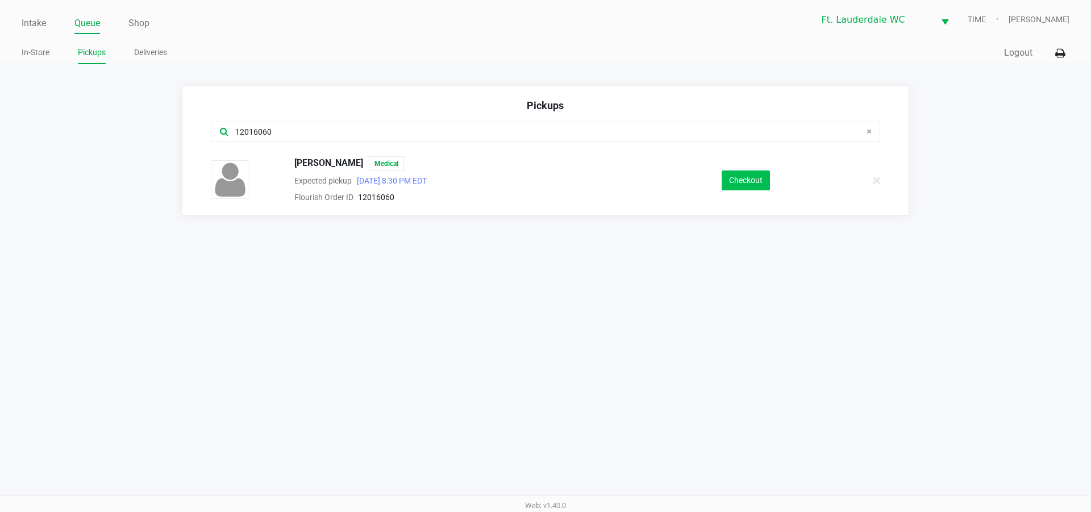
type input "12016060"
click at [744, 178] on button "Checkout" at bounding box center [746, 181] width 48 height 20
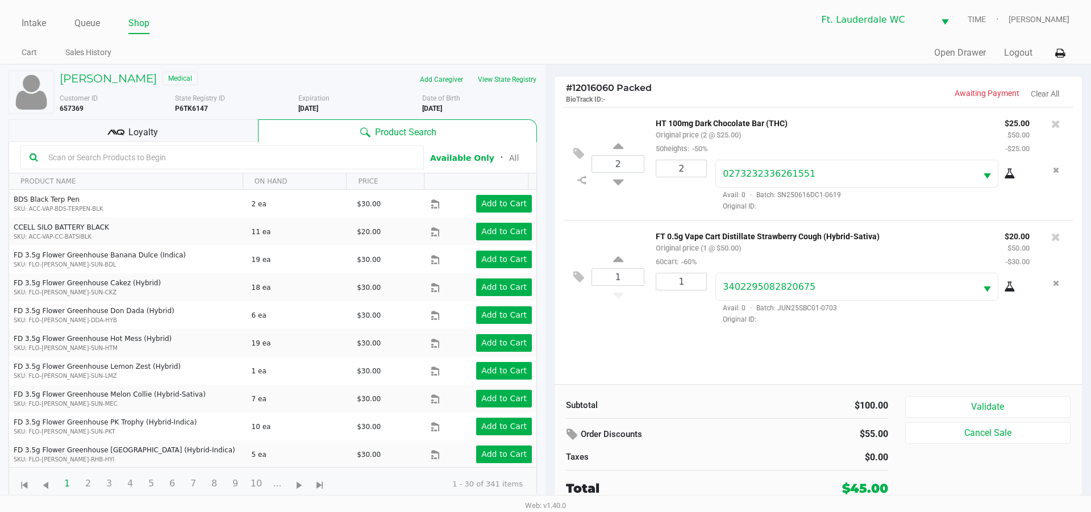
click at [93, 155] on input "text" at bounding box center [229, 157] width 371 height 17
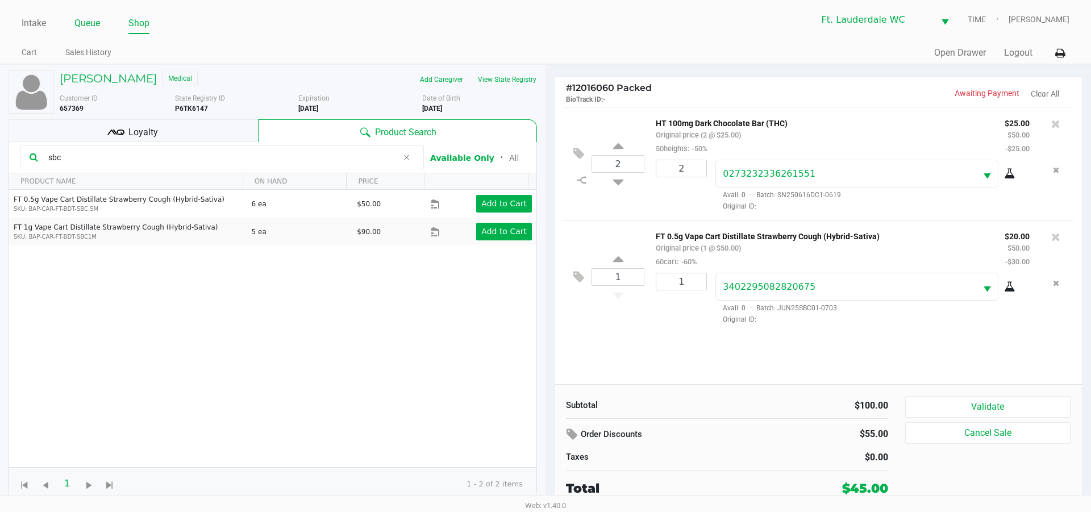
type input "sbc"
click at [84, 30] on link "Queue" at bounding box center [87, 23] width 26 height 16
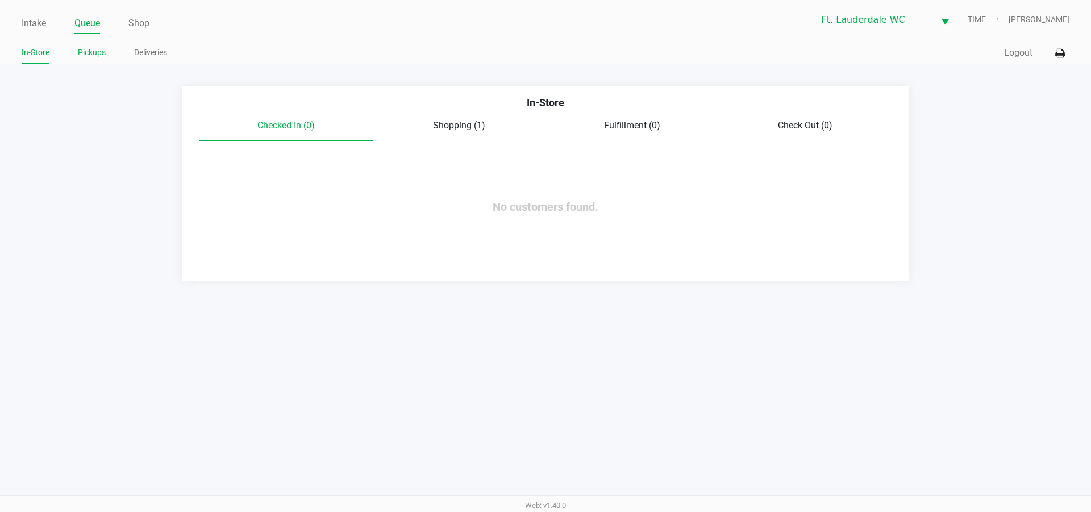
click at [84, 54] on link "Pickups" at bounding box center [92, 52] width 28 height 14
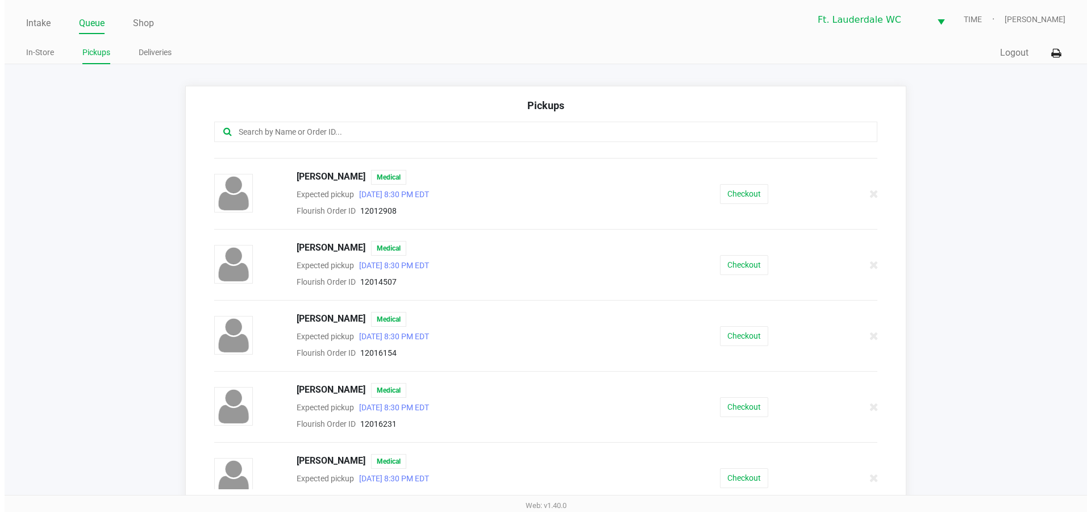
scroll to position [227, 0]
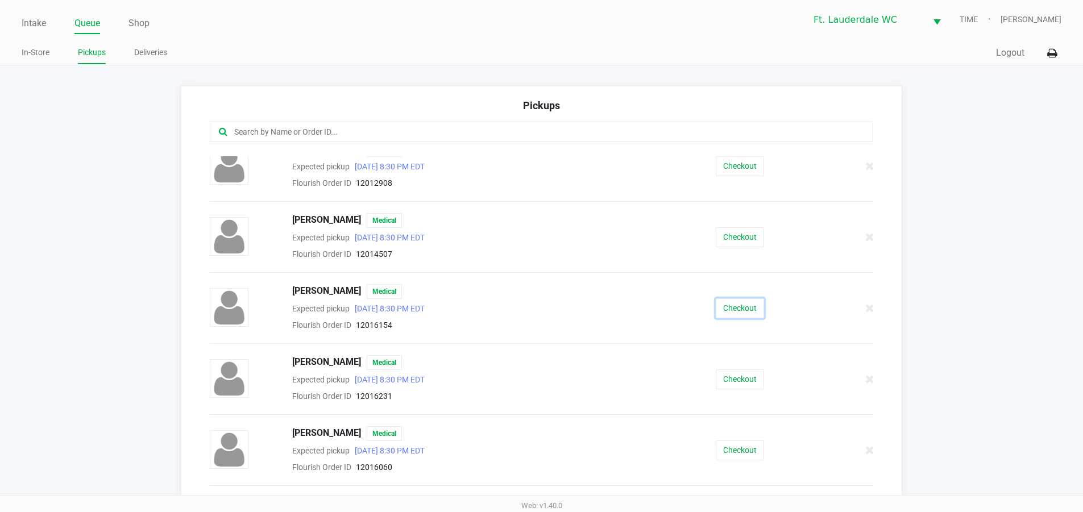
click at [732, 305] on button "Checkout" at bounding box center [740, 308] width 48 height 20
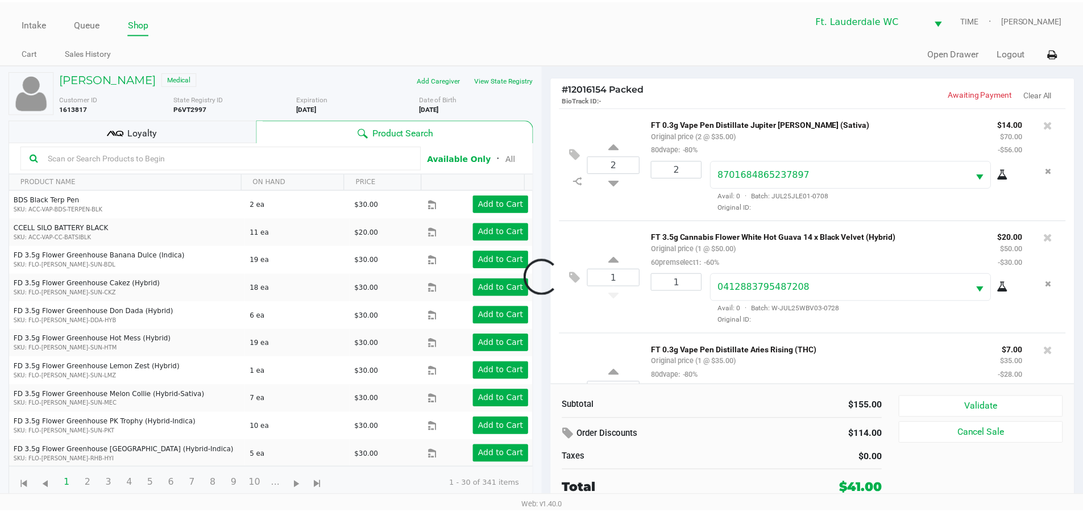
scroll to position [64, 0]
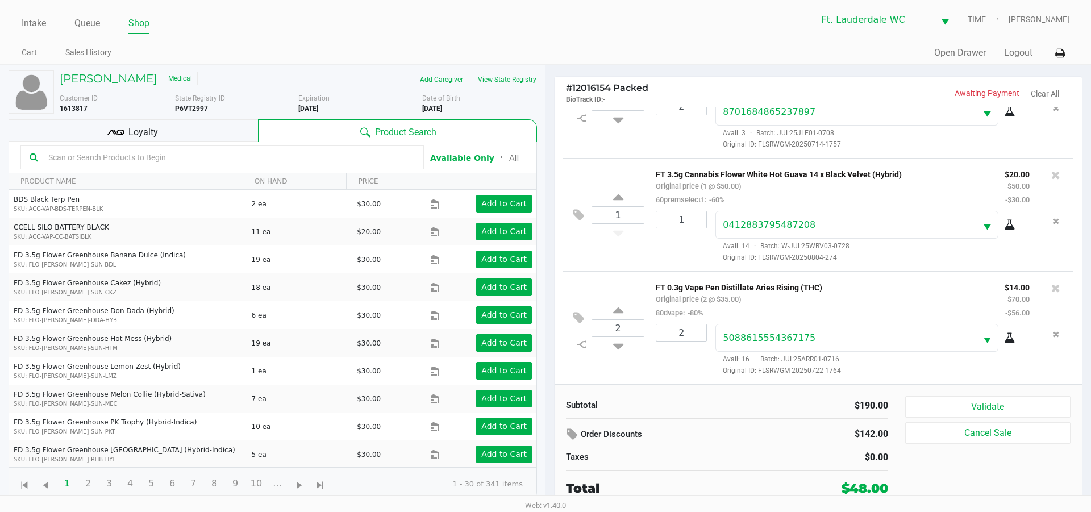
click at [150, 134] on span "Loyalty" at bounding box center [143, 133] width 30 height 14
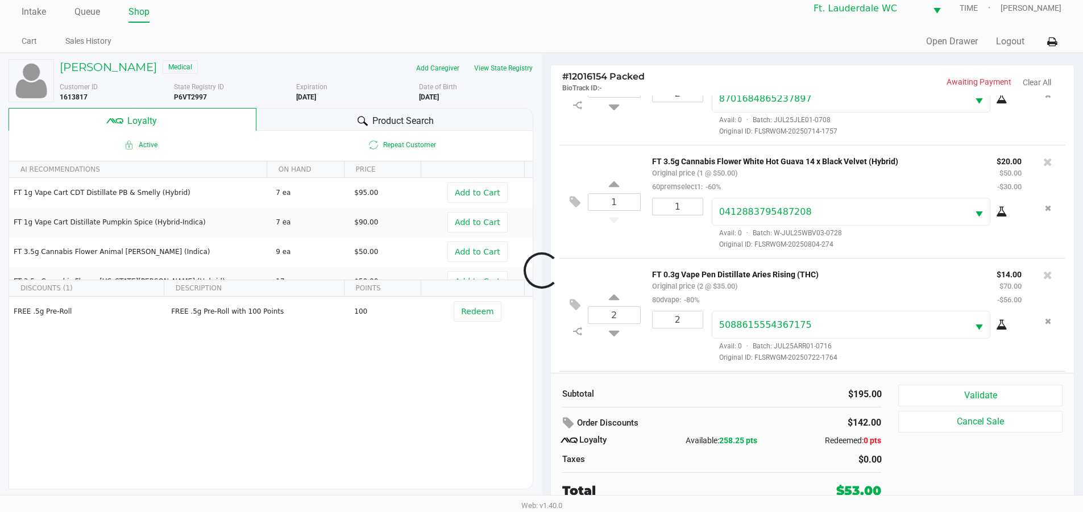
scroll to position [164, 0]
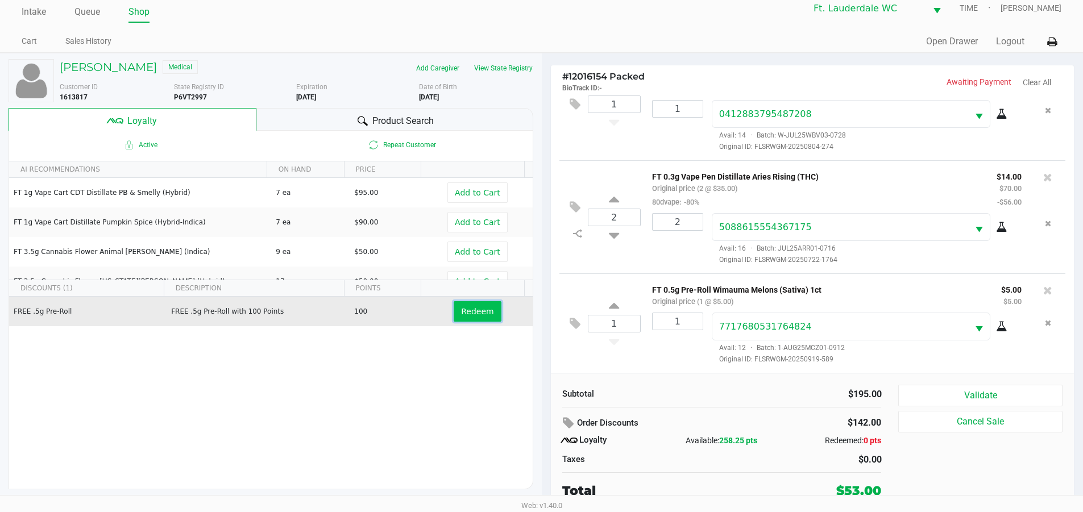
click at [470, 304] on button "Redeem" at bounding box center [477, 311] width 47 height 20
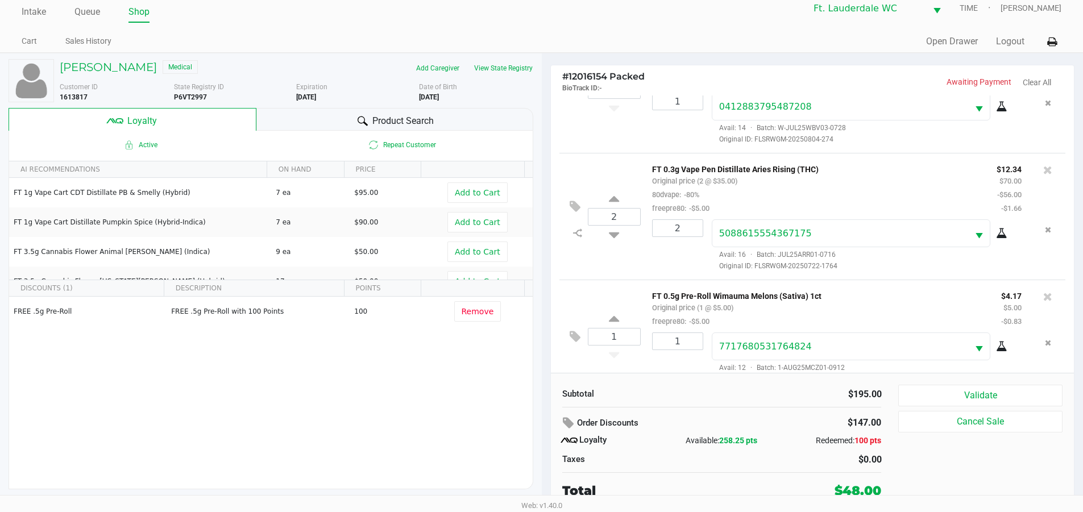
scroll to position [218, 0]
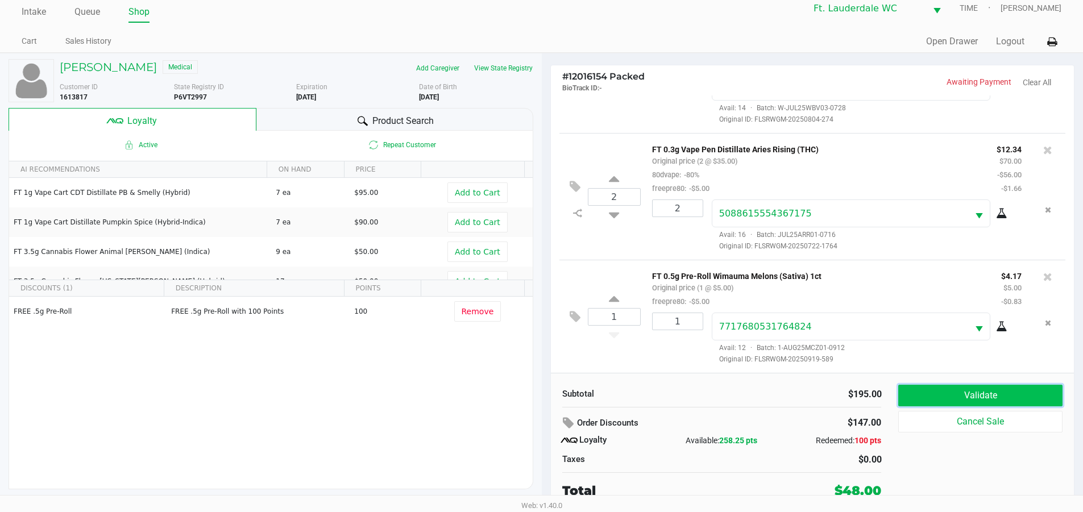
click at [966, 388] on button "Validate" at bounding box center [980, 396] width 164 height 22
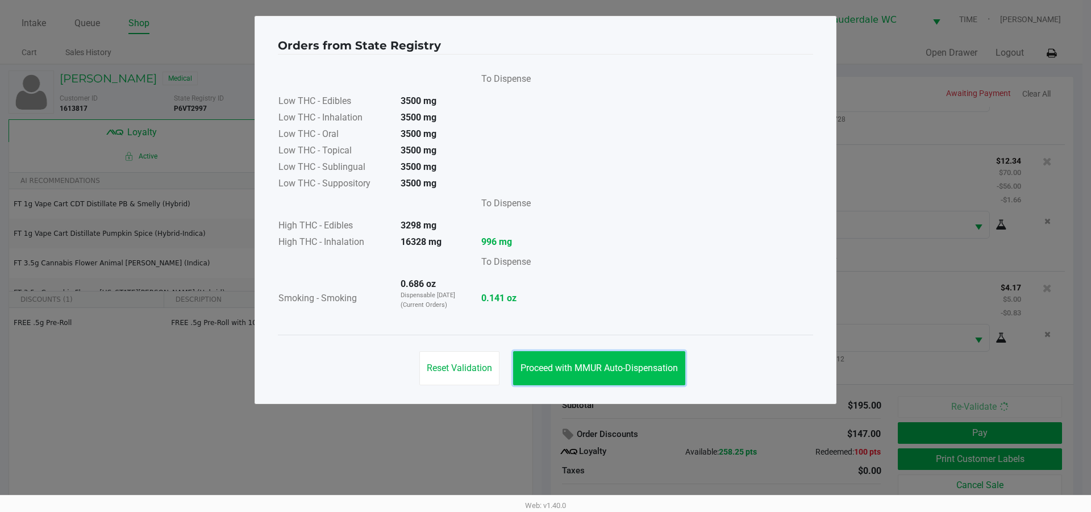
click at [603, 360] on button "Proceed with MMUR Auto-Dispensation" at bounding box center [599, 368] width 172 height 34
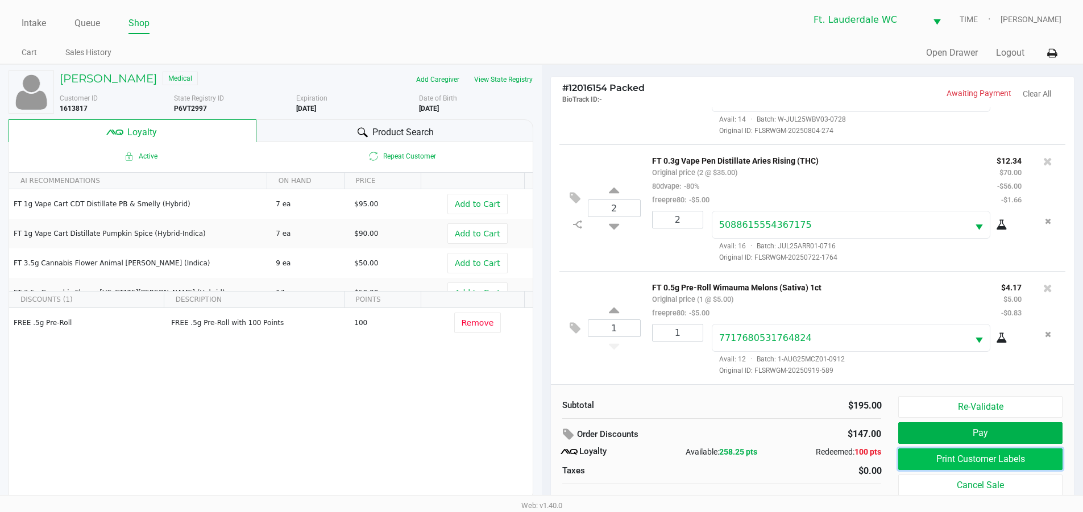
click at [940, 455] on button "Print Customer Labels" at bounding box center [980, 460] width 164 height 22
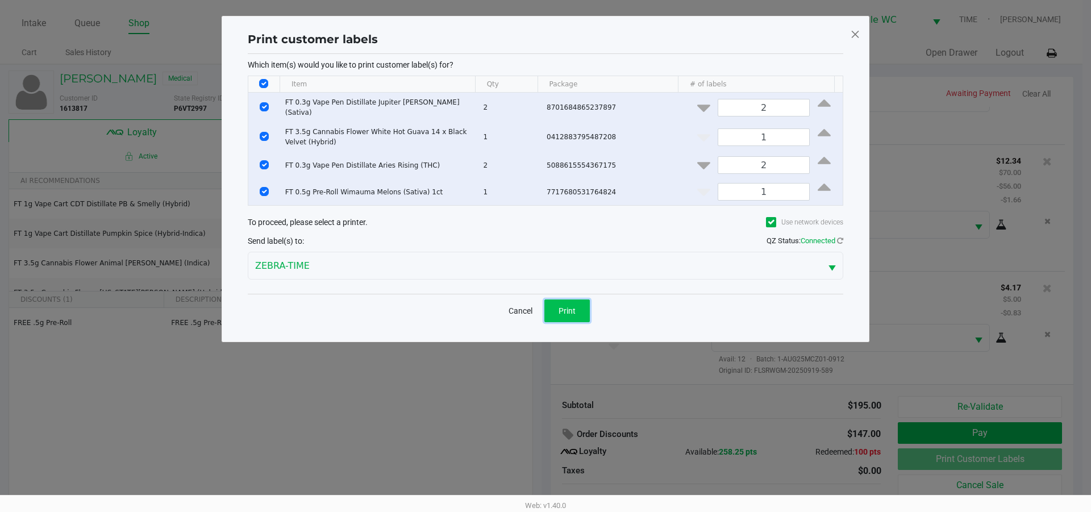
click at [572, 310] on span "Print" at bounding box center [567, 310] width 17 height 9
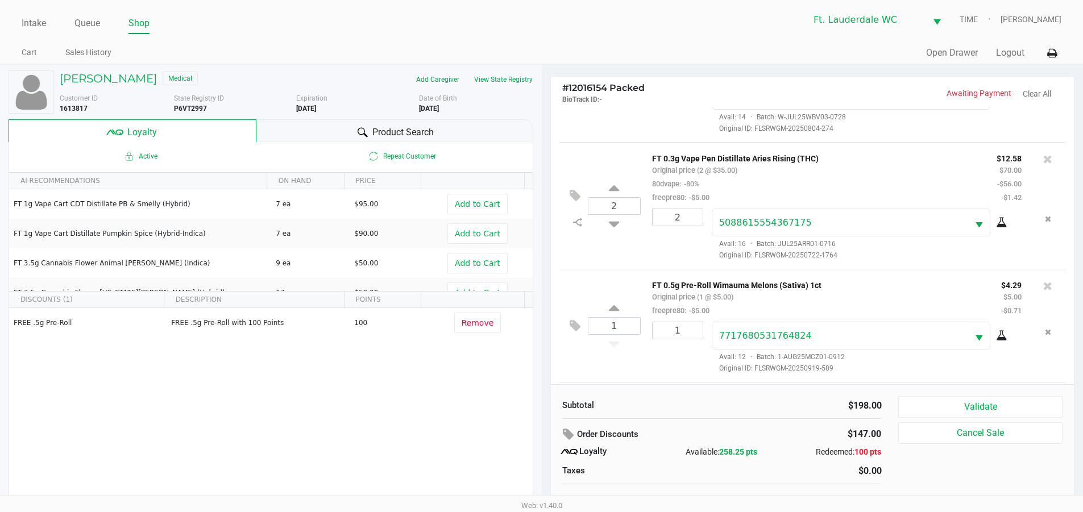
scroll to position [332, 0]
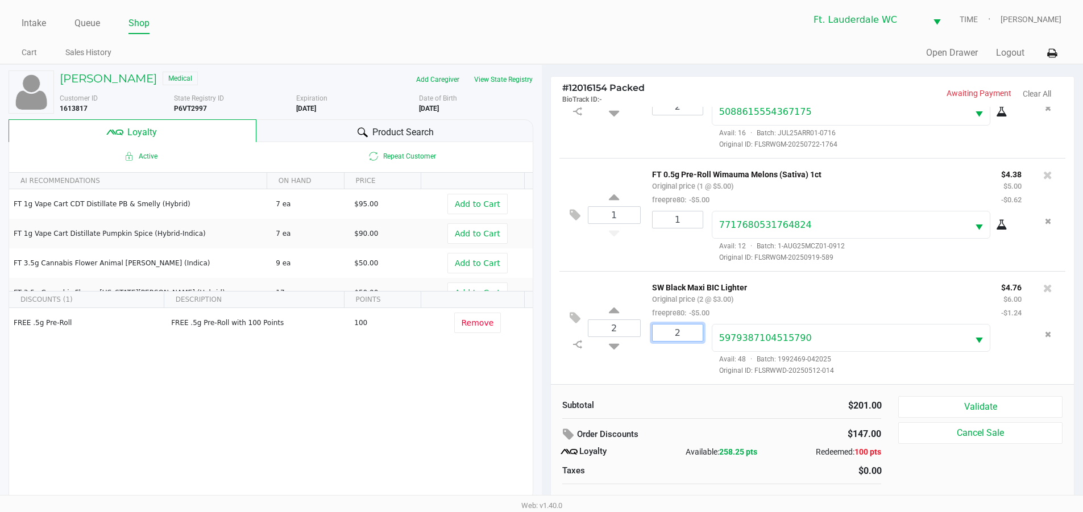
click at [678, 335] on input "2" at bounding box center [678, 333] width 50 height 16
type input "1"
click at [622, 330] on div "Loading [PERSON_NAME] Medical Add Caregiver View State Registry Customer ID 161…" at bounding box center [541, 293] width 1083 height 459
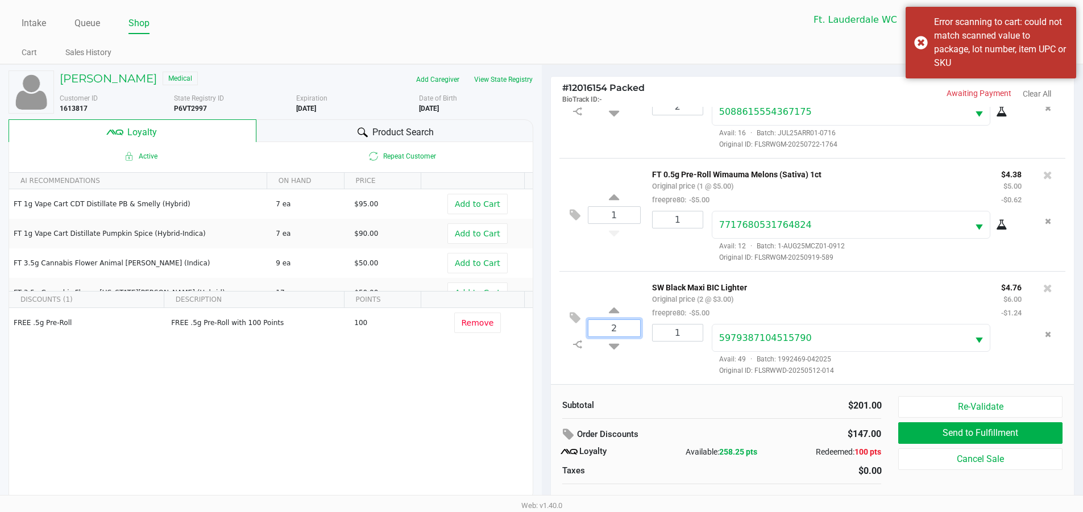
click at [622, 330] on input "2" at bounding box center [614, 328] width 52 height 16
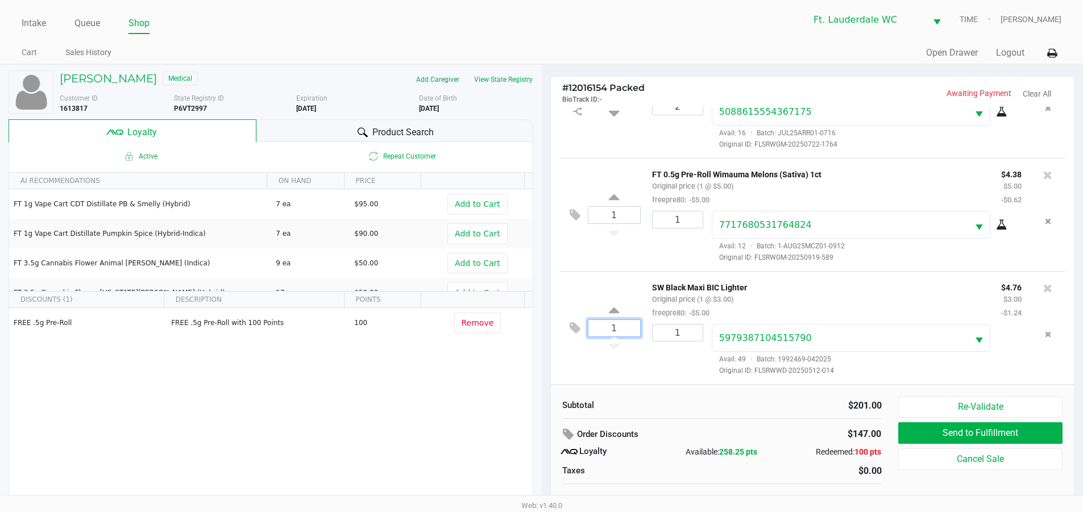
type input "1"
click at [605, 257] on div "[PERSON_NAME] Medical Add Caregiver View State Registry Customer ID 1613817 Sta…" at bounding box center [541, 293] width 1083 height 459
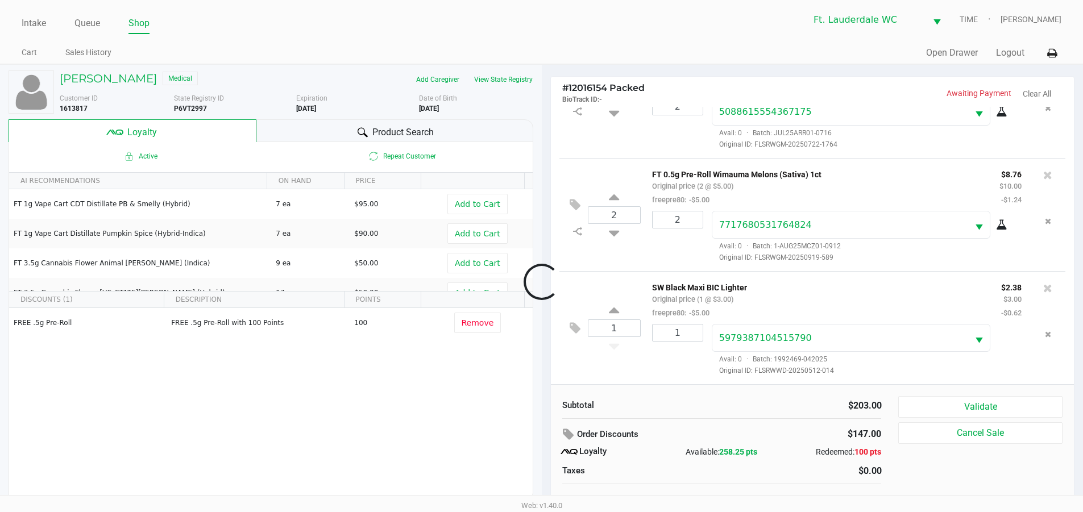
scroll to position [11, 0]
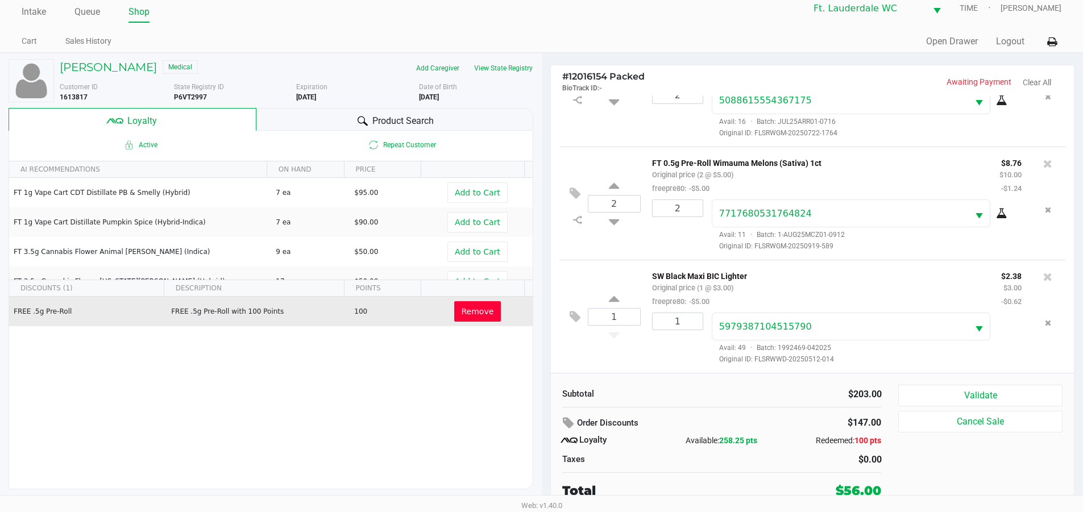
click at [460, 302] on button "Remove" at bounding box center [477, 311] width 47 height 20
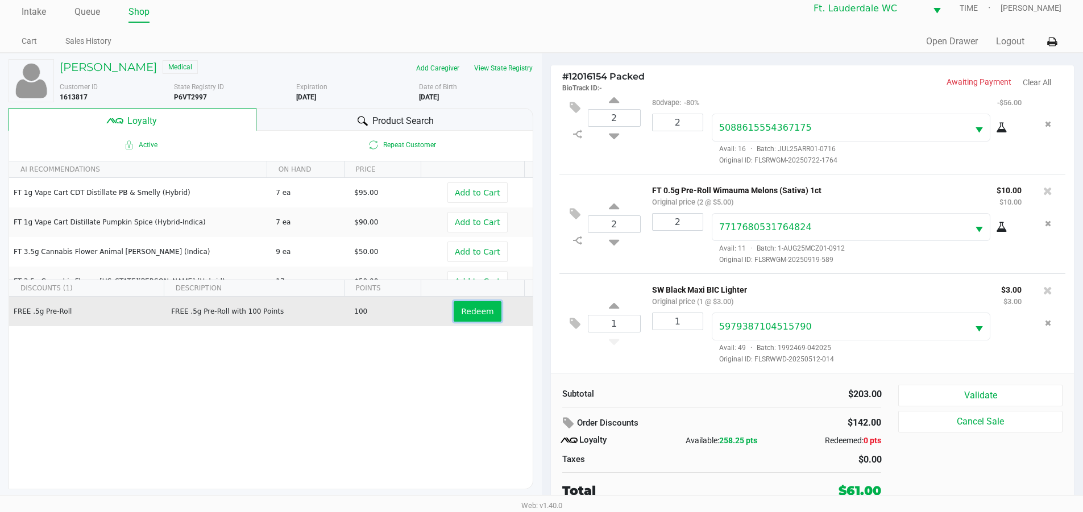
click at [472, 315] on span "Redeem" at bounding box center [477, 311] width 32 height 9
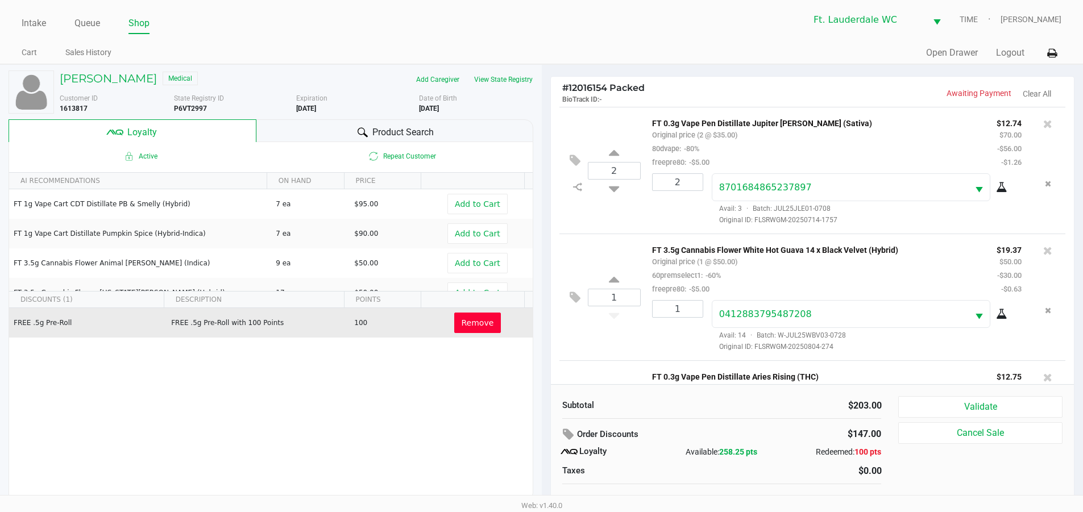
scroll to position [11, 0]
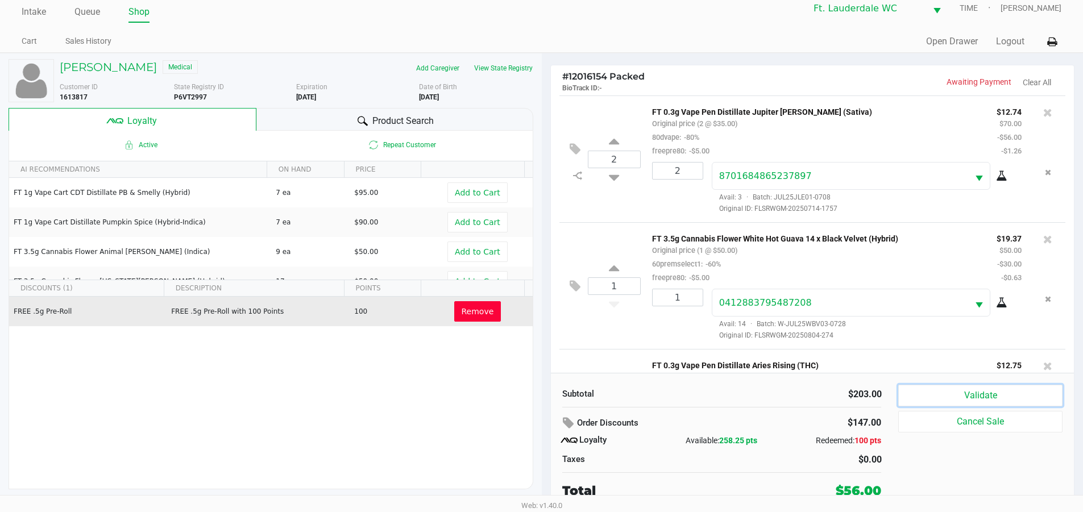
click at [966, 388] on button "Validate" at bounding box center [980, 396] width 164 height 22
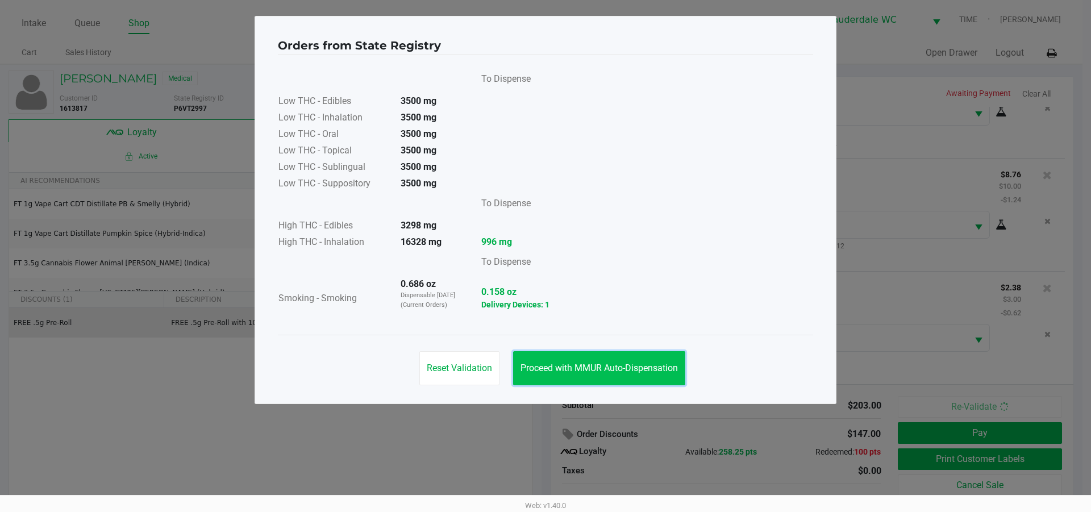
click at [649, 358] on button "Proceed with MMUR Auto-Dispensation" at bounding box center [599, 368] width 172 height 34
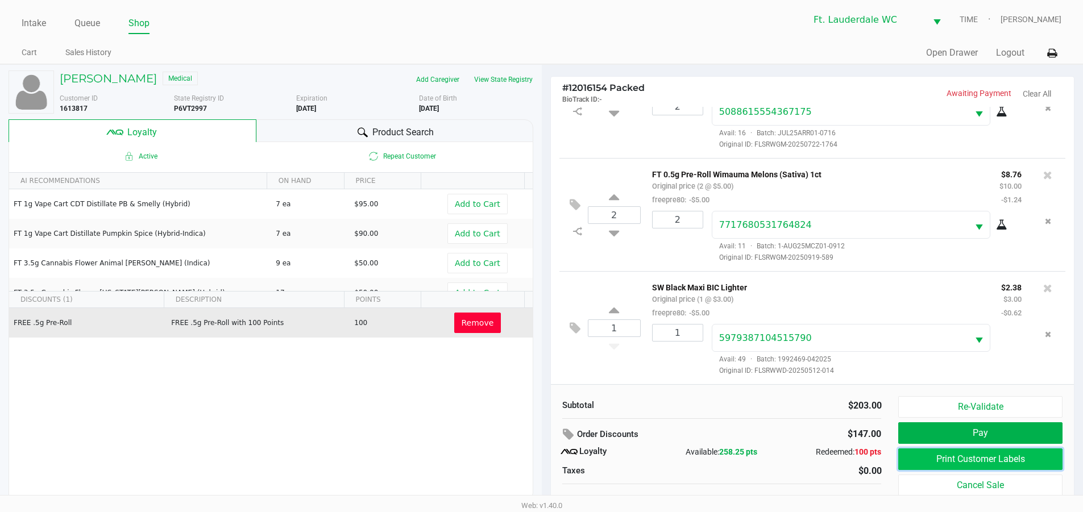
click at [929, 460] on button "Print Customer Labels" at bounding box center [980, 460] width 164 height 22
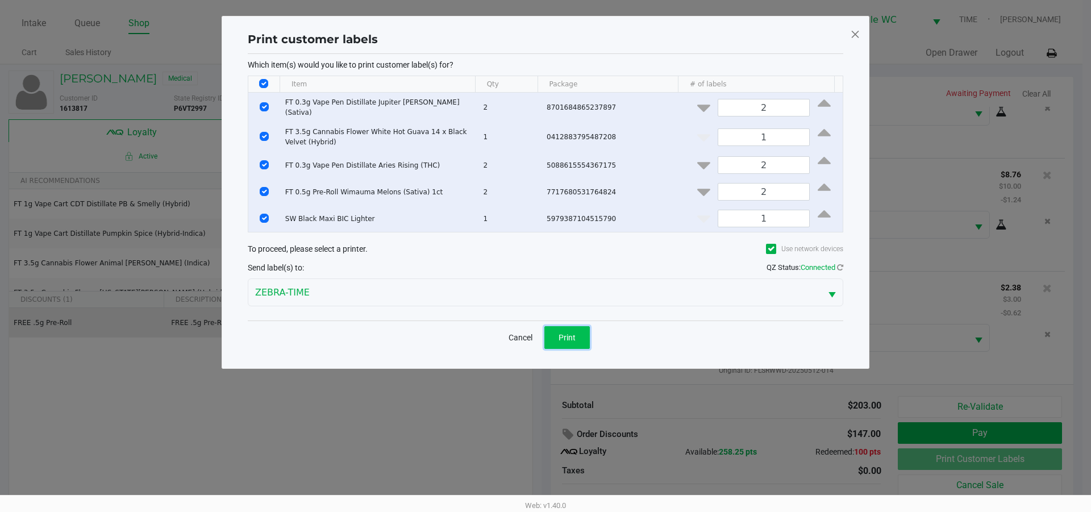
click at [562, 334] on span "Print" at bounding box center [567, 337] width 17 height 9
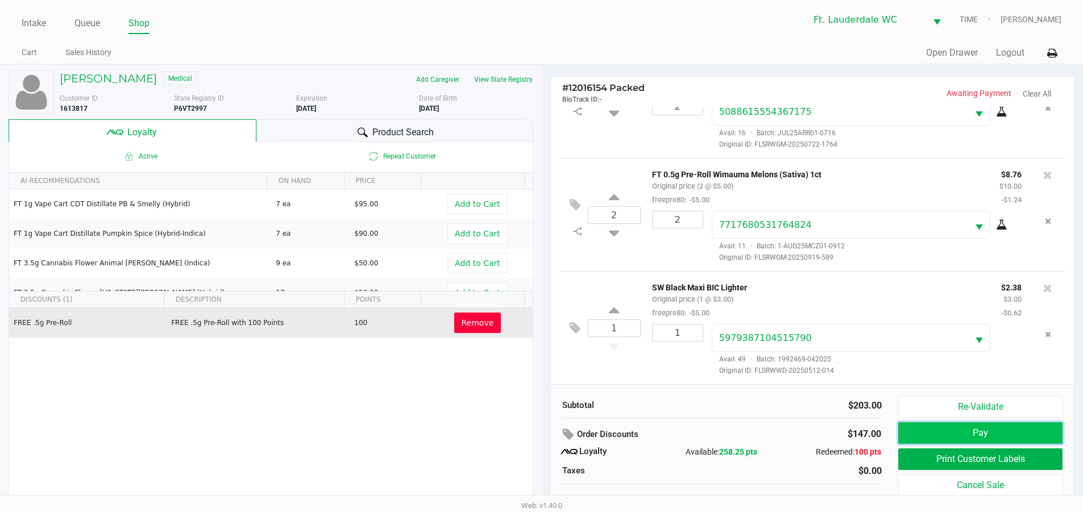
click at [989, 434] on button "Pay" at bounding box center [980, 433] width 164 height 22
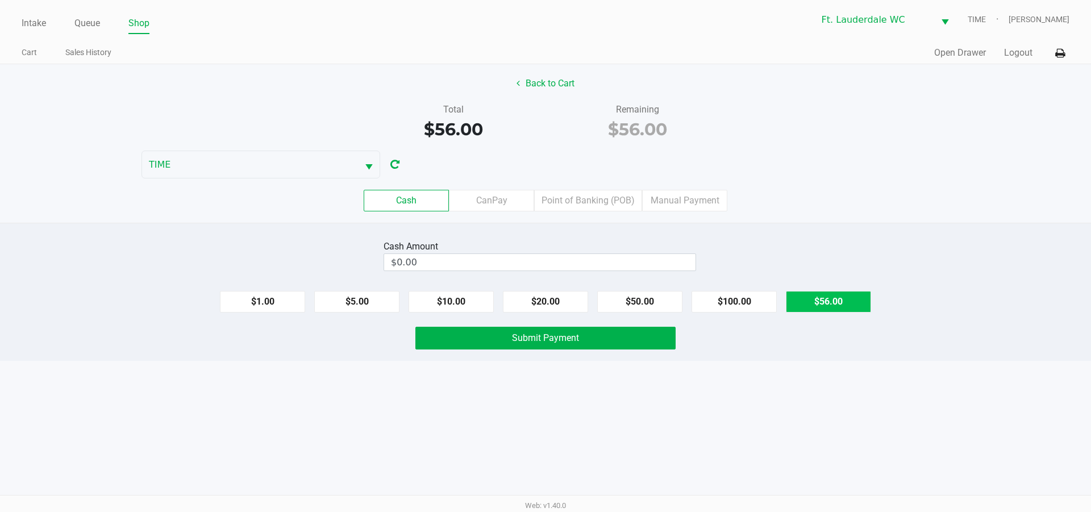
click at [826, 293] on button "$56.00" at bounding box center [828, 302] width 85 height 22
type input "$56.00"
click at [833, 303] on button "$56.00" at bounding box center [828, 302] width 85 height 22
click at [631, 338] on button "Submit Payment" at bounding box center [546, 338] width 260 height 23
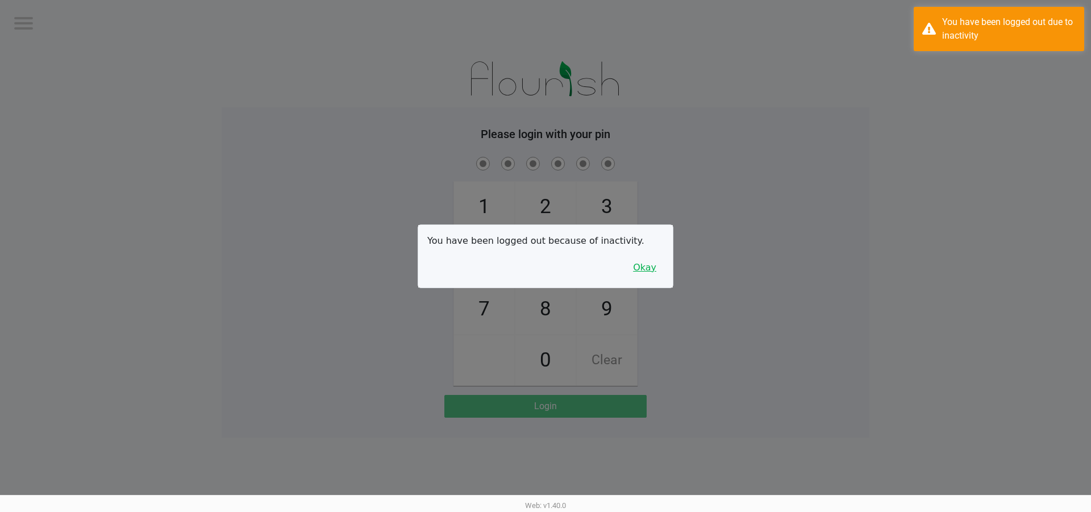
click at [653, 271] on button "Okay" at bounding box center [645, 268] width 38 height 22
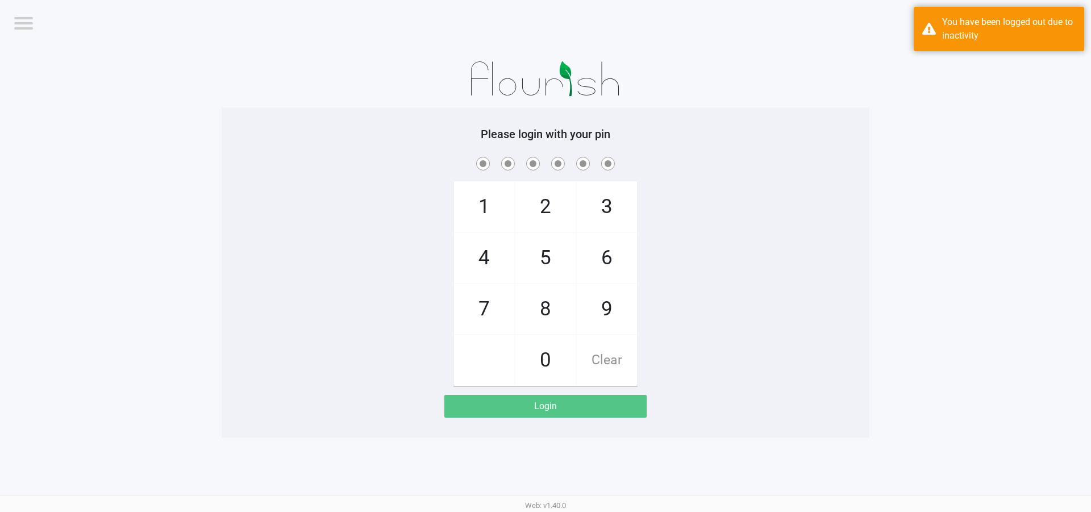
click at [530, 250] on span "5" at bounding box center [546, 258] width 60 height 50
checkbox input "true"
click at [543, 255] on span "5" at bounding box center [546, 258] width 60 height 50
checkbox input "true"
drag, startPoint x: 504, startPoint y: 260, endPoint x: 507, endPoint y: 219, distance: 40.5
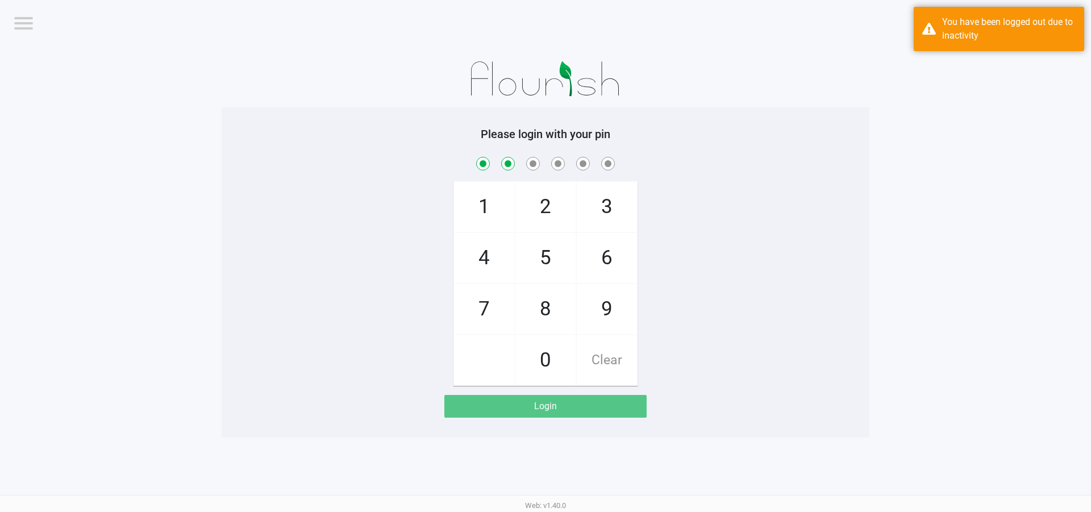
click at [504, 258] on span "4" at bounding box center [484, 258] width 60 height 50
checkbox input "true"
click at [507, 206] on span "1" at bounding box center [484, 207] width 60 height 50
checkbox input "true"
click at [622, 309] on span "9" at bounding box center [607, 309] width 60 height 50
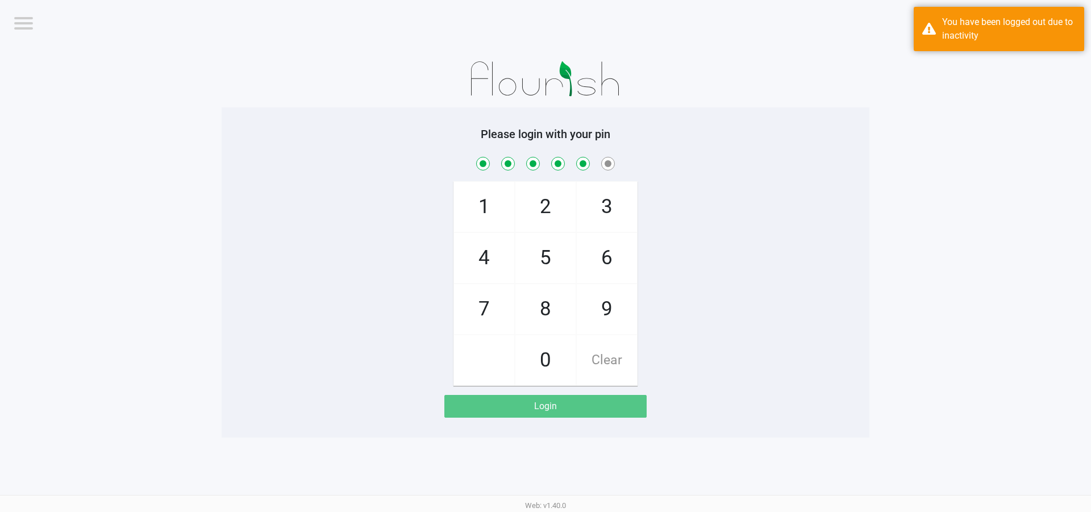
checkbox input "true"
click at [622, 309] on span "9" at bounding box center [607, 309] width 60 height 50
checkbox input "true"
click at [622, 309] on span "9" at bounding box center [607, 309] width 60 height 50
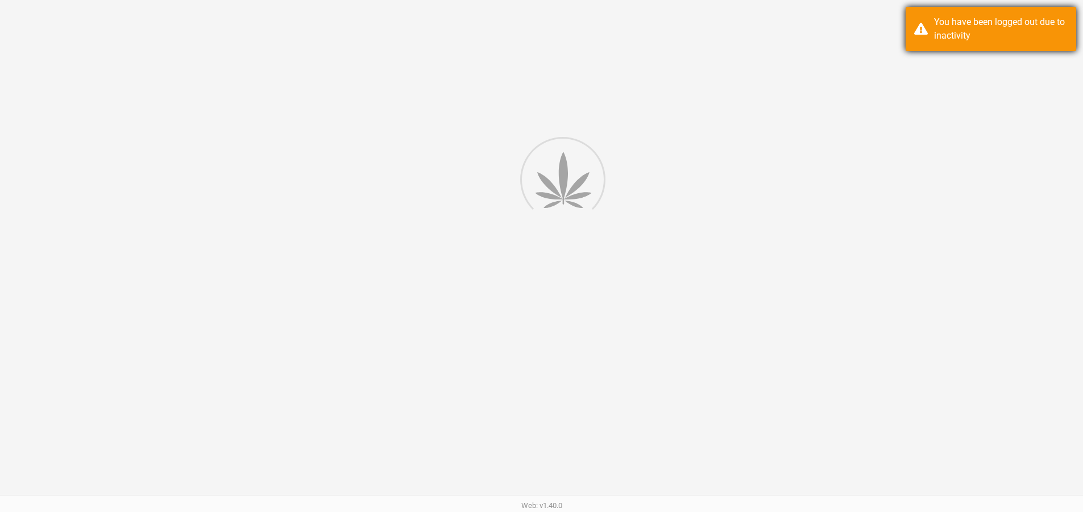
click at [969, 42] on div "You have been logged out due to inactivity" at bounding box center [1001, 28] width 134 height 27
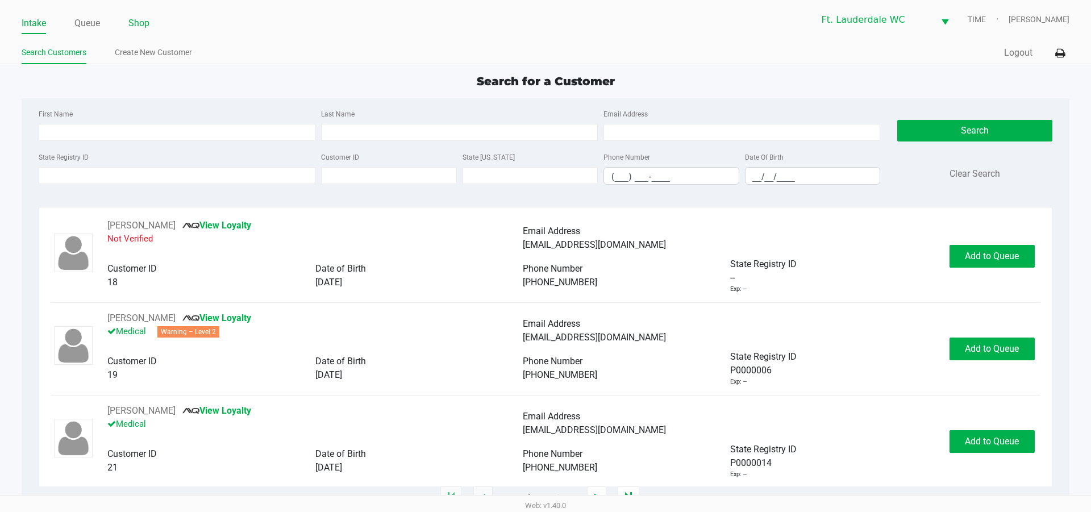
click at [139, 15] on li "Shop" at bounding box center [138, 24] width 21 height 20
click at [140, 19] on link "Shop" at bounding box center [138, 23] width 21 height 16
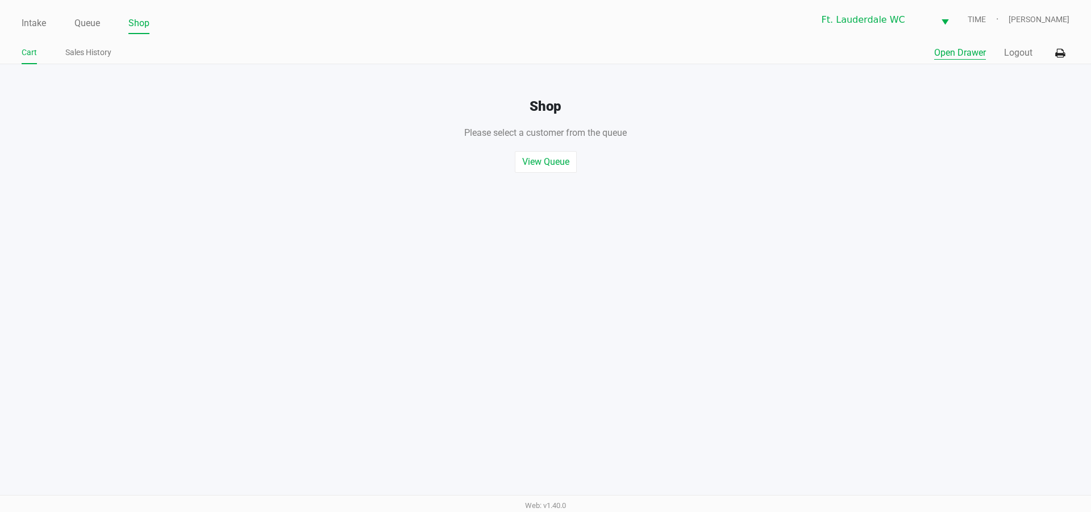
click at [948, 54] on button "Open Drawer" at bounding box center [961, 53] width 52 height 14
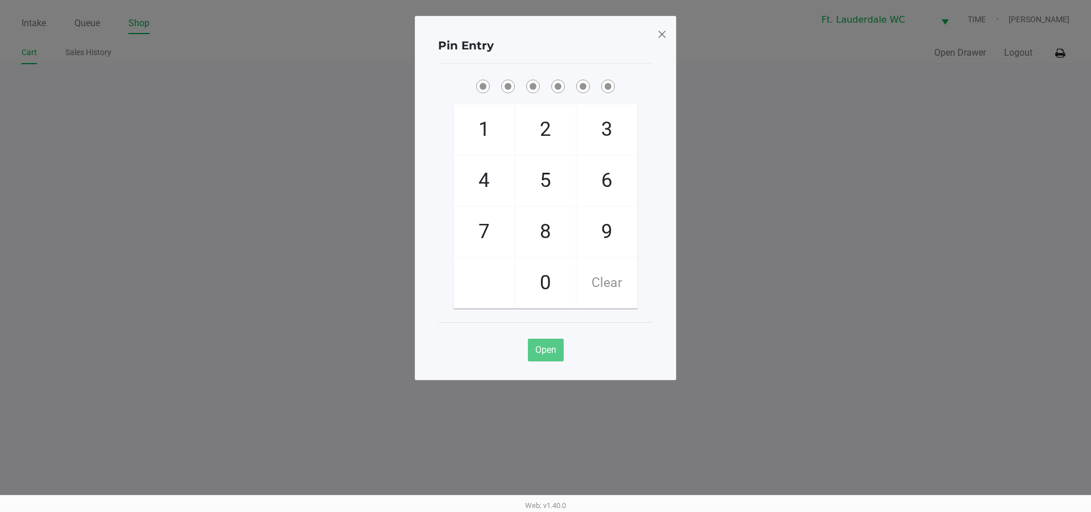
click at [565, 165] on span "5" at bounding box center [546, 181] width 60 height 50
checkbox input "true"
click at [553, 172] on span "5" at bounding box center [546, 181] width 60 height 50
checkbox input "true"
click at [485, 175] on span "4" at bounding box center [484, 181] width 60 height 50
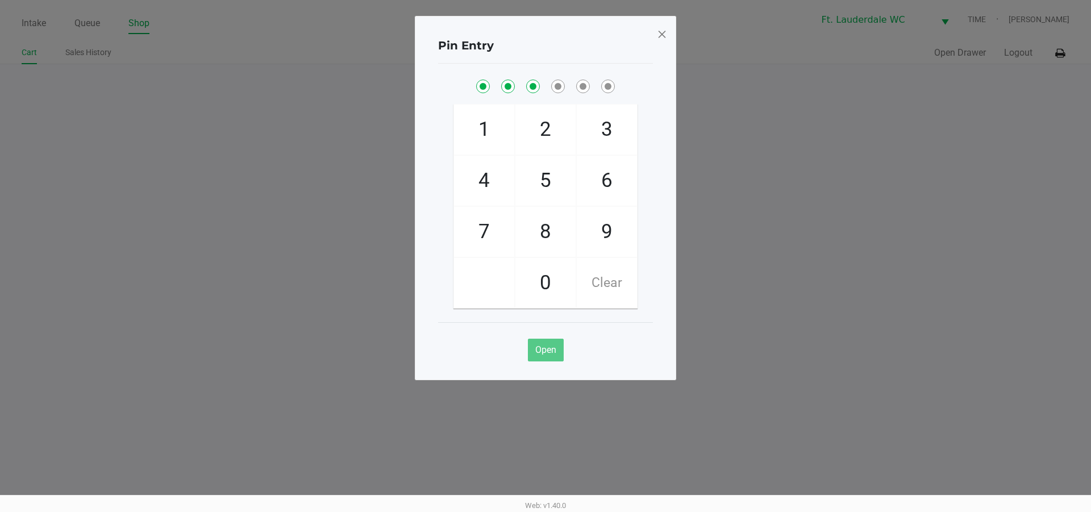
checkbox input "true"
click at [476, 130] on span "1" at bounding box center [484, 130] width 60 height 50
checkbox input "true"
click at [626, 222] on span "9" at bounding box center [607, 232] width 60 height 50
checkbox input "true"
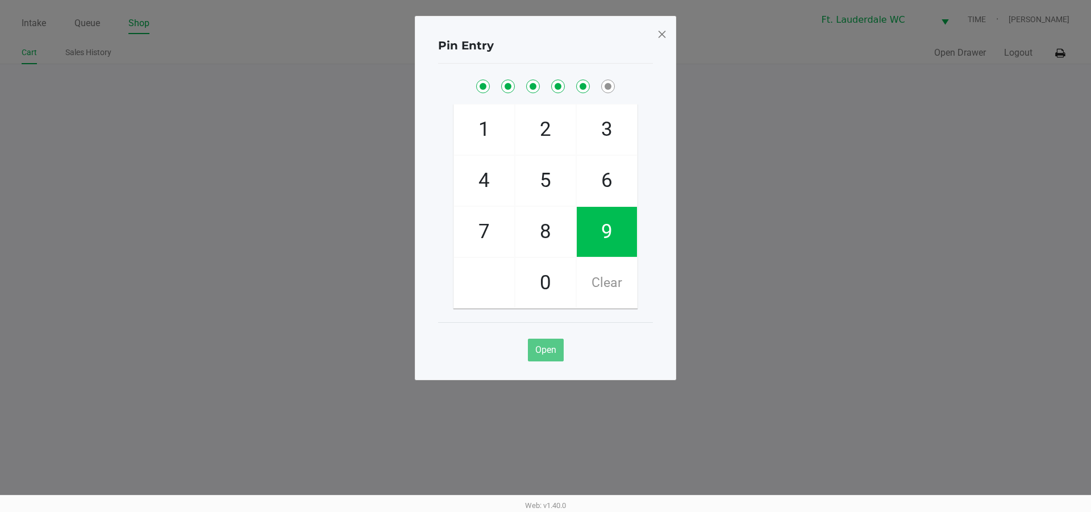
click at [626, 222] on span "9" at bounding box center [607, 232] width 60 height 50
checkbox input "true"
click at [626, 222] on span "9" at bounding box center [607, 232] width 60 height 50
click at [662, 25] on span at bounding box center [662, 34] width 10 height 18
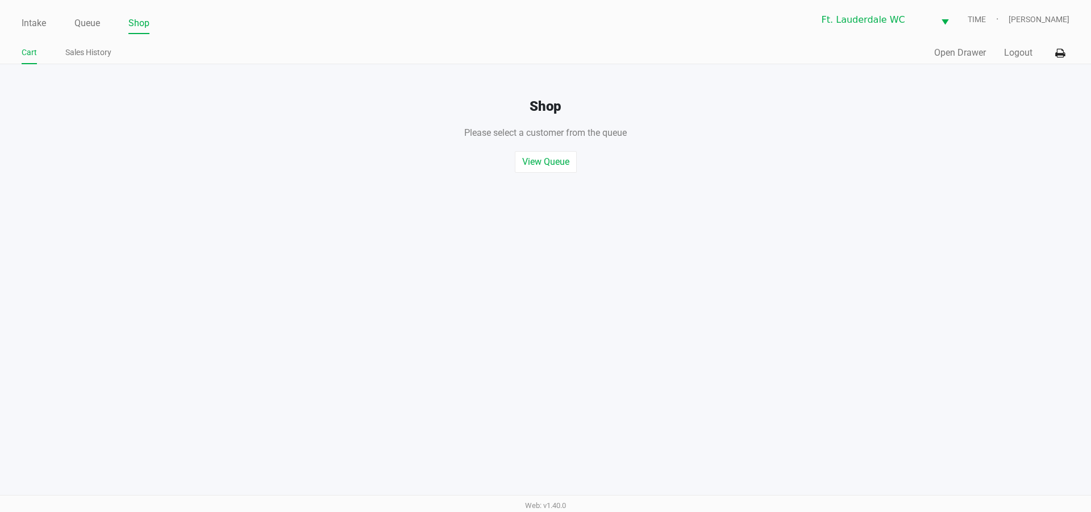
click at [31, 47] on link "Cart" at bounding box center [29, 52] width 15 height 14
click at [39, 23] on link "Intake" at bounding box center [34, 23] width 24 height 16
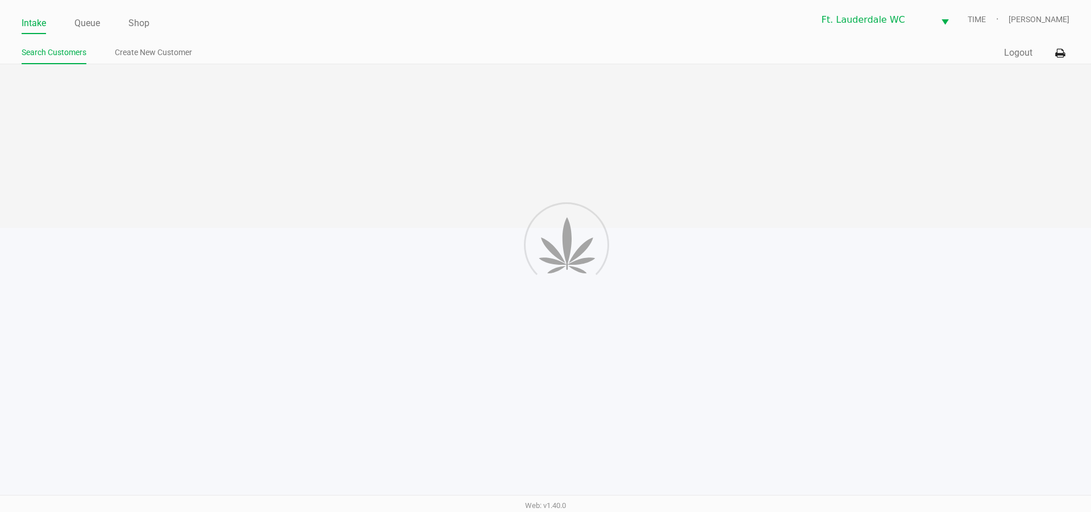
click at [40, 29] on link "Intake" at bounding box center [34, 23] width 24 height 16
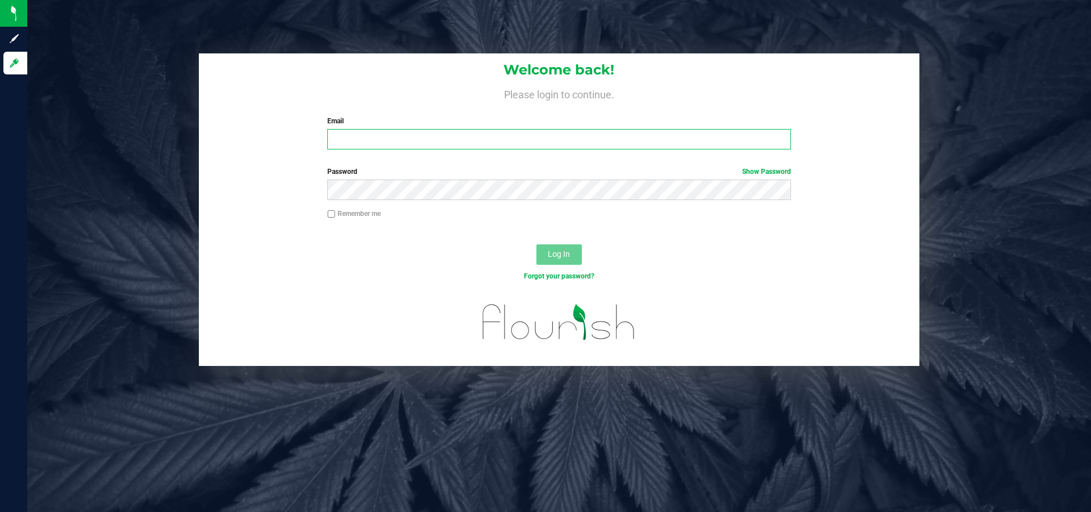
click at [393, 142] on input "Email" at bounding box center [558, 139] width 463 height 20
type input "[EMAIL_ADDRESS][DOMAIN_NAME]"
click at [537, 244] on button "Log In" at bounding box center [559, 254] width 45 height 20
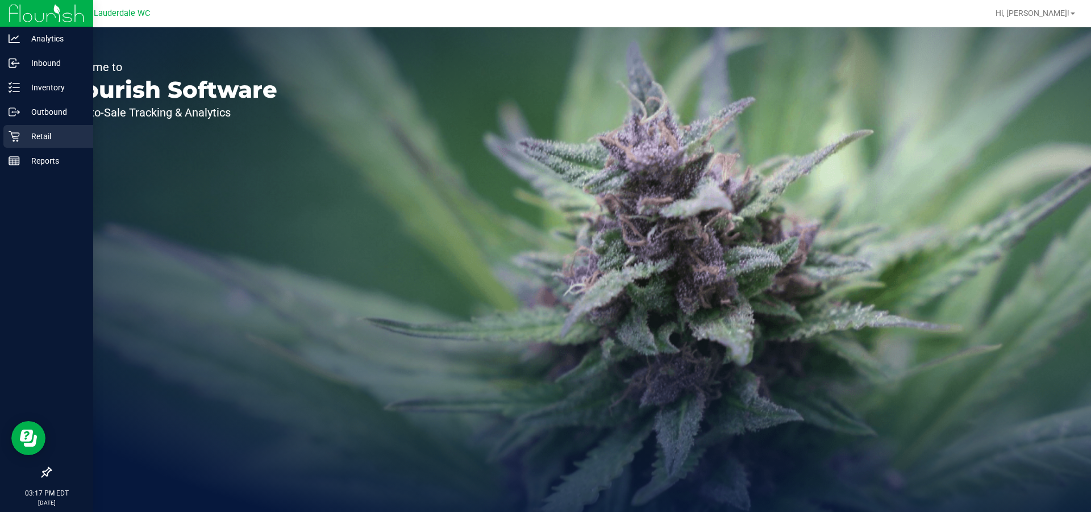
click at [53, 126] on div "Retail" at bounding box center [48, 136] width 90 height 23
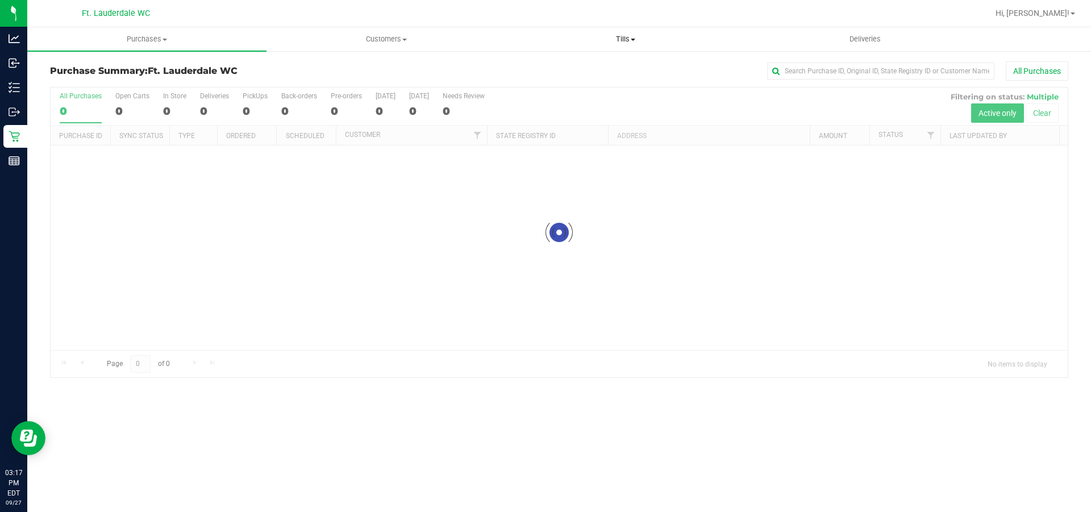
click at [620, 44] on uib-tab-heading "Tills Manage tills Reconcile e-payments" at bounding box center [625, 39] width 238 height 23
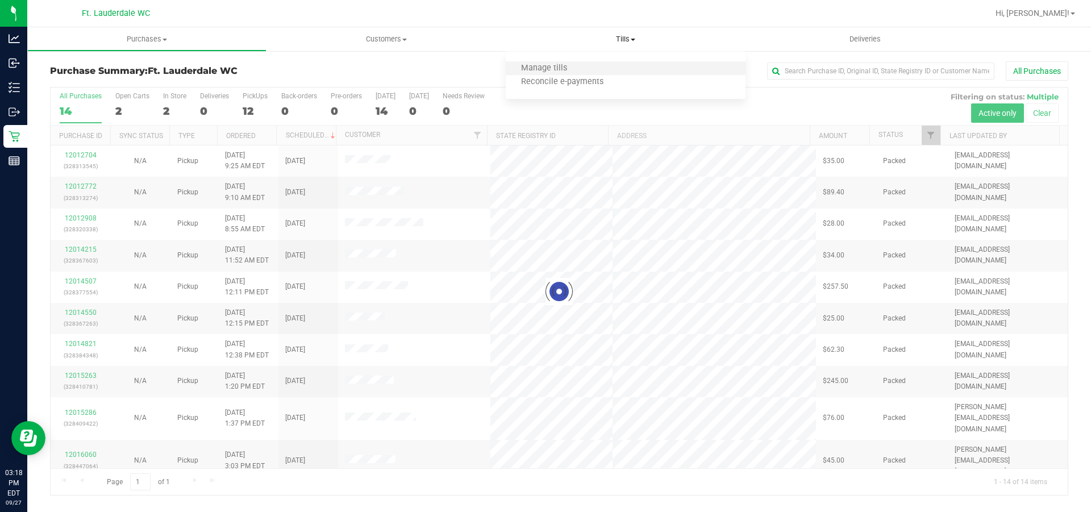
click at [605, 62] on li "Manage tills" at bounding box center [625, 69] width 239 height 14
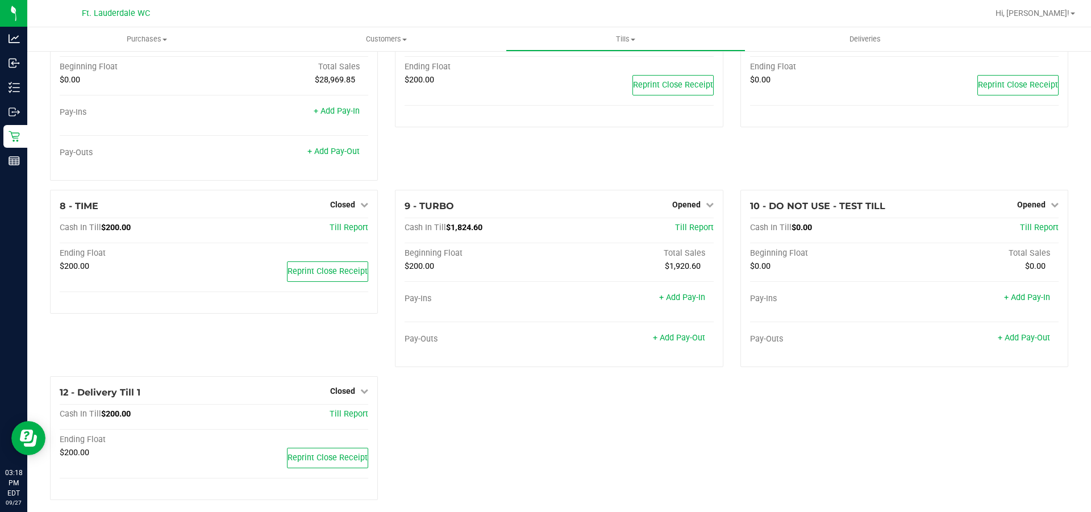
scroll to position [277, 0]
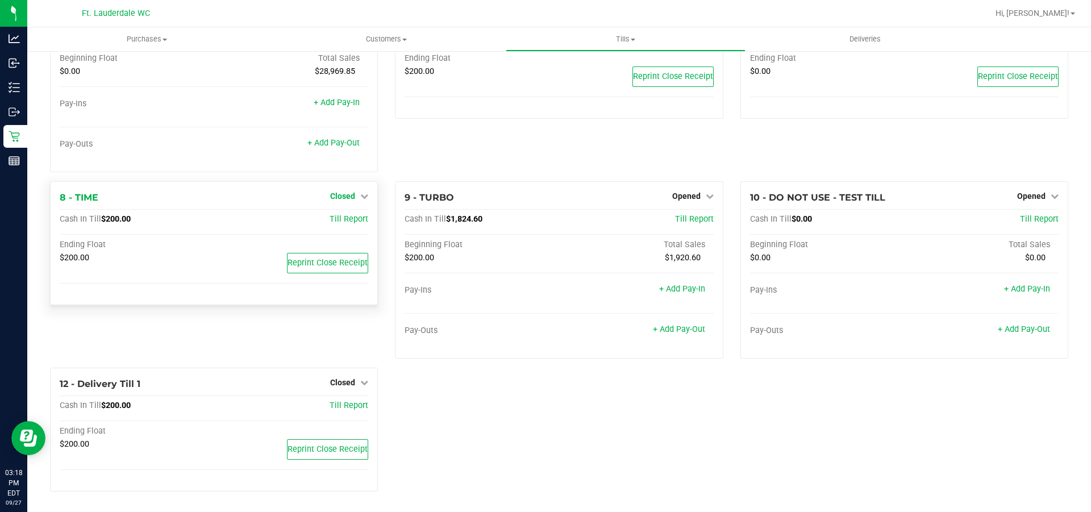
click at [346, 198] on span "Closed" at bounding box center [342, 196] width 25 height 9
click at [344, 214] on div "Open Till" at bounding box center [342, 222] width 85 height 34
click at [344, 219] on link "Open Till" at bounding box center [342, 219] width 30 height 9
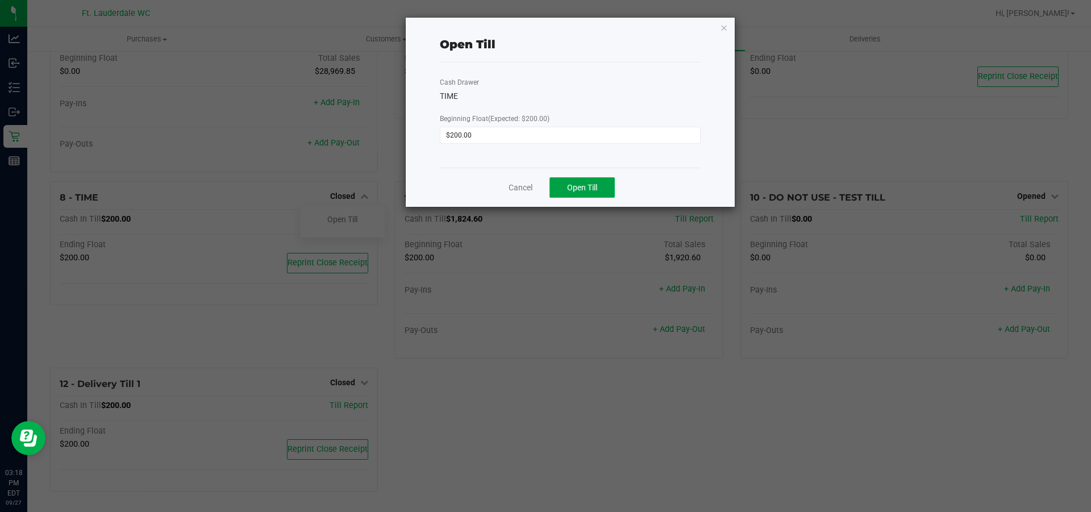
click at [591, 196] on button "Open Till" at bounding box center [582, 187] width 65 height 20
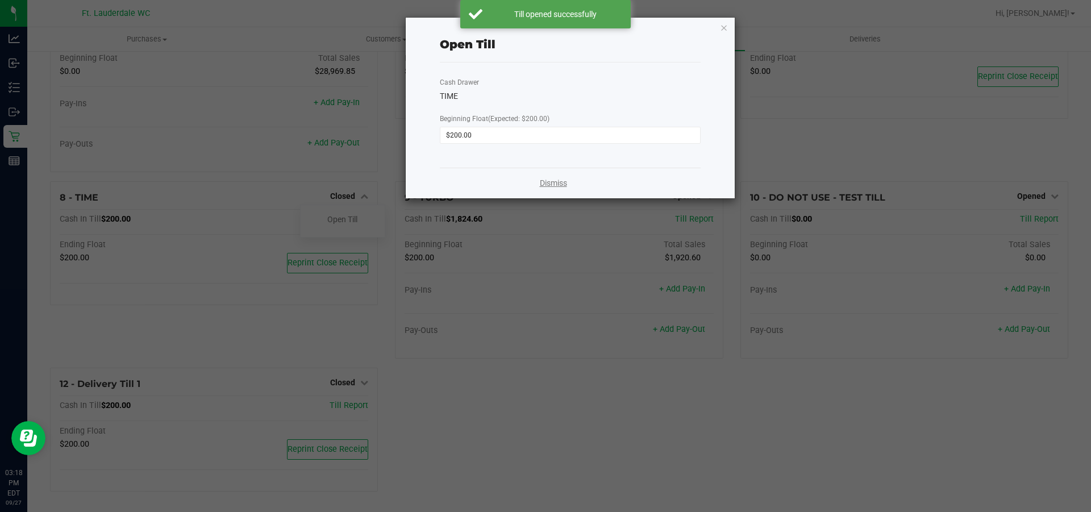
click at [550, 184] on link "Dismiss" at bounding box center [553, 183] width 27 height 12
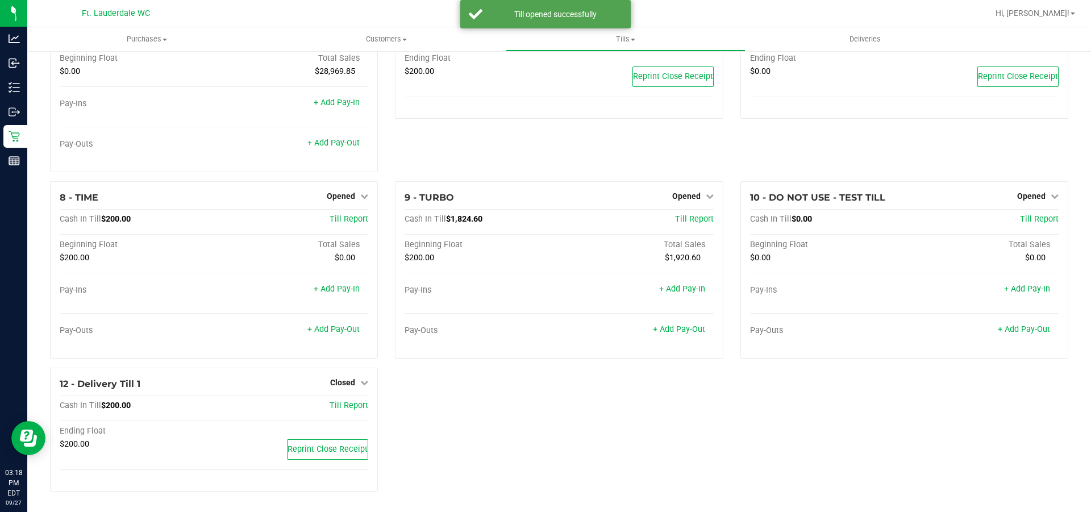
scroll to position [0, 0]
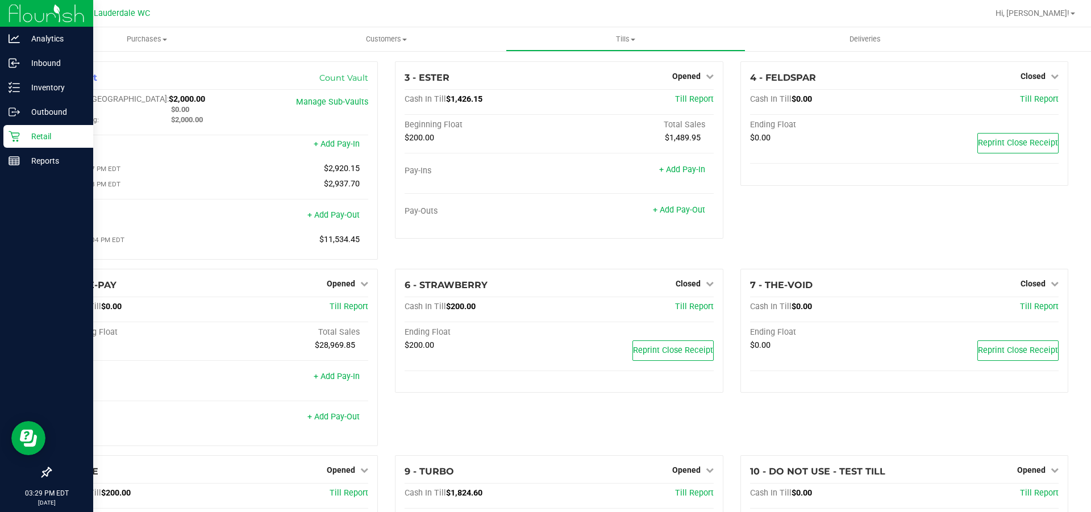
click at [28, 134] on p "Retail" at bounding box center [54, 137] width 68 height 14
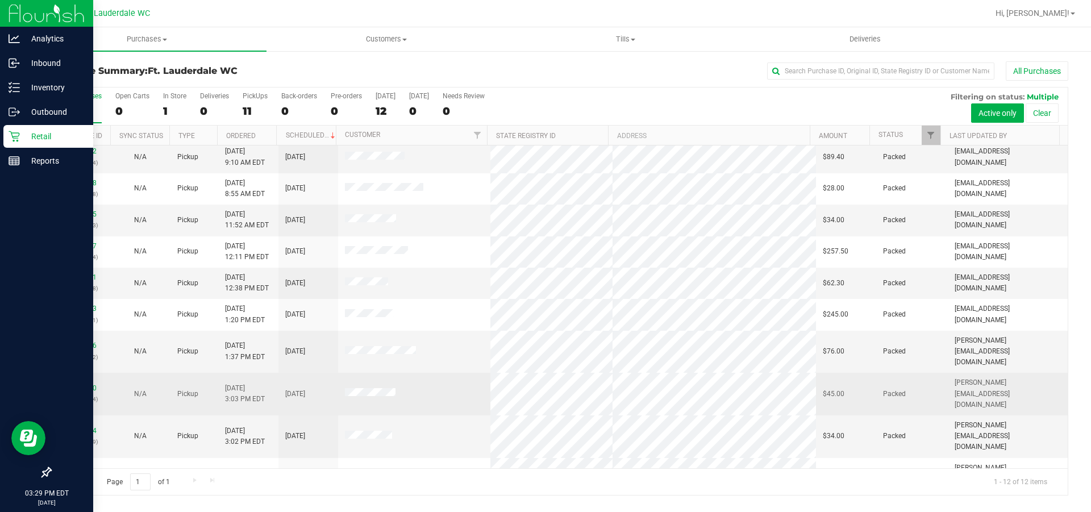
scroll to position [55, 0]
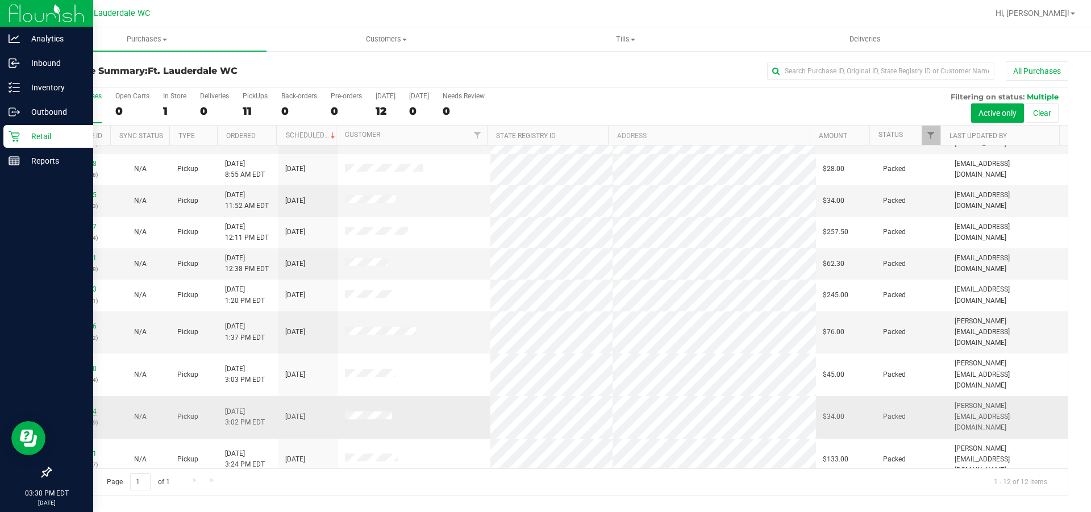
click at [84, 408] on link "12016154" at bounding box center [81, 412] width 32 height 8
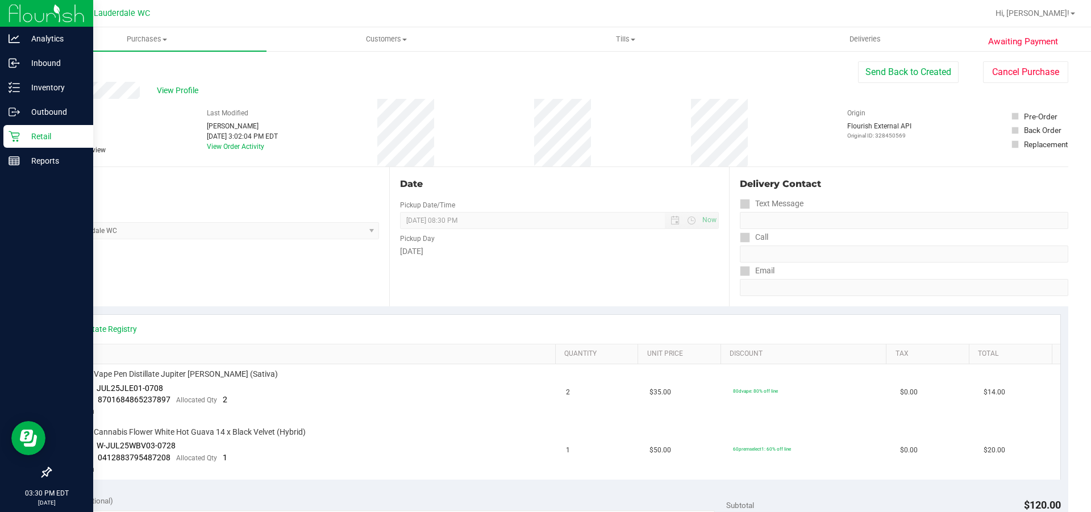
click at [16, 135] on icon at bounding box center [14, 136] width 11 height 11
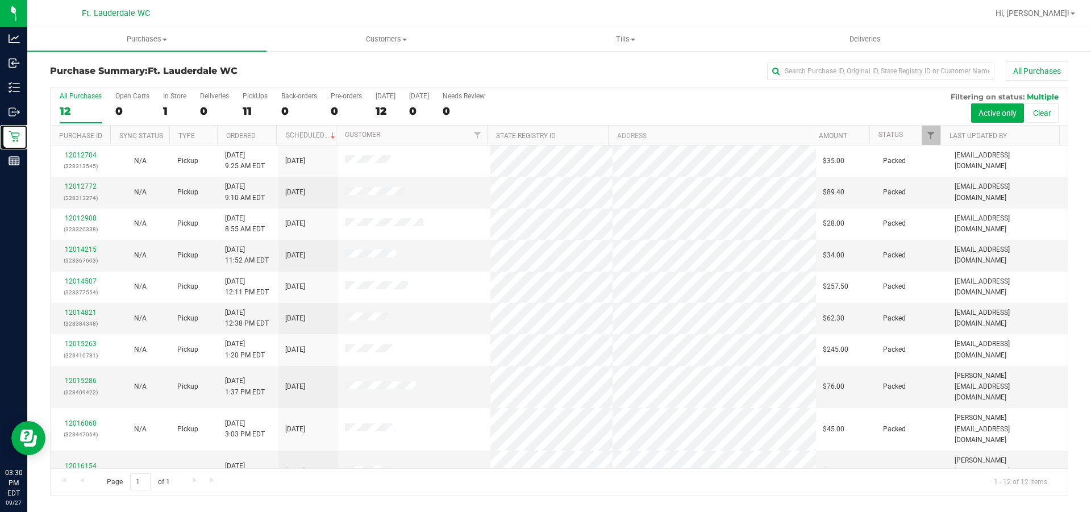
scroll to position [55, 0]
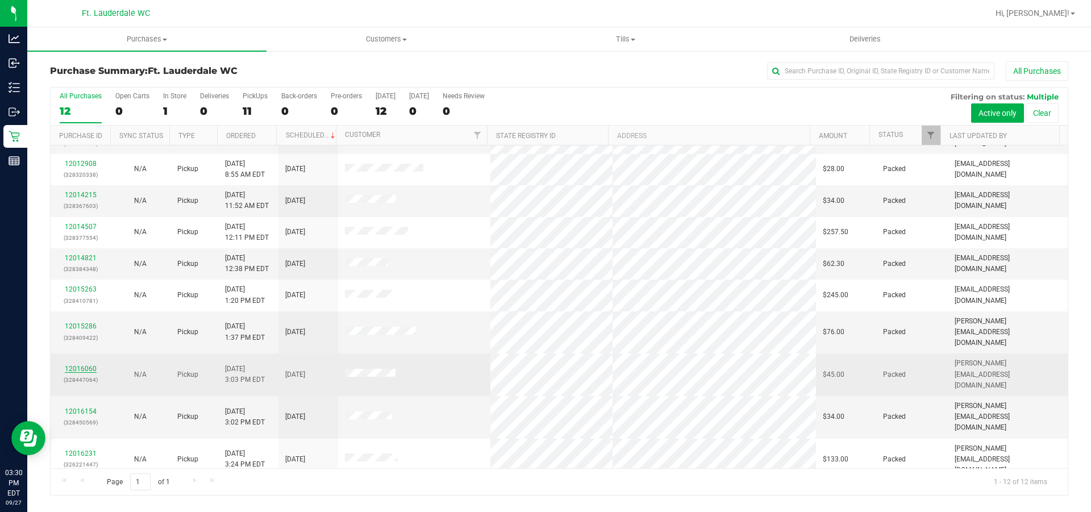
click at [85, 365] on link "12016060" at bounding box center [81, 369] width 32 height 8
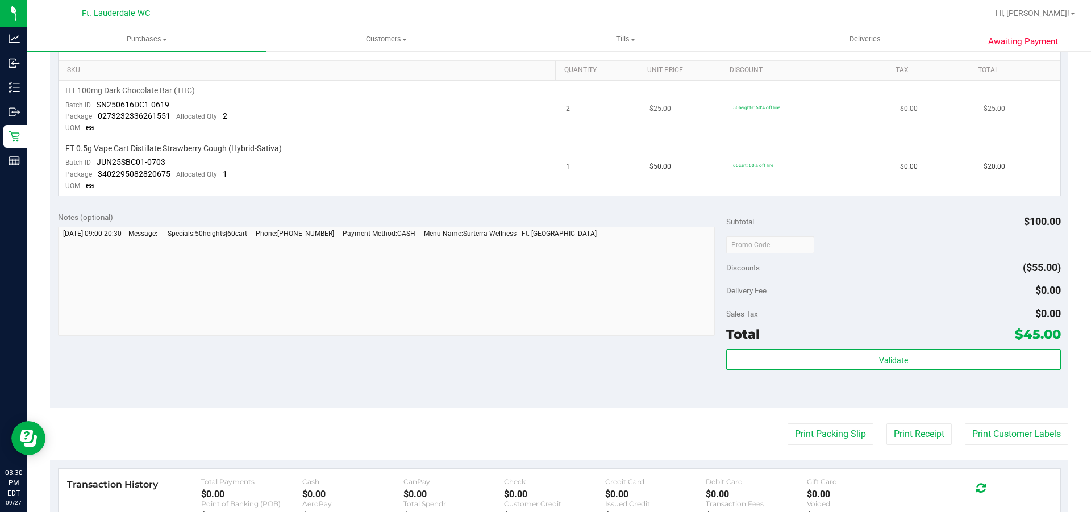
scroll to position [284, 0]
click at [816, 429] on button "Print Packing Slip" at bounding box center [831, 434] width 86 height 22
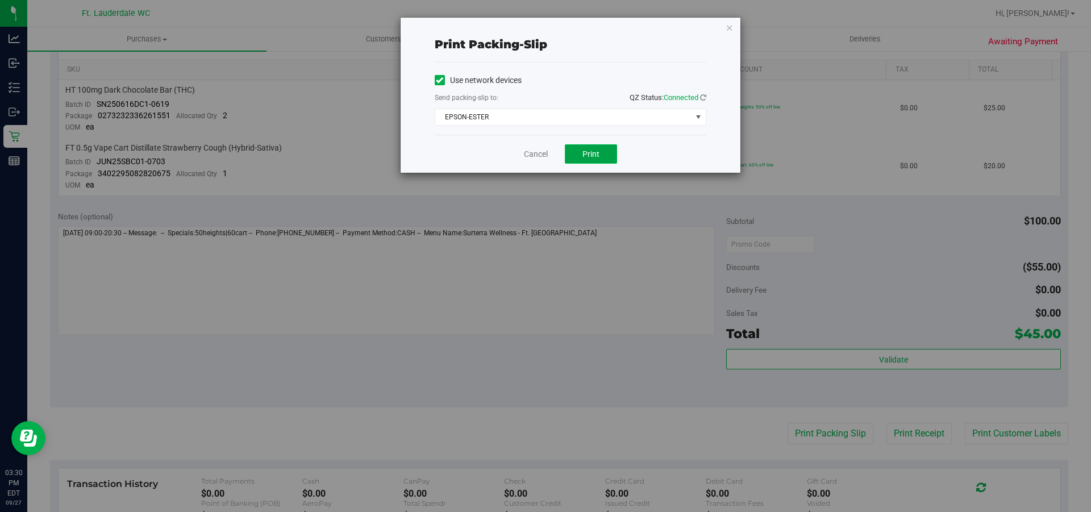
click at [588, 150] on span "Print" at bounding box center [591, 154] width 17 height 9
click at [534, 156] on link "Cancel" at bounding box center [536, 154] width 24 height 12
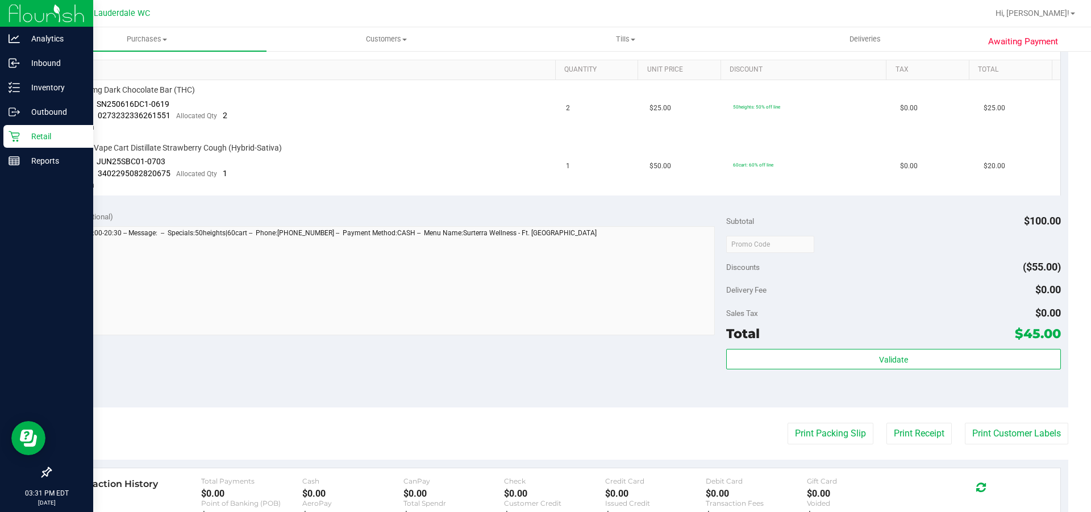
click at [33, 139] on p "Retail" at bounding box center [54, 137] width 68 height 14
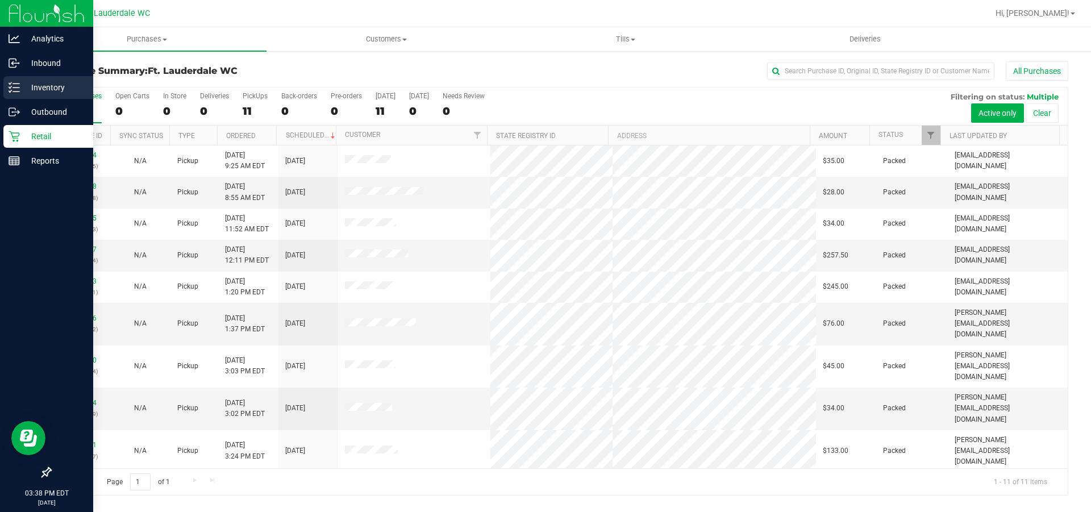
click at [26, 88] on p "Inventory" at bounding box center [54, 88] width 68 height 14
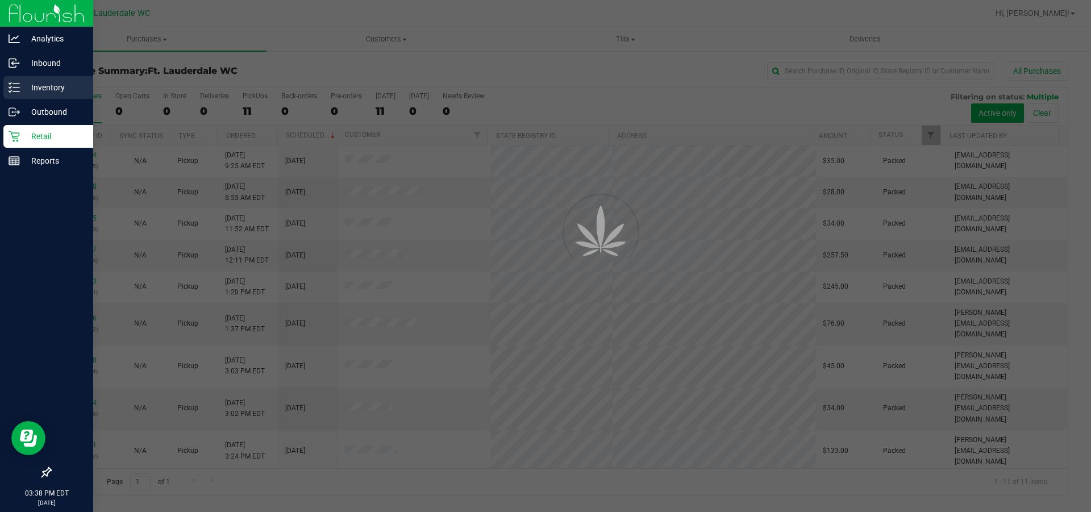
click at [26, 85] on p "Inventory" at bounding box center [54, 88] width 68 height 14
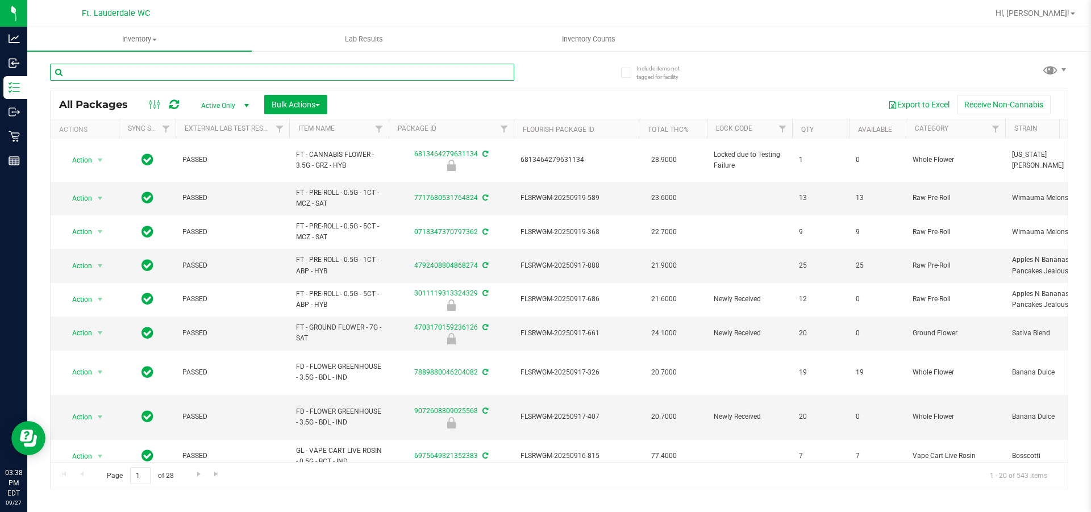
click at [182, 72] on input "text" at bounding box center [282, 72] width 464 height 17
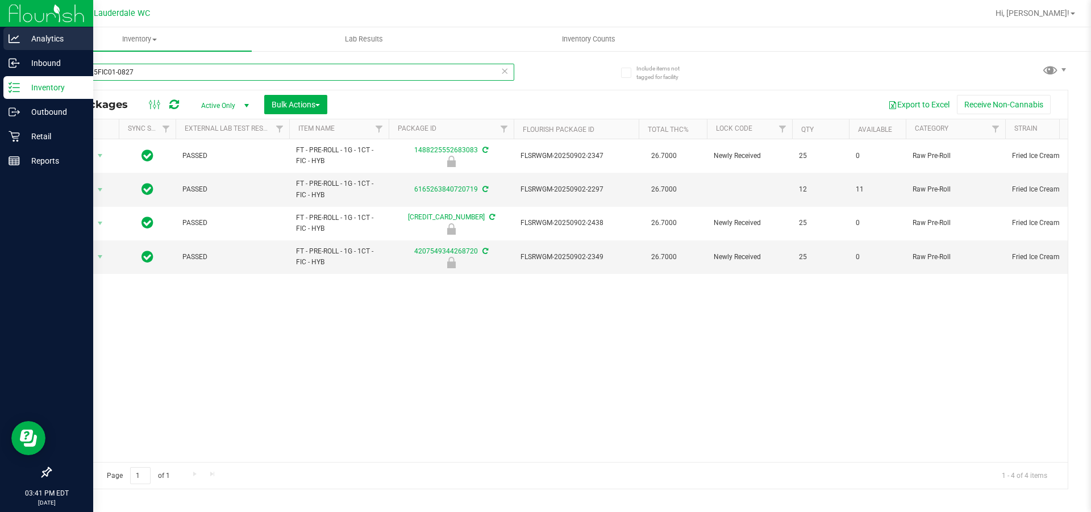
drag, startPoint x: 140, startPoint y: 72, endPoint x: 0, endPoint y: 28, distance: 146.5
click at [0, 28] on div "Analytics Inbound Inventory Outbound Retail Reports 03:41 PM EDT 09/27/2025 09/…" at bounding box center [545, 256] width 1091 height 512
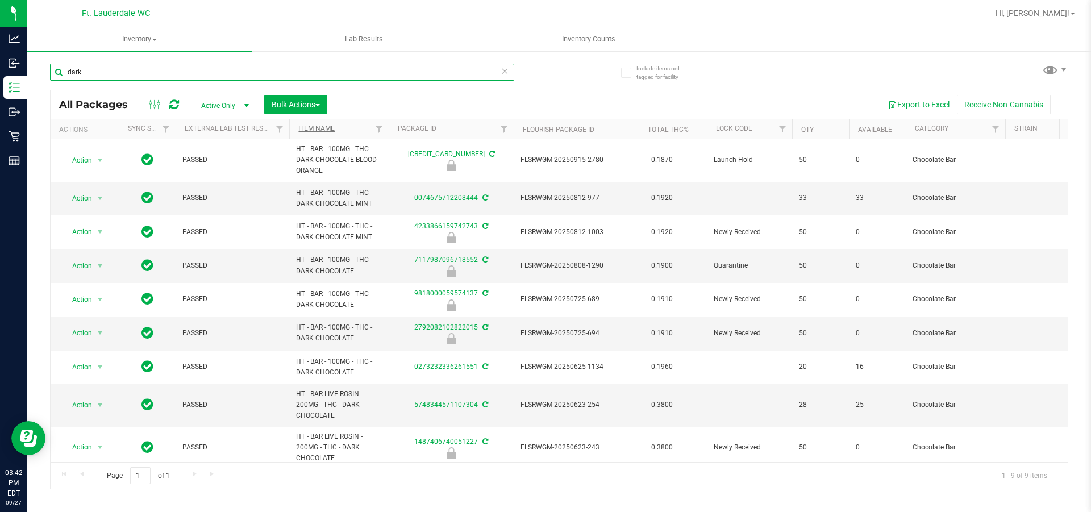
type input "dark"
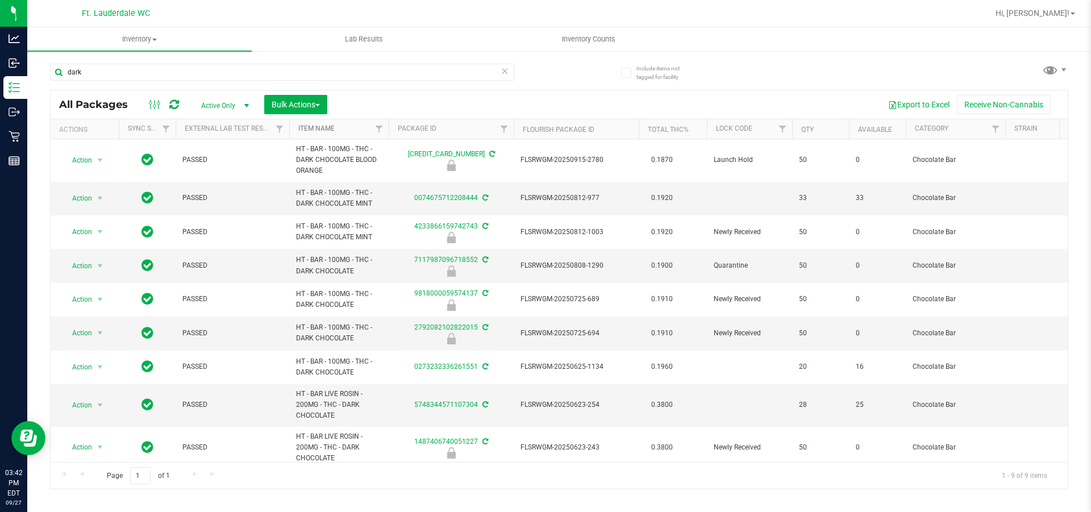
click at [327, 129] on link "Item Name" at bounding box center [316, 128] width 36 height 8
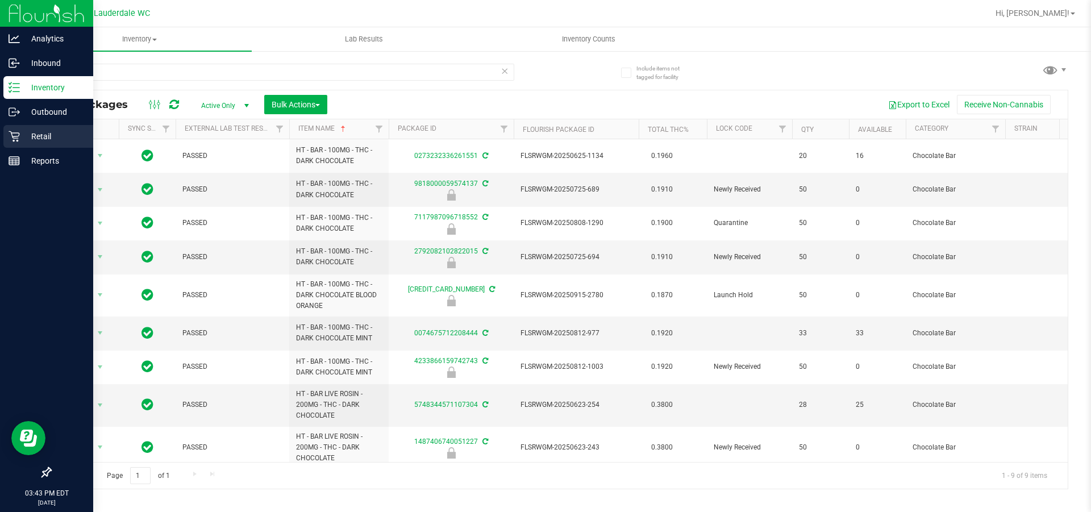
click at [23, 139] on p "Retail" at bounding box center [54, 137] width 68 height 14
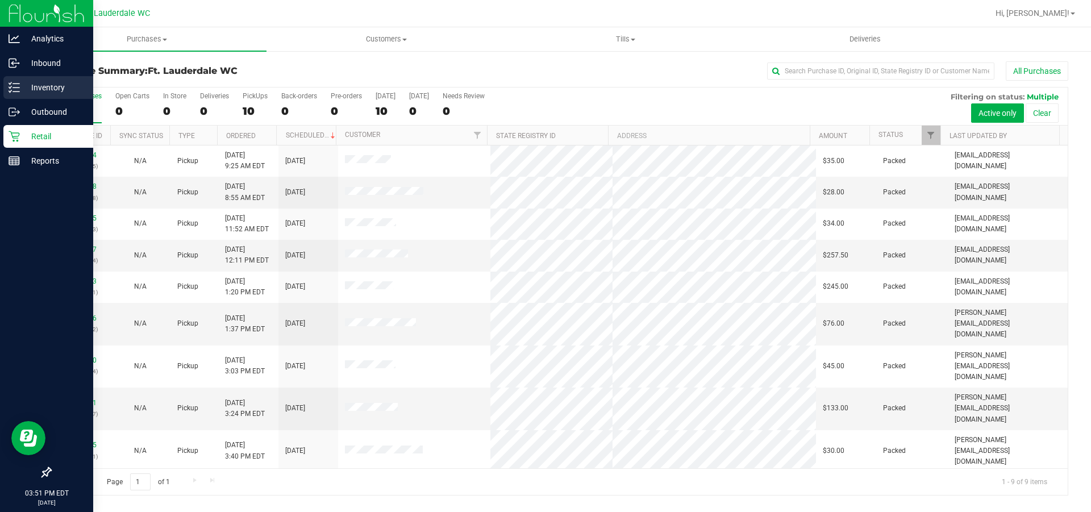
click at [39, 86] on p "Inventory" at bounding box center [54, 88] width 68 height 14
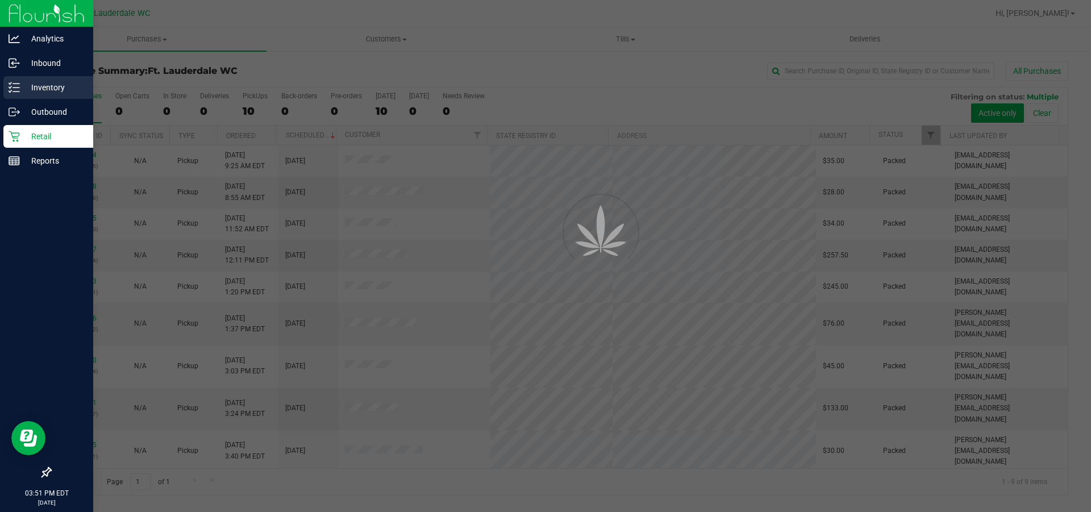
click at [39, 85] on p "Inventory" at bounding box center [54, 88] width 68 height 14
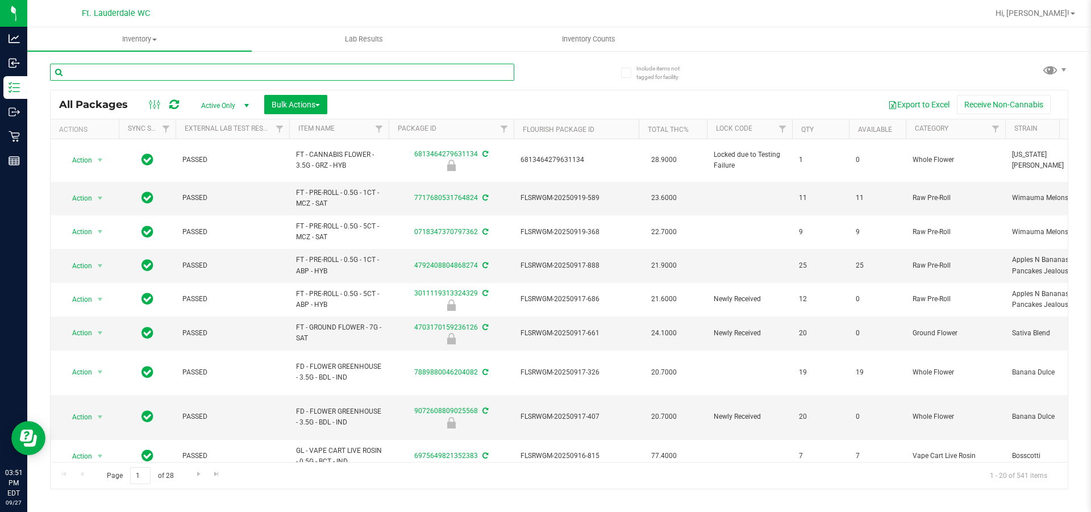
click at [110, 68] on input "text" at bounding box center [282, 72] width 464 height 17
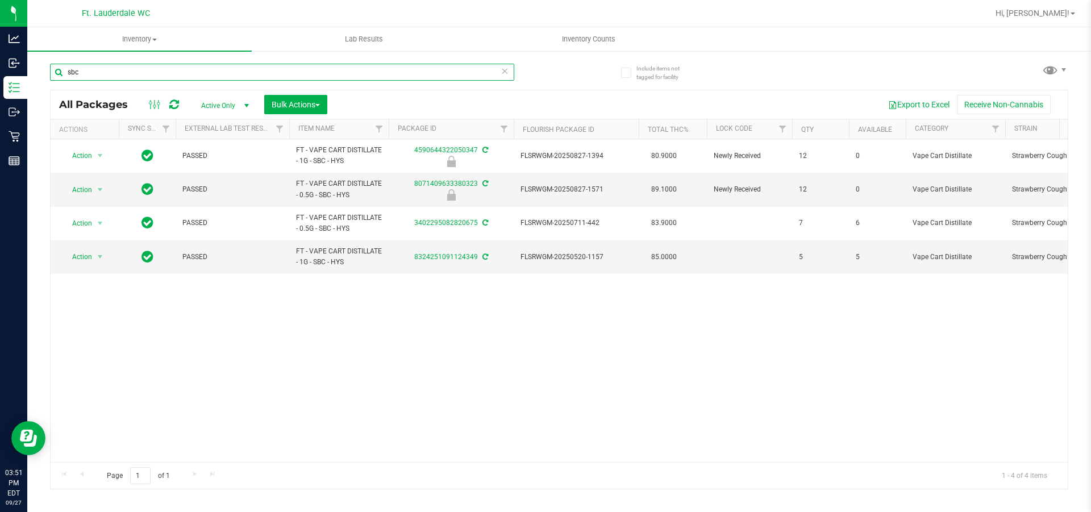
type input "sbc"
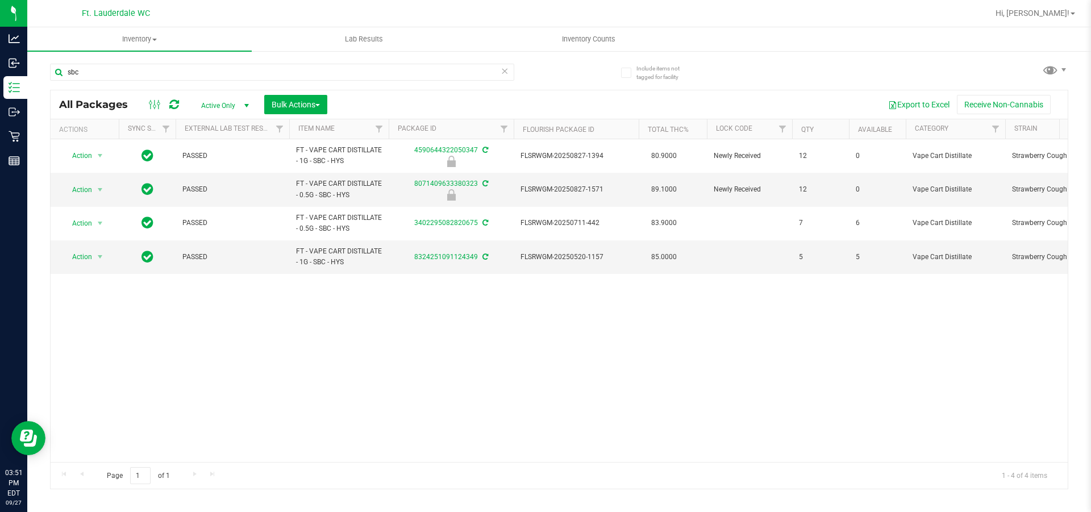
click at [503, 71] on icon at bounding box center [505, 71] width 8 height 14
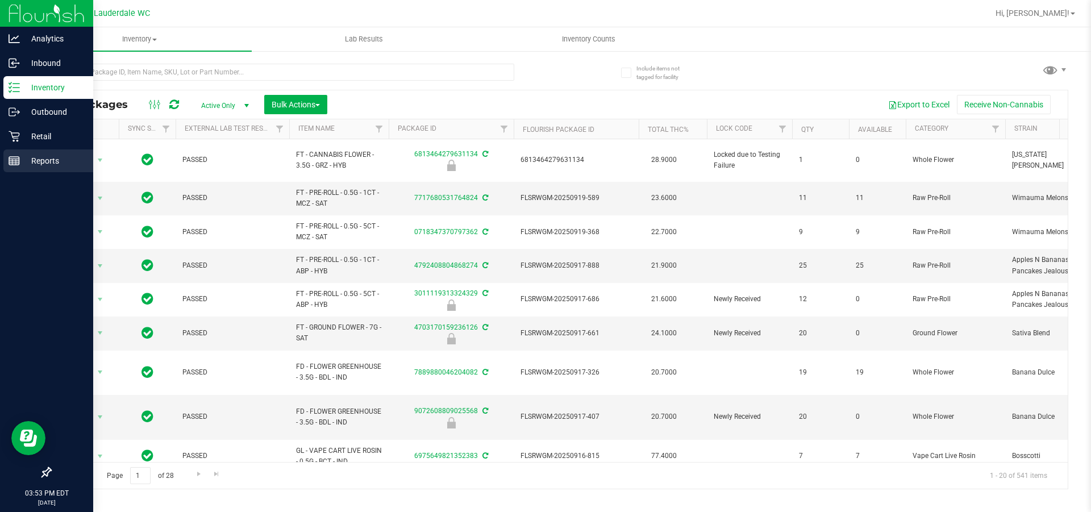
click at [48, 163] on p "Reports" at bounding box center [54, 161] width 68 height 14
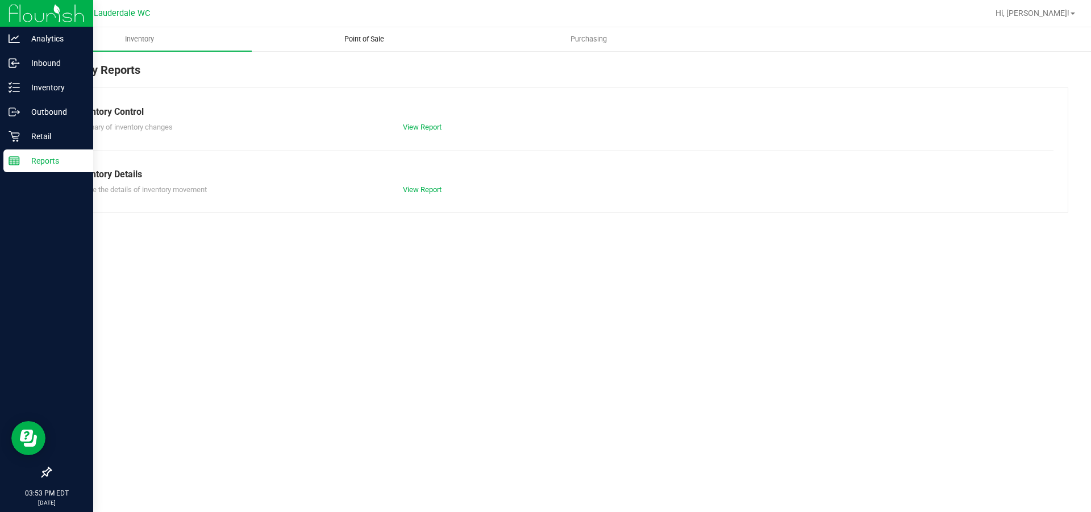
click at [370, 40] on span "Point of Sale" at bounding box center [364, 39] width 70 height 10
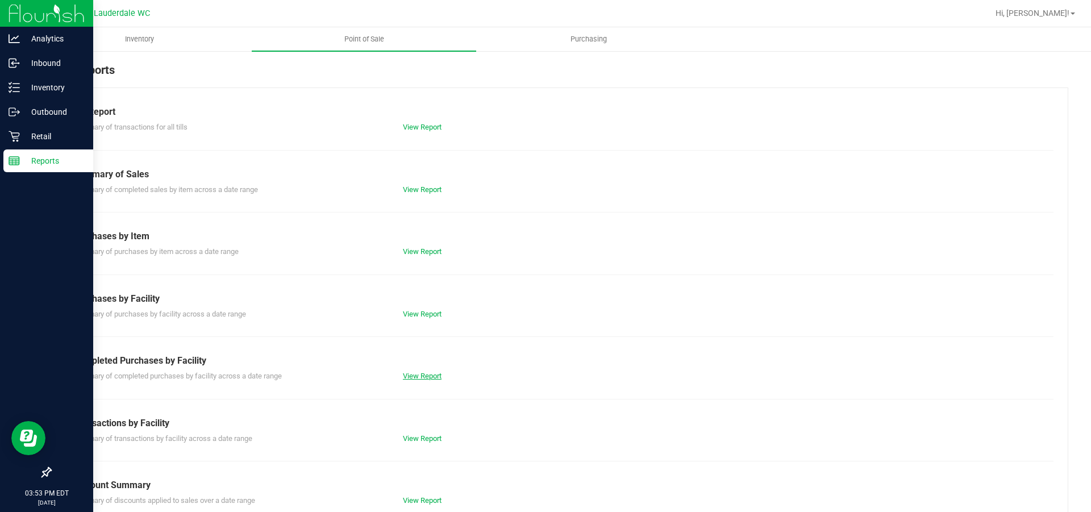
drag, startPoint x: 398, startPoint y: 383, endPoint x: 406, endPoint y: 375, distance: 11.3
click at [405, 378] on div "Till Report Summary of transactions for all tills View Report Summary of Sales …" at bounding box center [559, 337] width 1019 height 499
click at [406, 375] on link "View Report" at bounding box center [422, 376] width 39 height 9
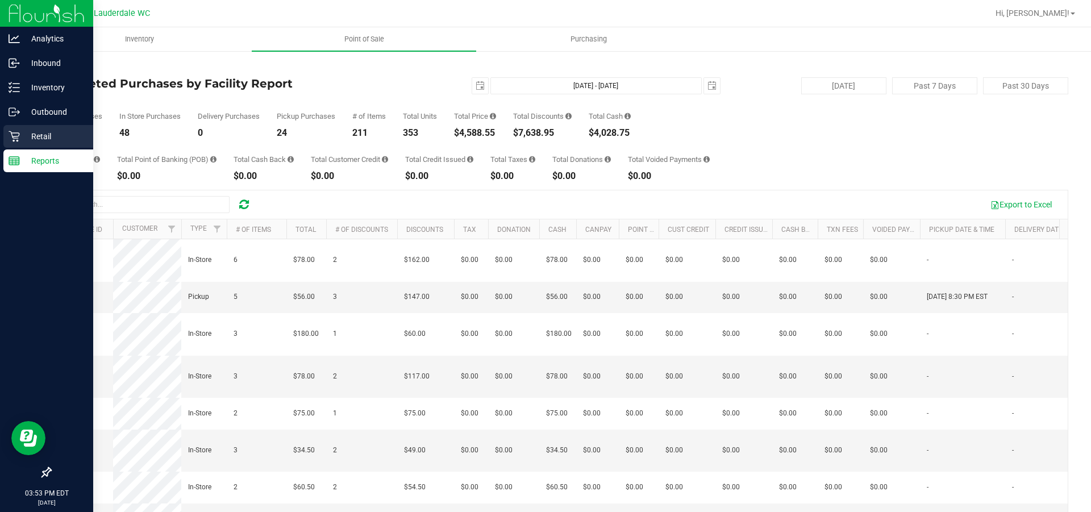
click at [21, 133] on p "Retail" at bounding box center [54, 137] width 68 height 14
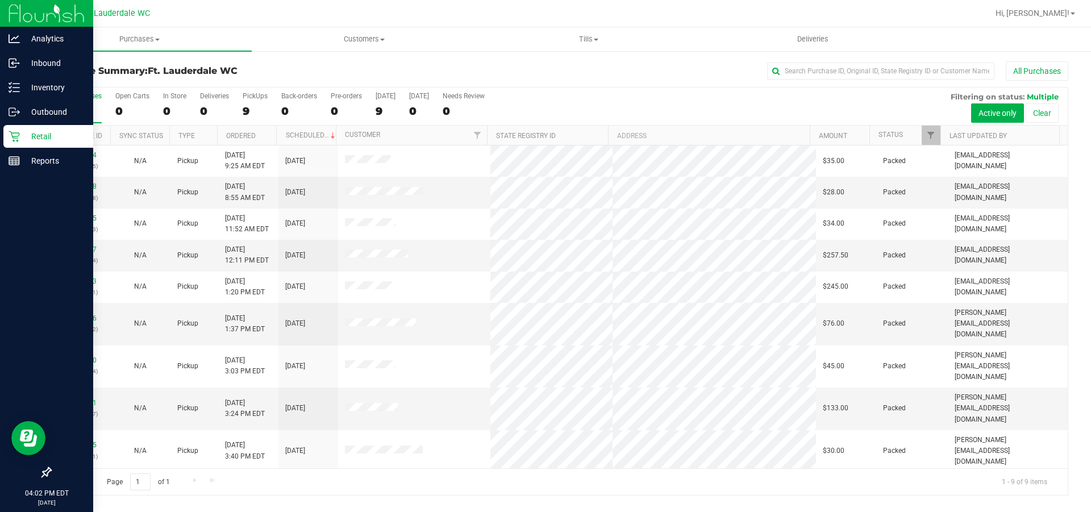
click at [35, 144] on div "Retail" at bounding box center [48, 136] width 90 height 23
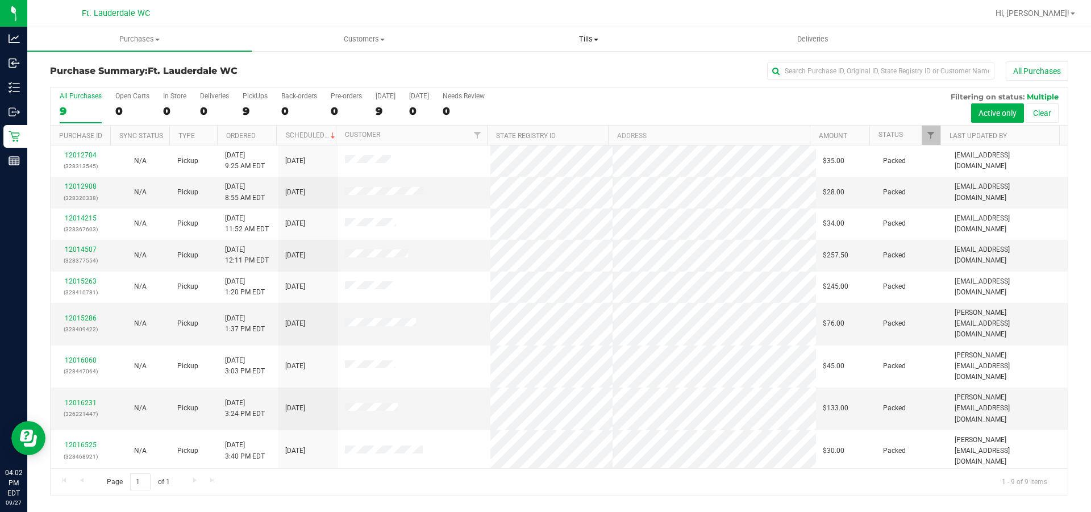
click at [596, 40] on span at bounding box center [596, 40] width 5 height 2
click at [516, 23] on div at bounding box center [596, 13] width 785 height 22
